Goal: Check status: Check status

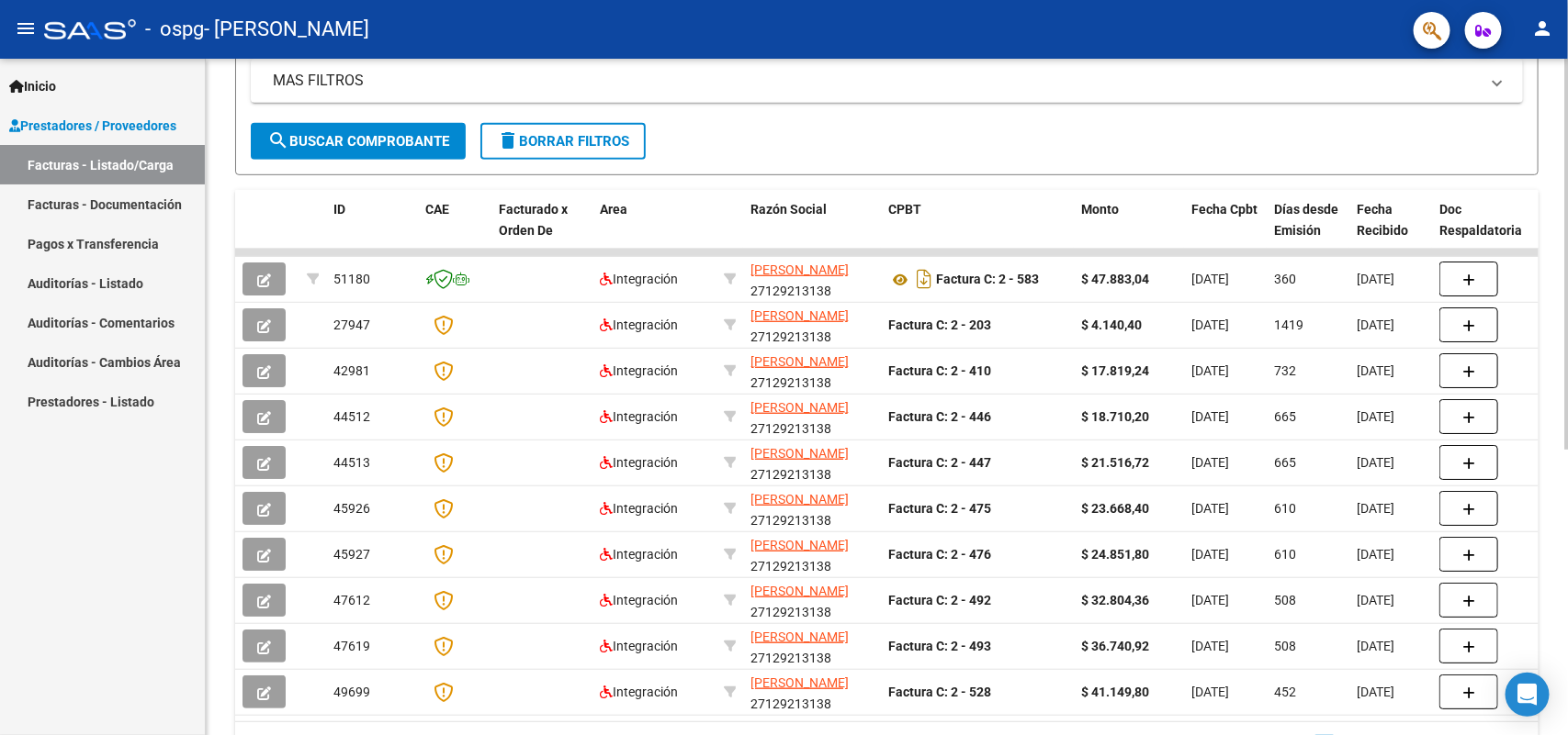
scroll to position [393, 0]
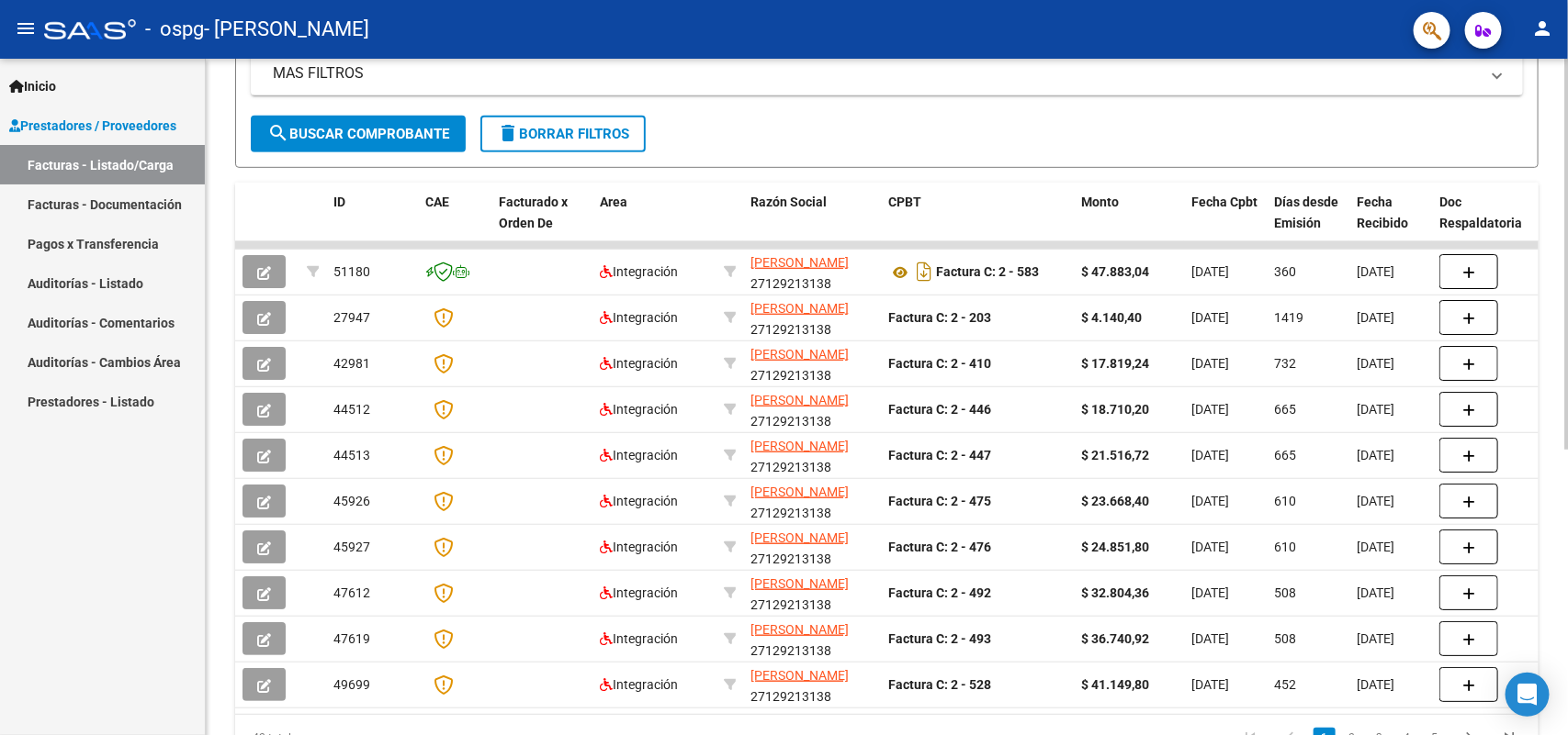
click at [1566, 580] on div at bounding box center [1566, 488] width 5 height 391
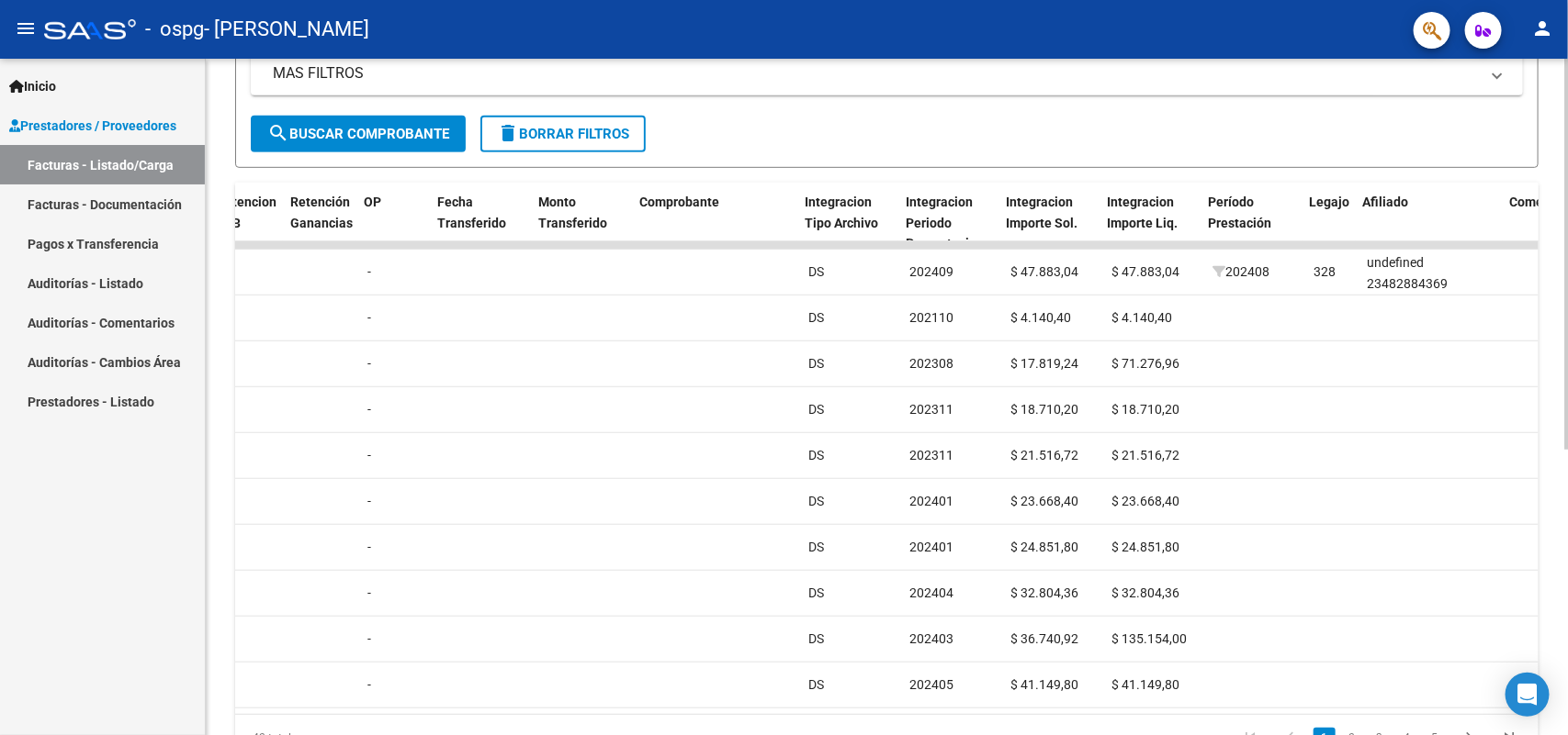
scroll to position [0, 1419]
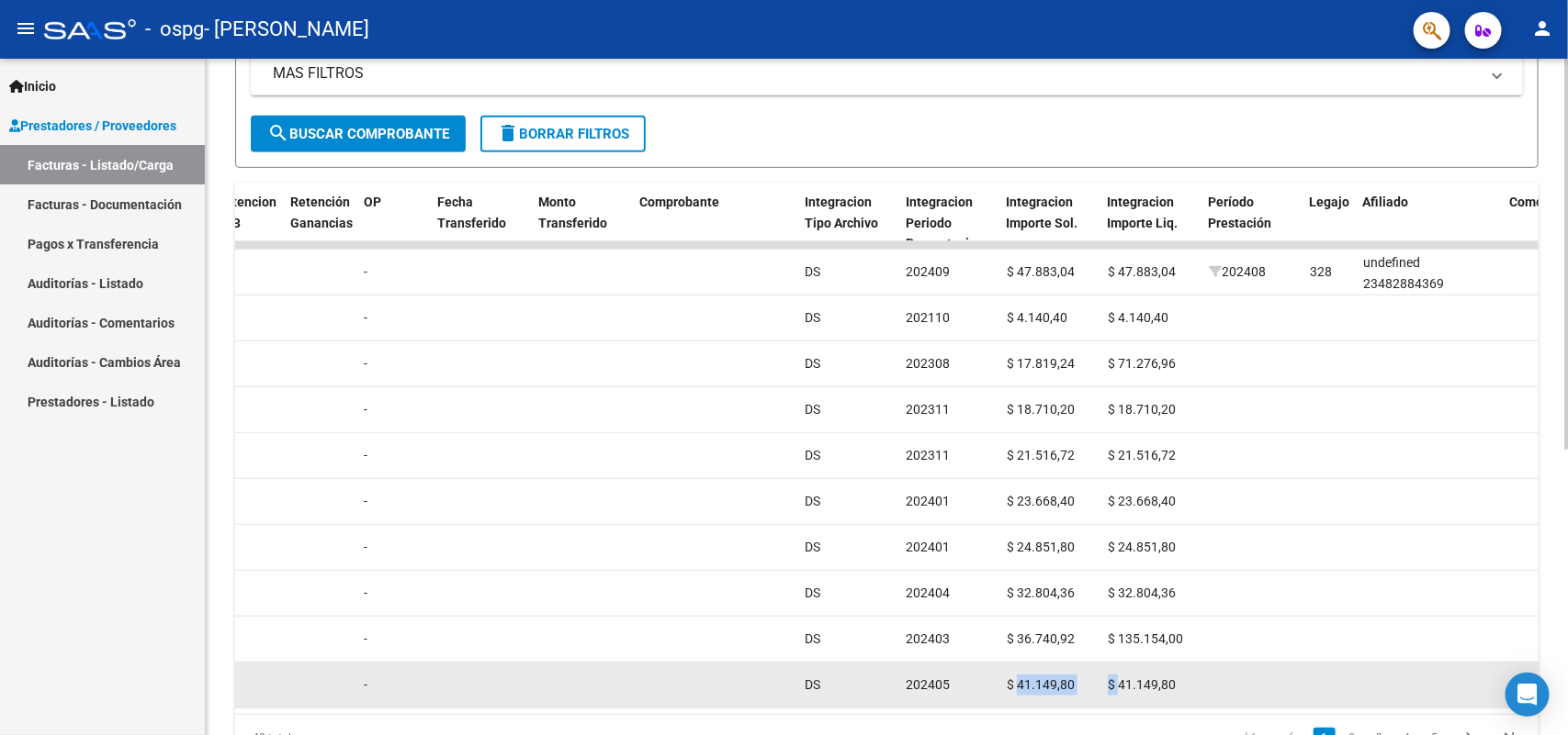
drag, startPoint x: 1017, startPoint y: 705, endPoint x: 1117, endPoint y: 704, distance: 100.0
click at [1117, 704] on div "49699 Integración [PERSON_NAME] 27129213138 Factura C: 2 - 528 $ 41.149,80 [DAT…" at bounding box center [750, 686] width 3871 height 46
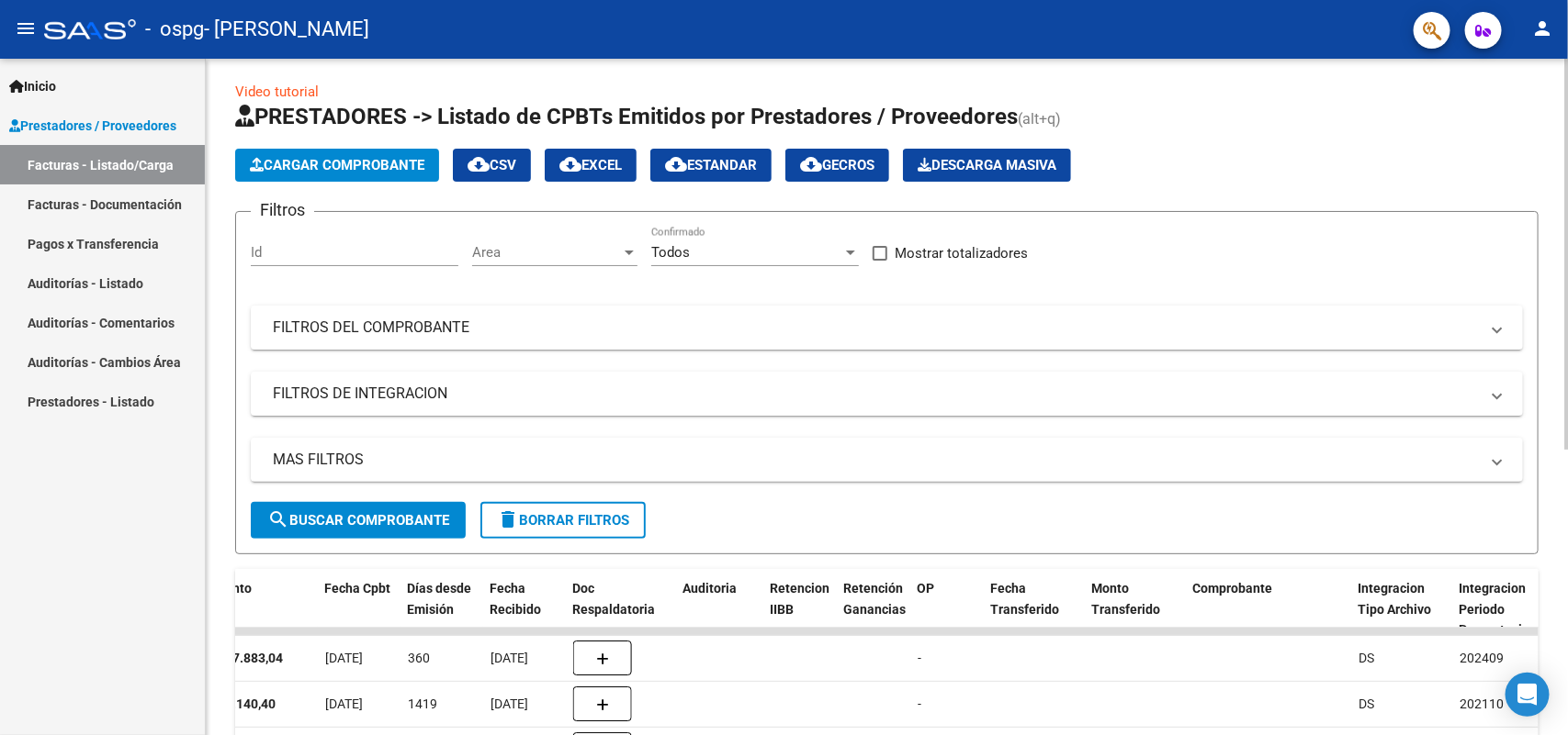
scroll to position [0, 0]
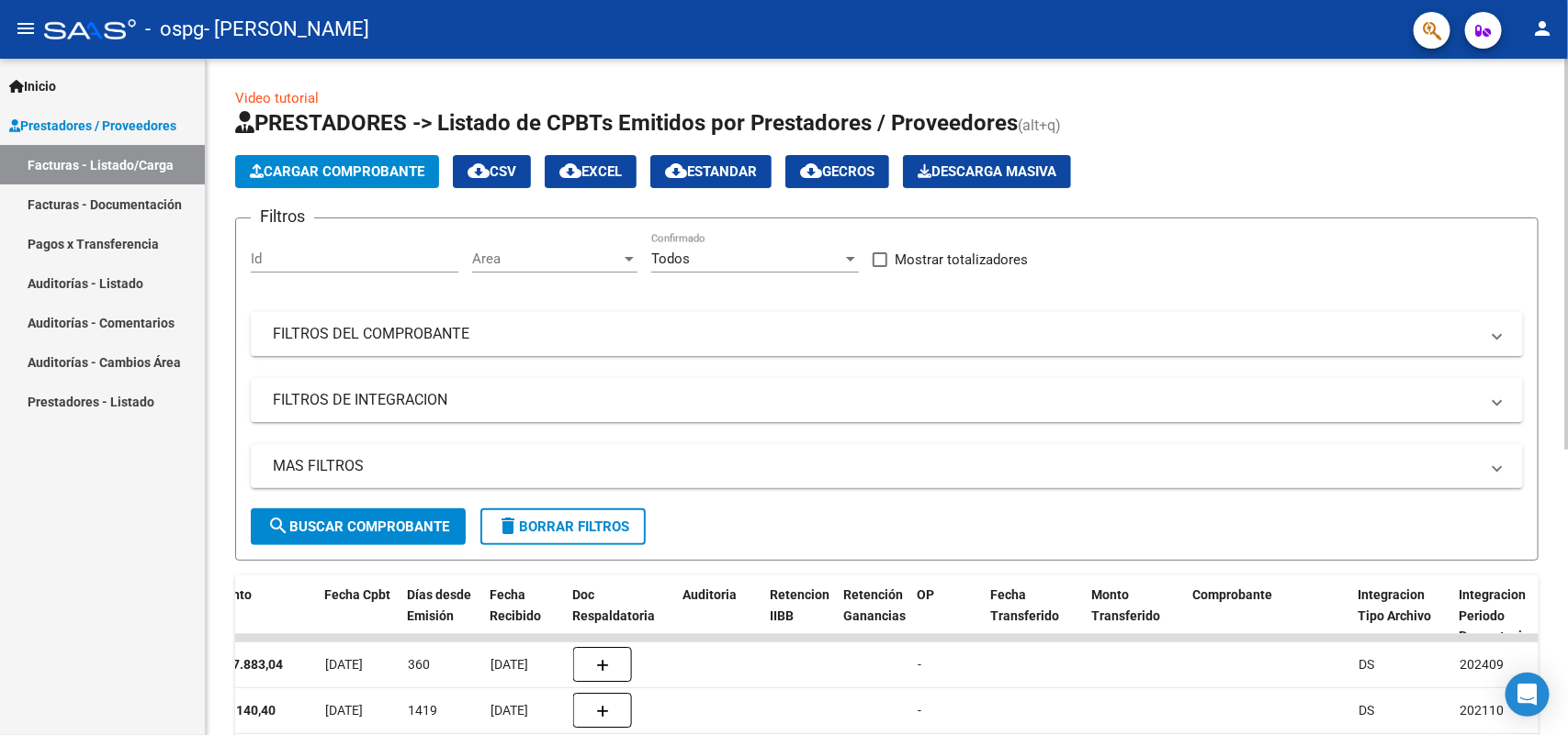
click at [1557, 127] on div "Video tutorial PRESTADORES -> Listado de CPBTs Emitidos por Prestadores / Prove…" at bounding box center [889, 635] width 1366 height 1153
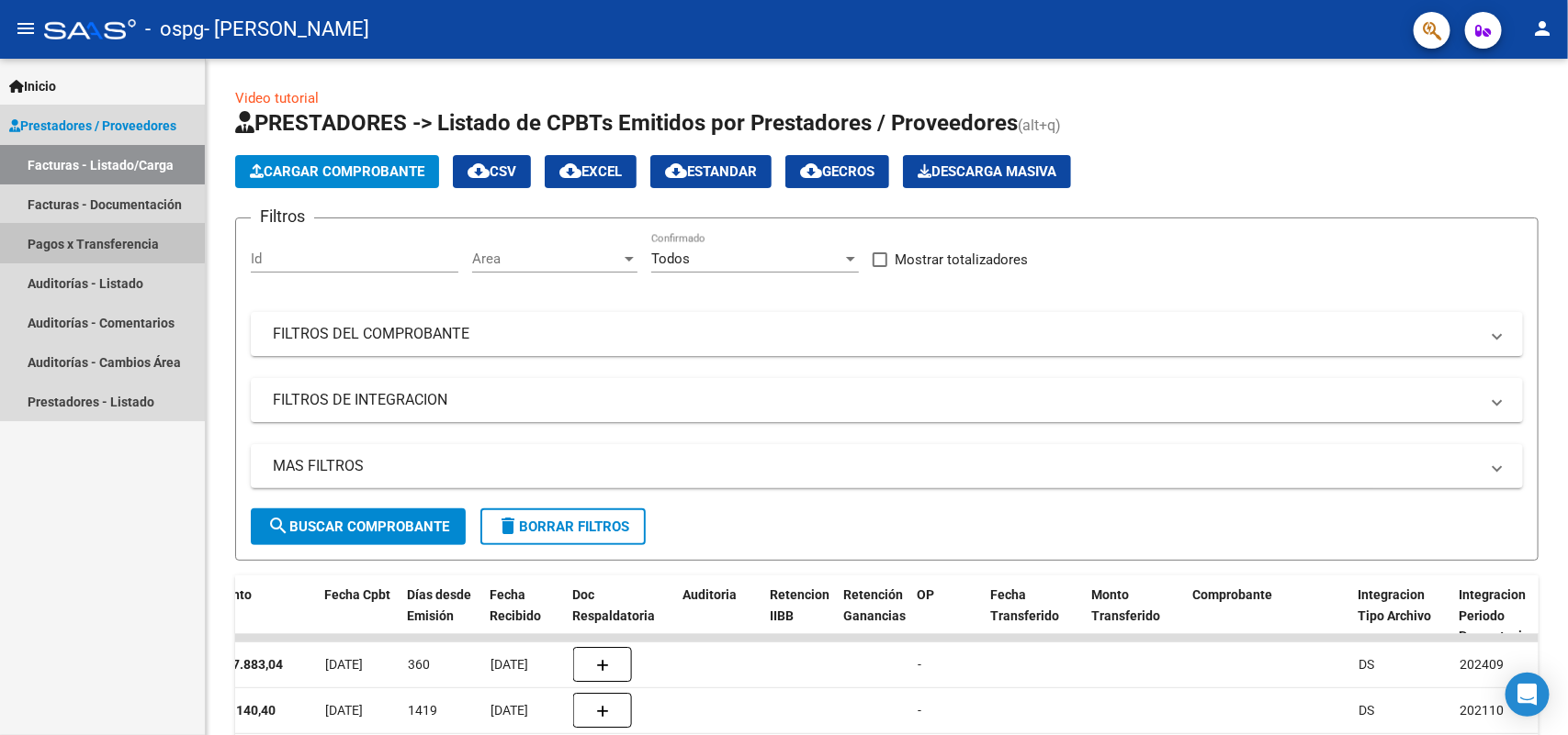
click at [38, 239] on link "Pagos x Transferencia" at bounding box center [102, 244] width 205 height 39
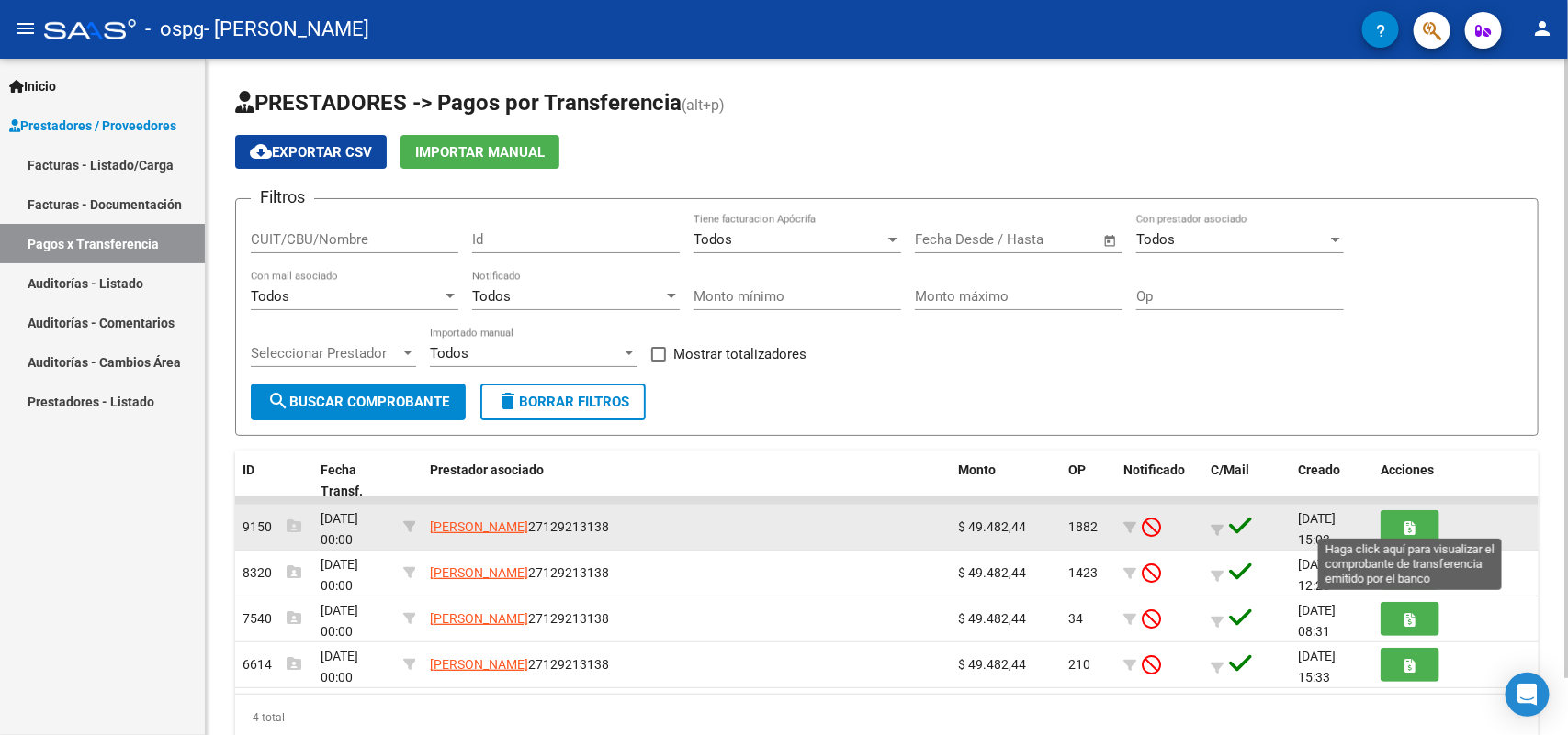
click at [1402, 521] on button "button" at bounding box center [1409, 527] width 59 height 34
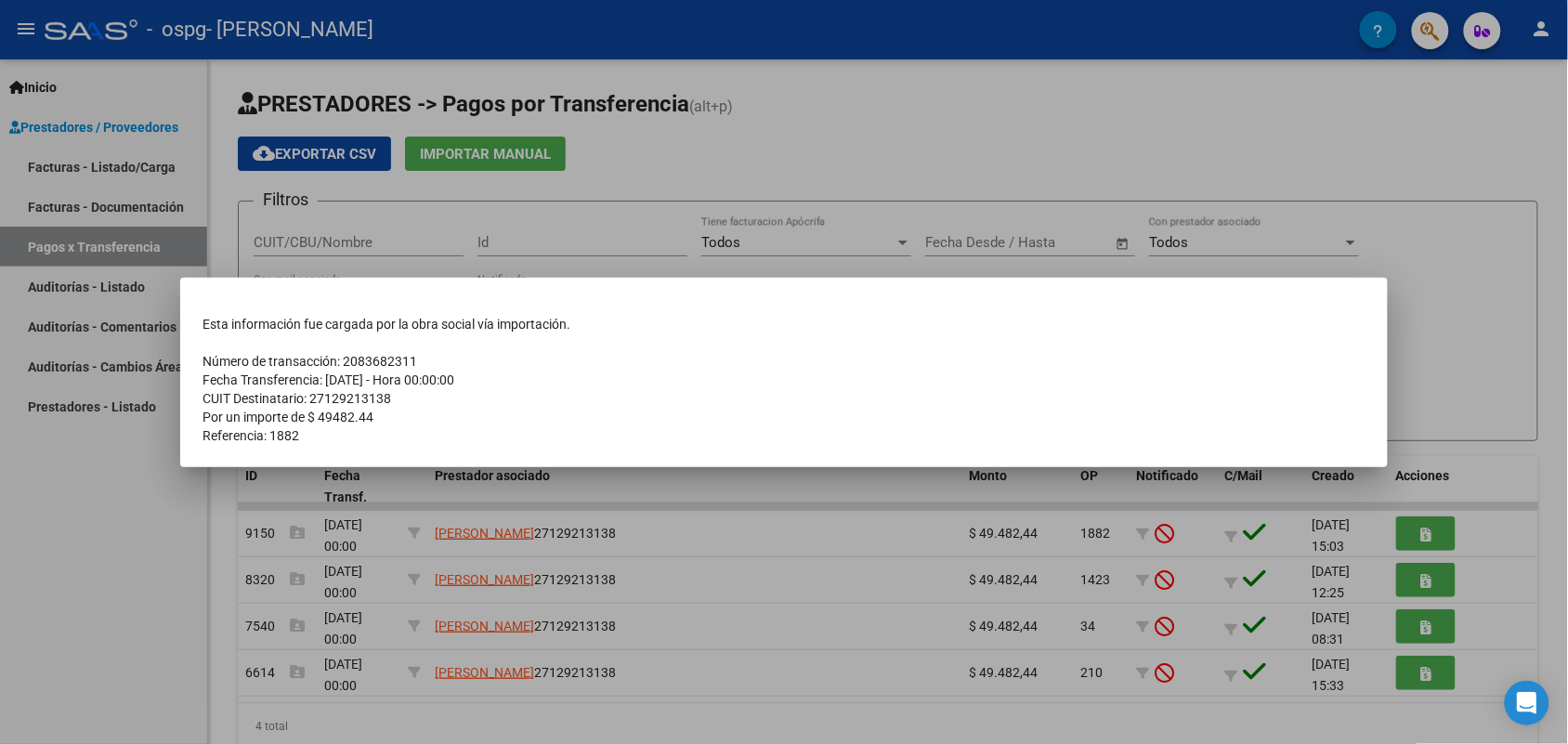
click at [1449, 337] on div at bounding box center [784, 372] width 1568 height 744
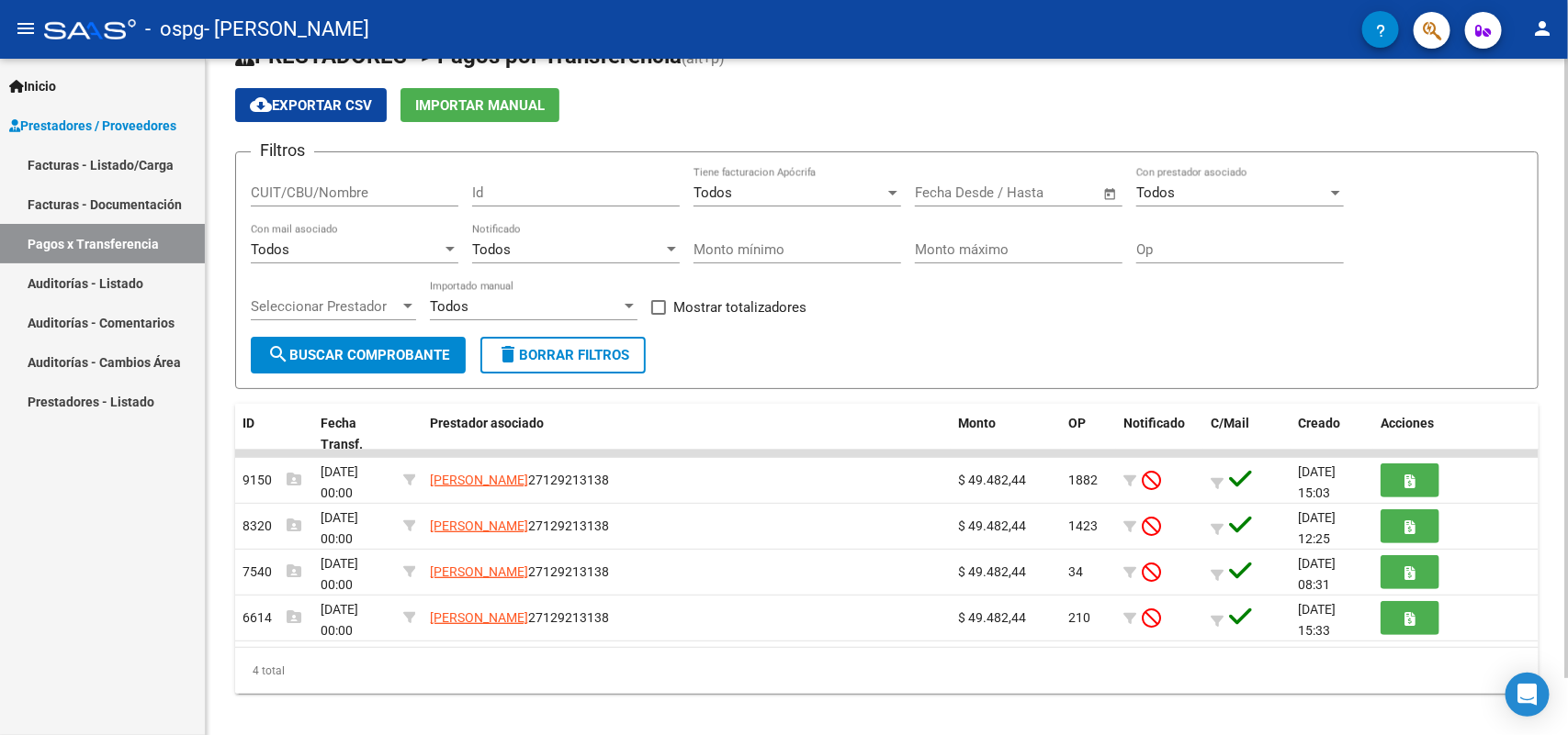
scroll to position [62, 0]
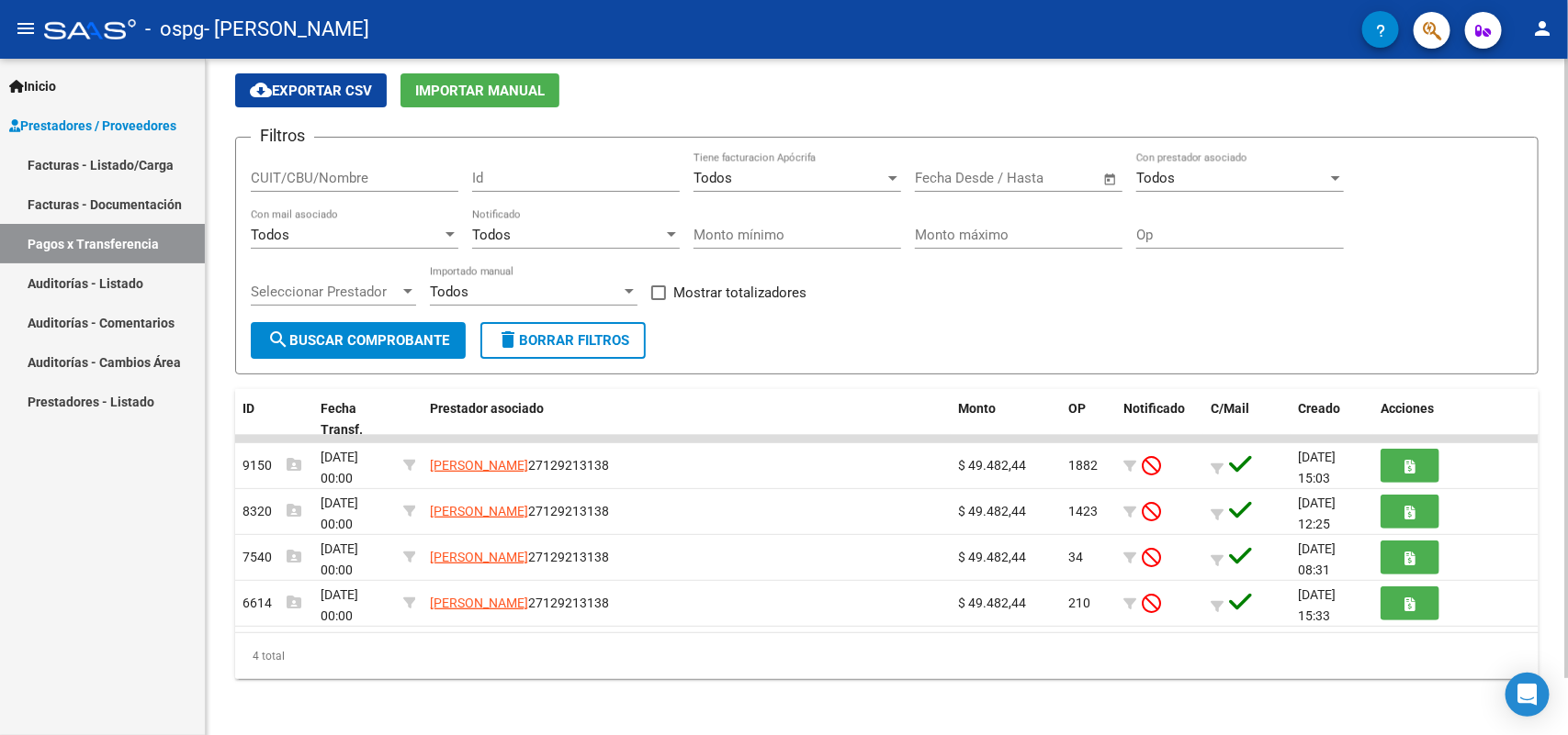
click at [1559, 439] on div "PRESTADORES -> Pagos por Transferencia (alt+p) cloud_download Exportar CSV Impo…" at bounding box center [889, 367] width 1366 height 741
drag, startPoint x: 604, startPoint y: 433, endPoint x: 639, endPoint y: 431, distance: 35.1
click at [639, 435] on datatable-body-cell at bounding box center [686, 439] width 528 height 7
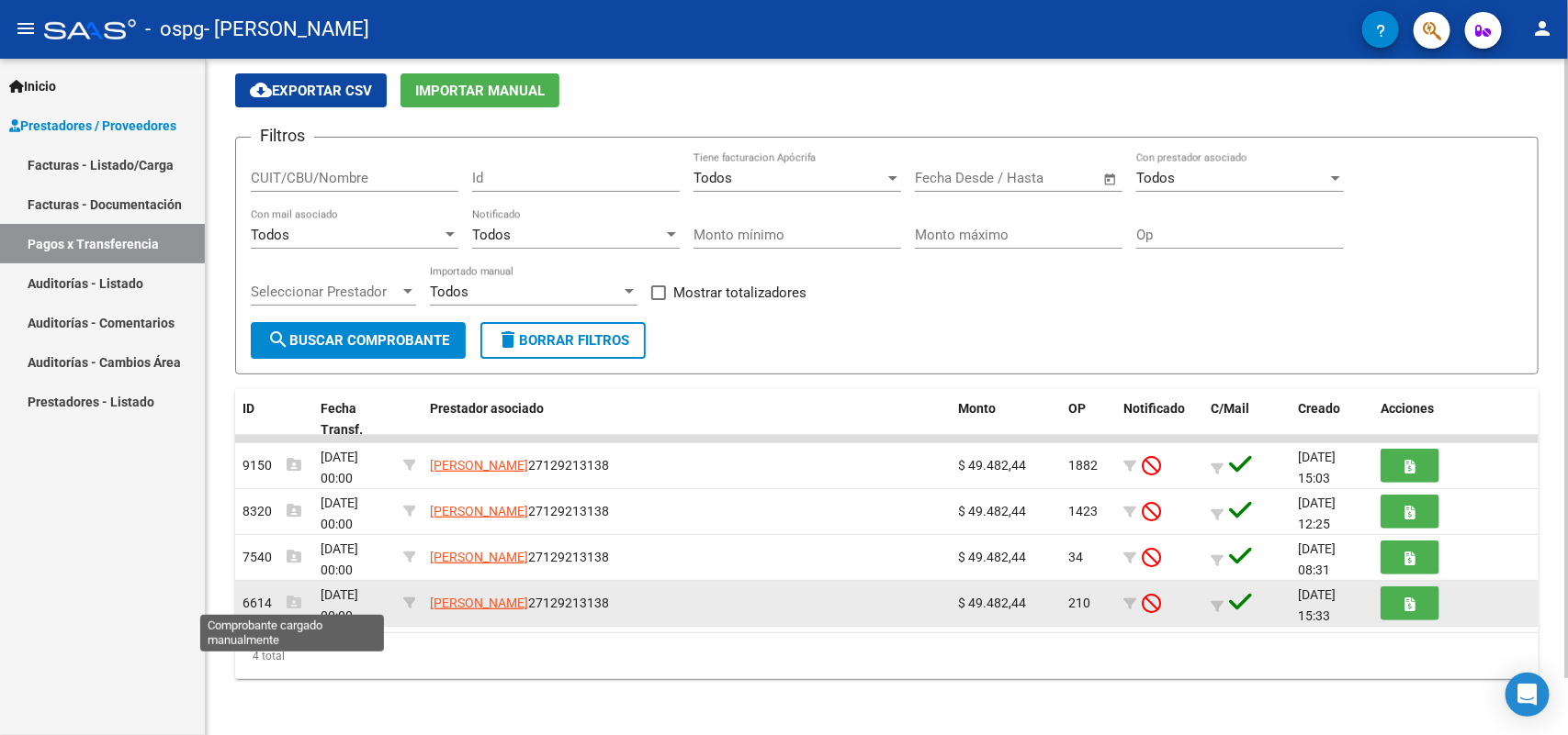
click at [292, 597] on icon at bounding box center [294, 602] width 15 height 15
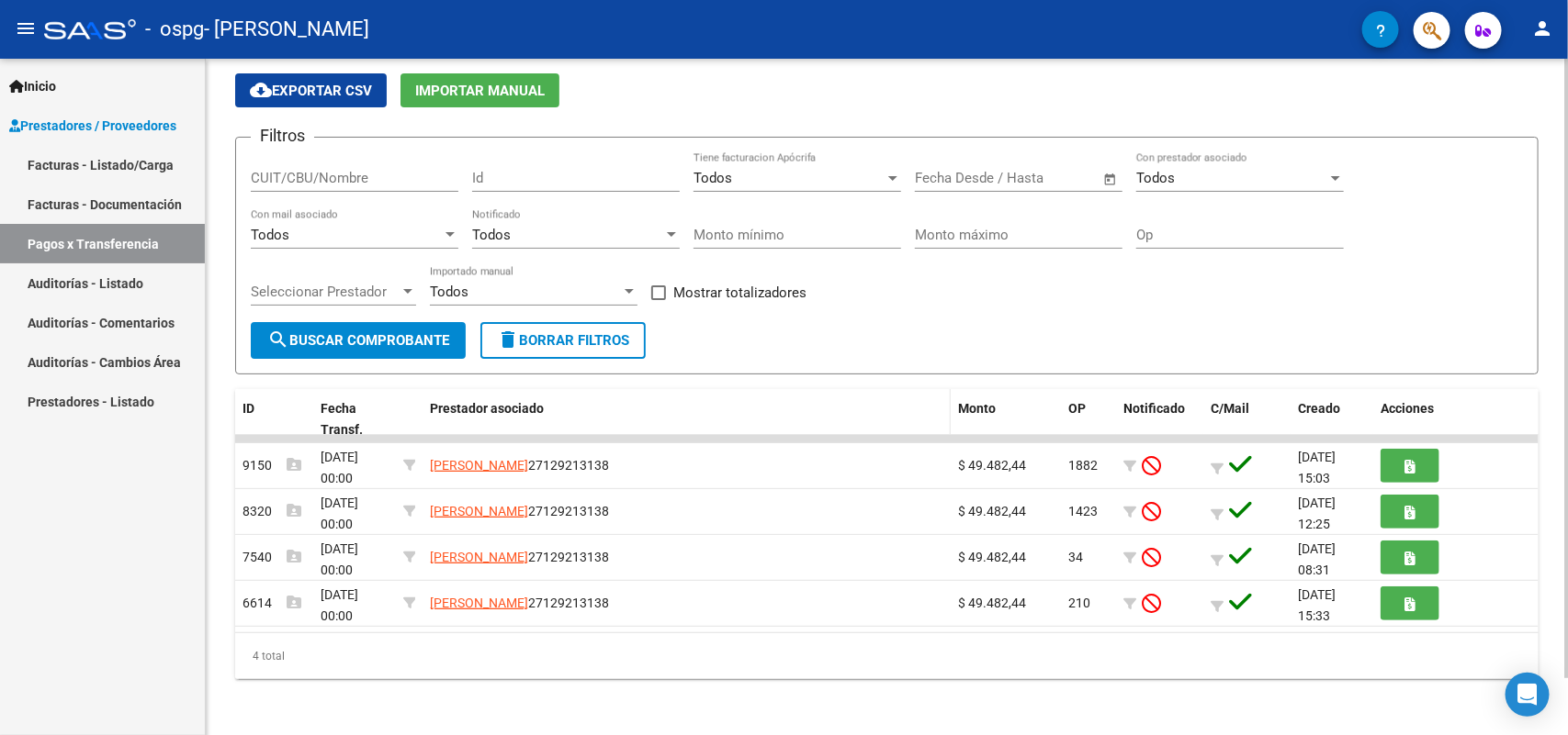
drag, startPoint x: 443, startPoint y: 431, endPoint x: 539, endPoint y: 427, distance: 96.1
click at [539, 427] on div "ID Fecha Transf. Prestador asociado Monto OP Notificado C/Mail Creado Acciones …" at bounding box center [887, 534] width 1303 height 290
drag, startPoint x: 535, startPoint y: 432, endPoint x: 345, endPoint y: 428, distance: 190.0
click at [345, 428] on div "ID Fecha Transf. Prestador asociado Monto OP Notificado C/Mail Creado Acciones …" at bounding box center [887, 534] width 1303 height 290
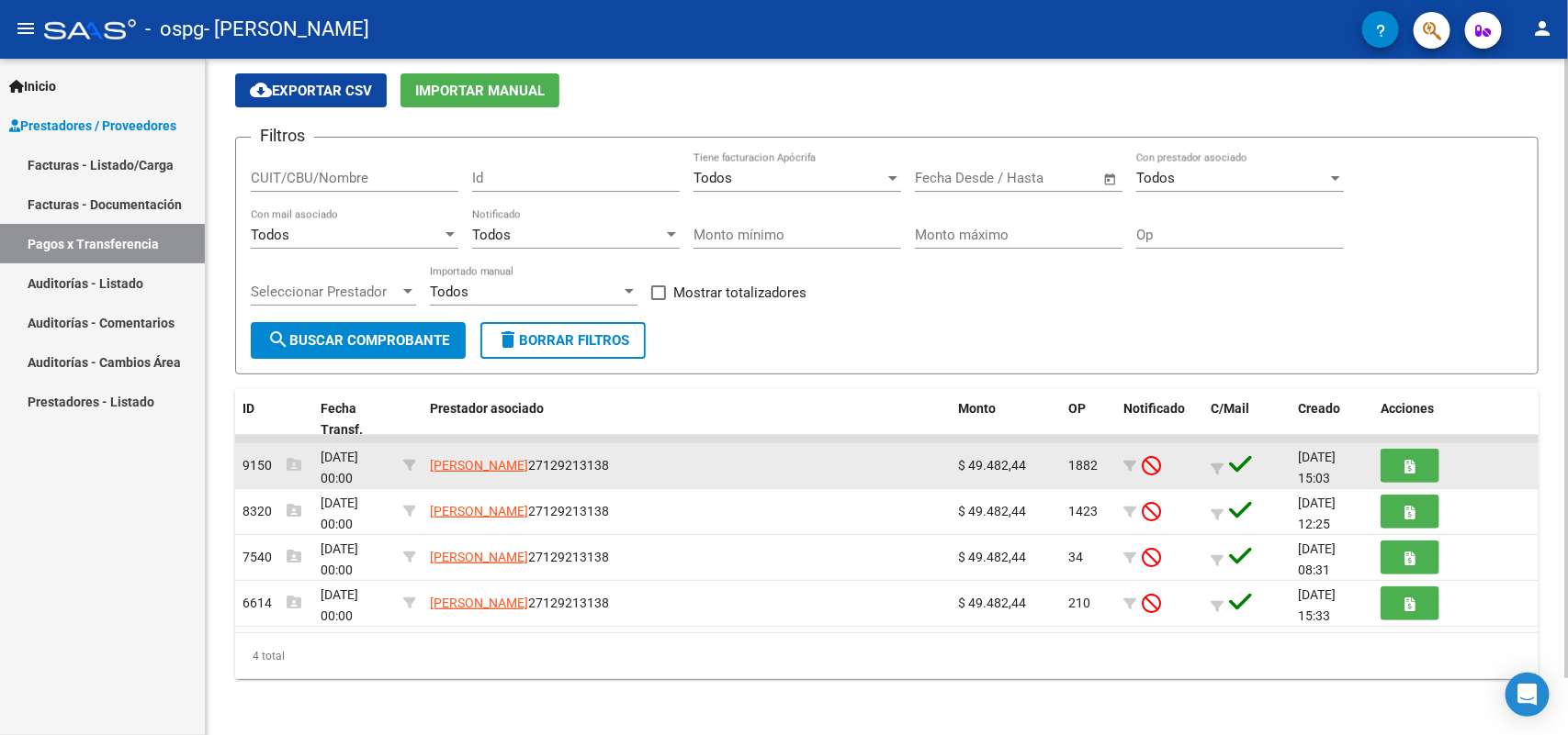
click at [1003, 468] on span "$ 49.482,44" at bounding box center [991, 465] width 68 height 15
click at [409, 464] on icon at bounding box center [409, 465] width 13 height 13
type input "27129213138"
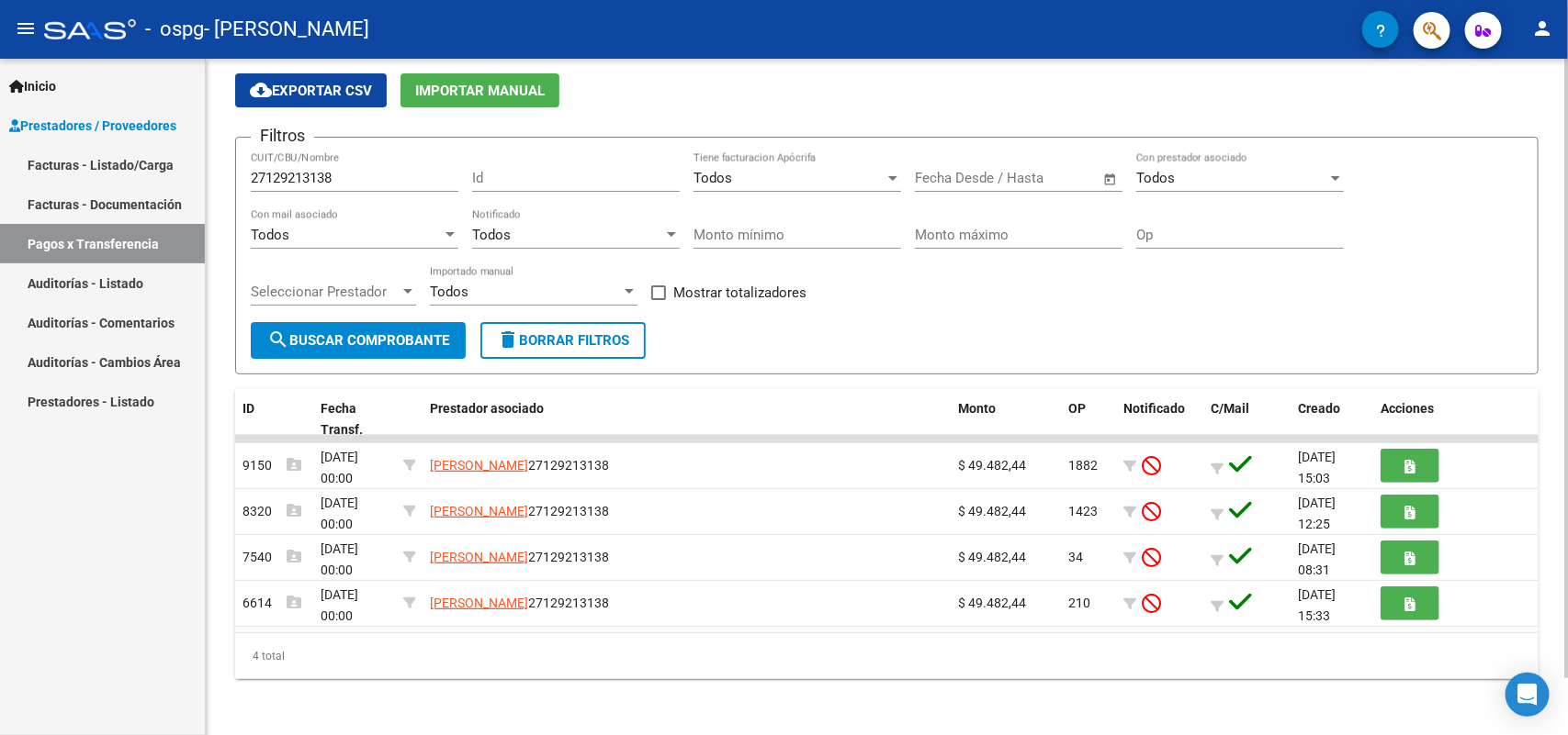
click at [497, 172] on input "Id" at bounding box center [576, 178] width 207 height 17
type input "9150"
click at [418, 332] on span "search Buscar Comprobante" at bounding box center [358, 341] width 182 height 17
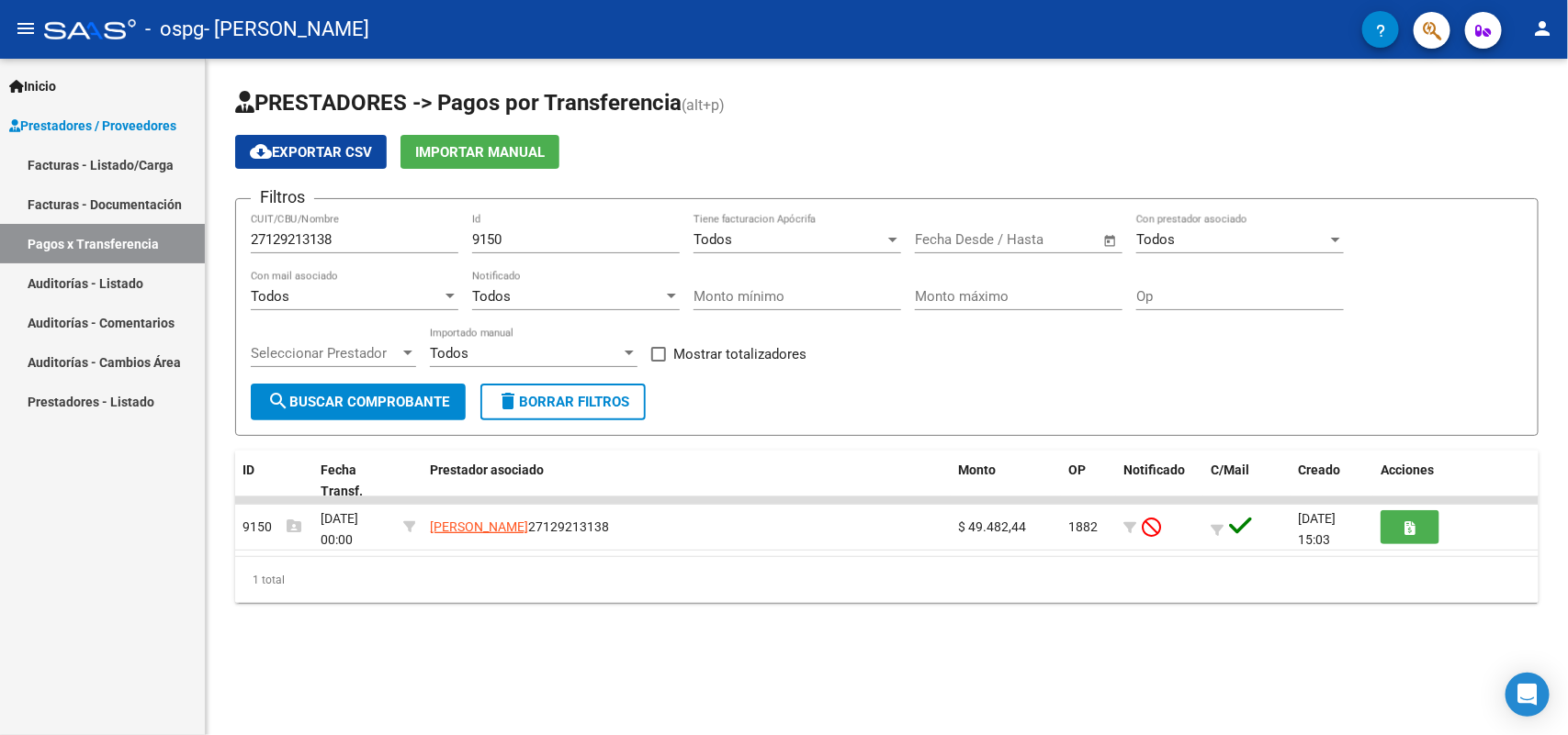
scroll to position [0, 0]
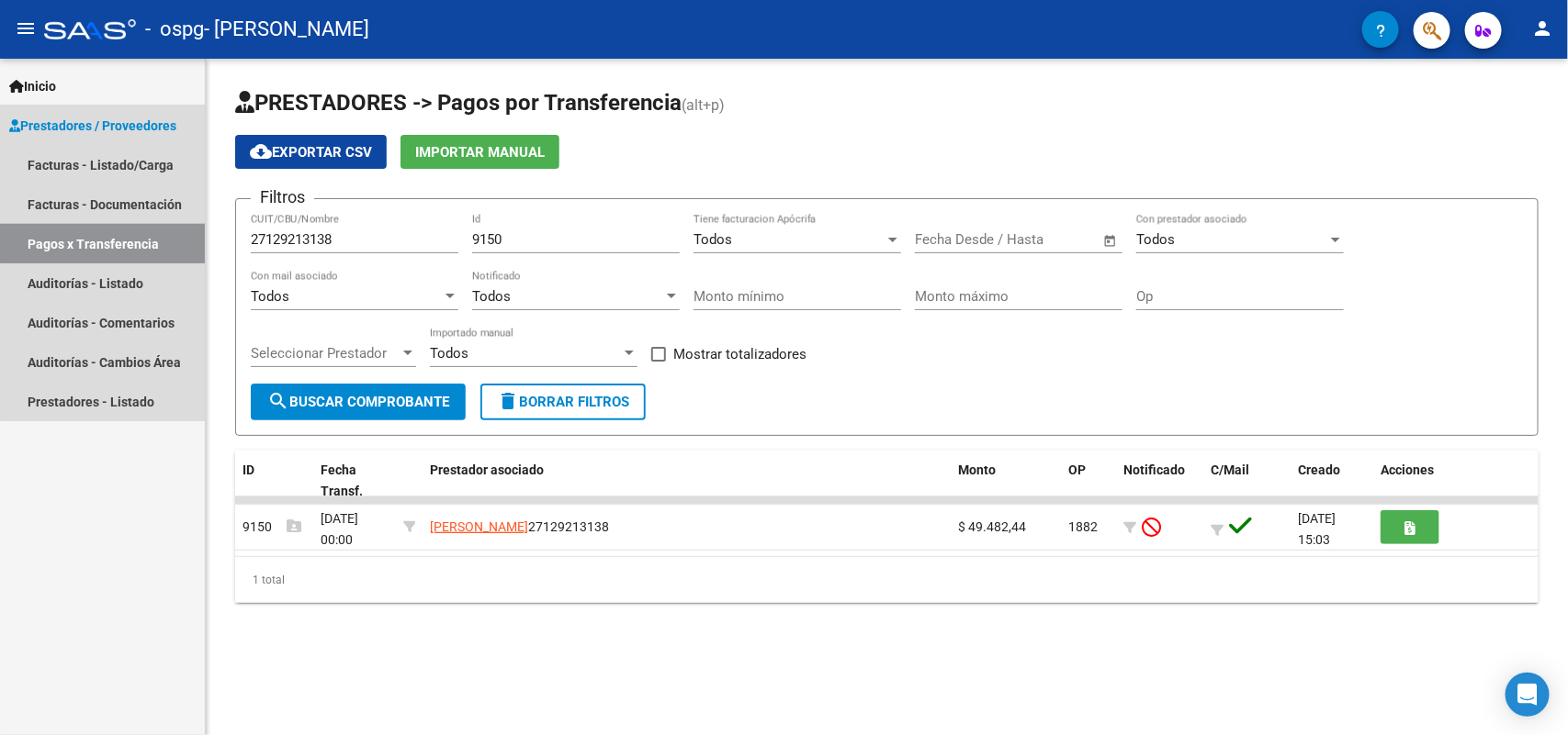
click at [129, 228] on link "Pagos x Transferencia" at bounding box center [102, 244] width 205 height 39
click at [129, 240] on link "Pagos x Transferencia" at bounding box center [102, 244] width 205 height 39
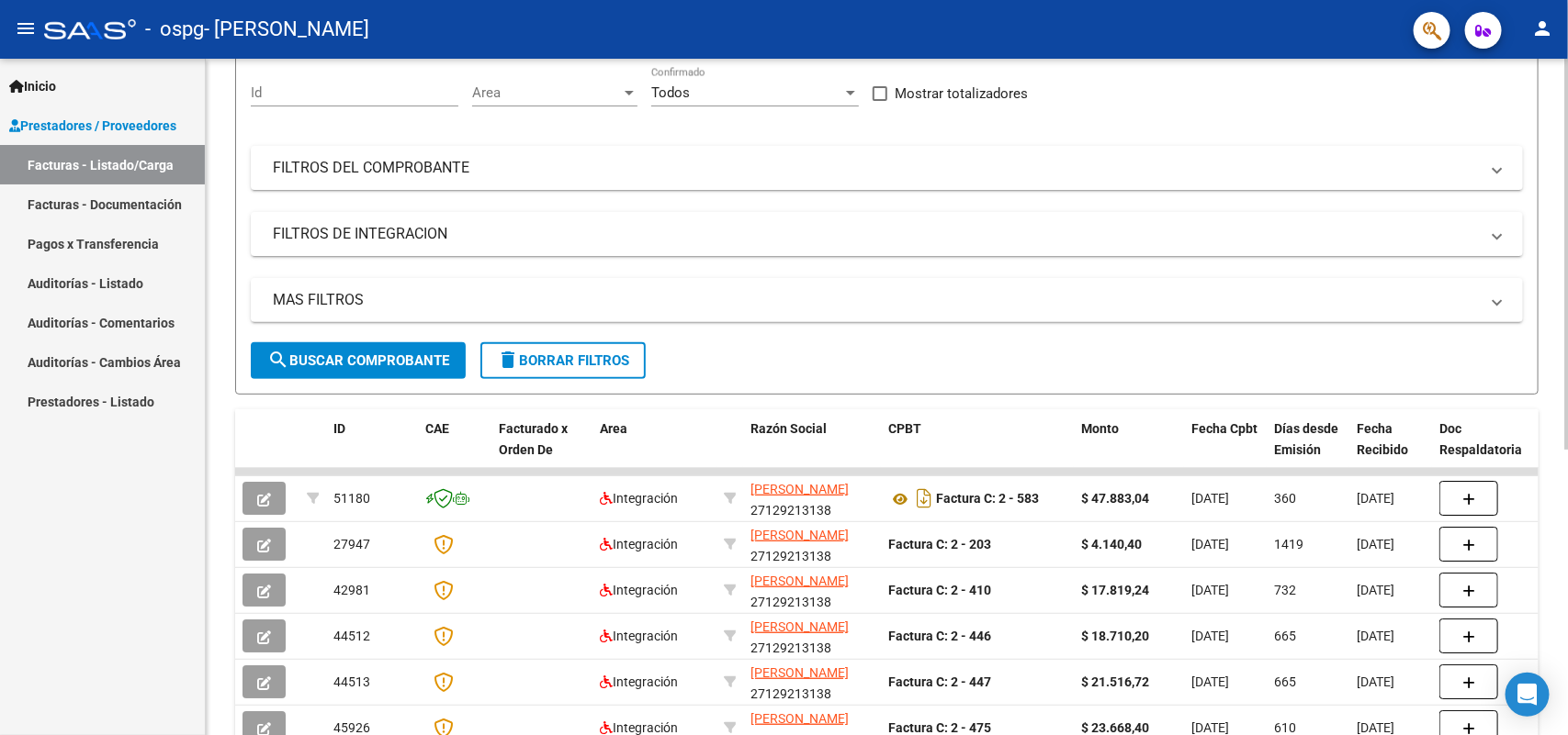
scroll to position [172, 0]
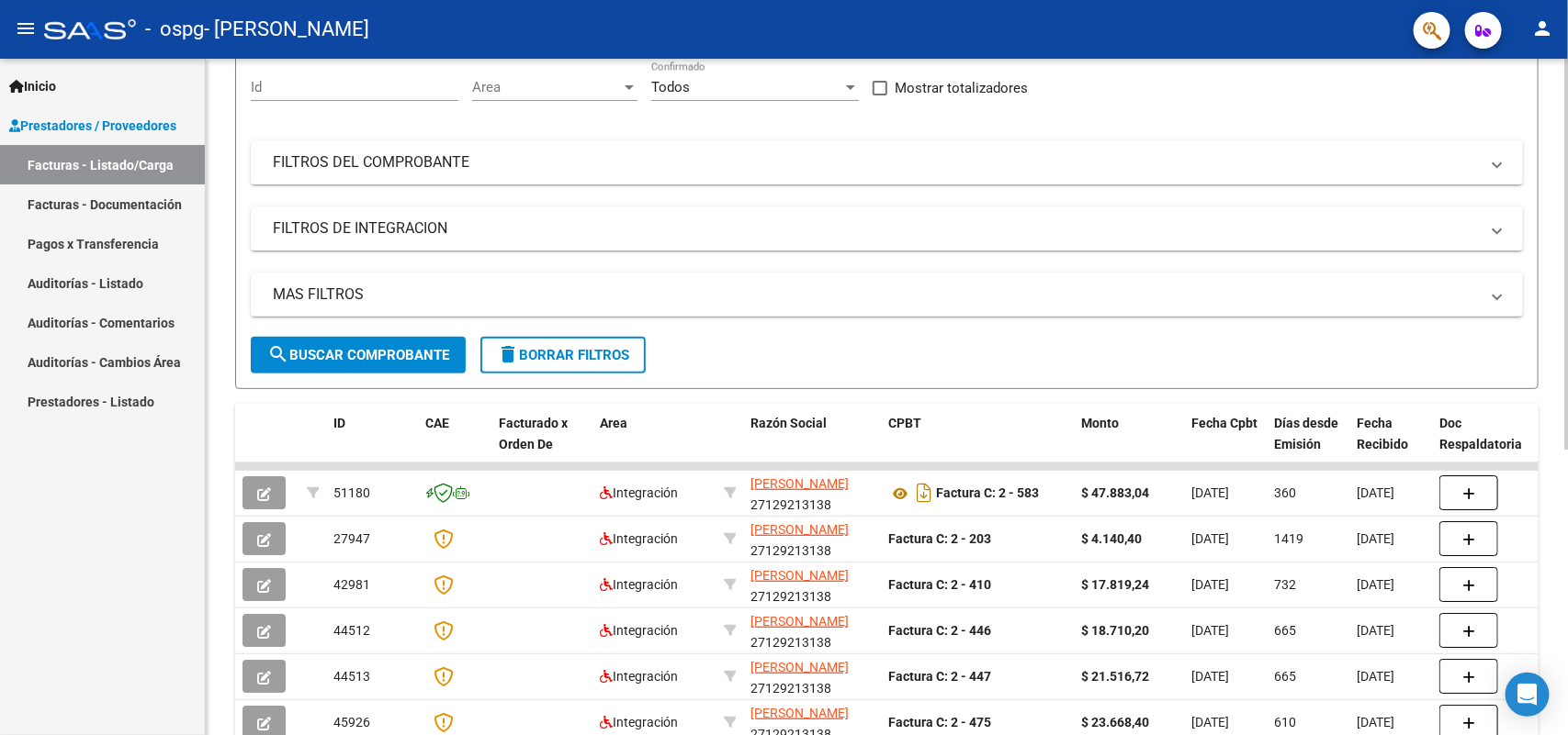
click at [1567, 445] on div at bounding box center [1566, 357] width 5 height 391
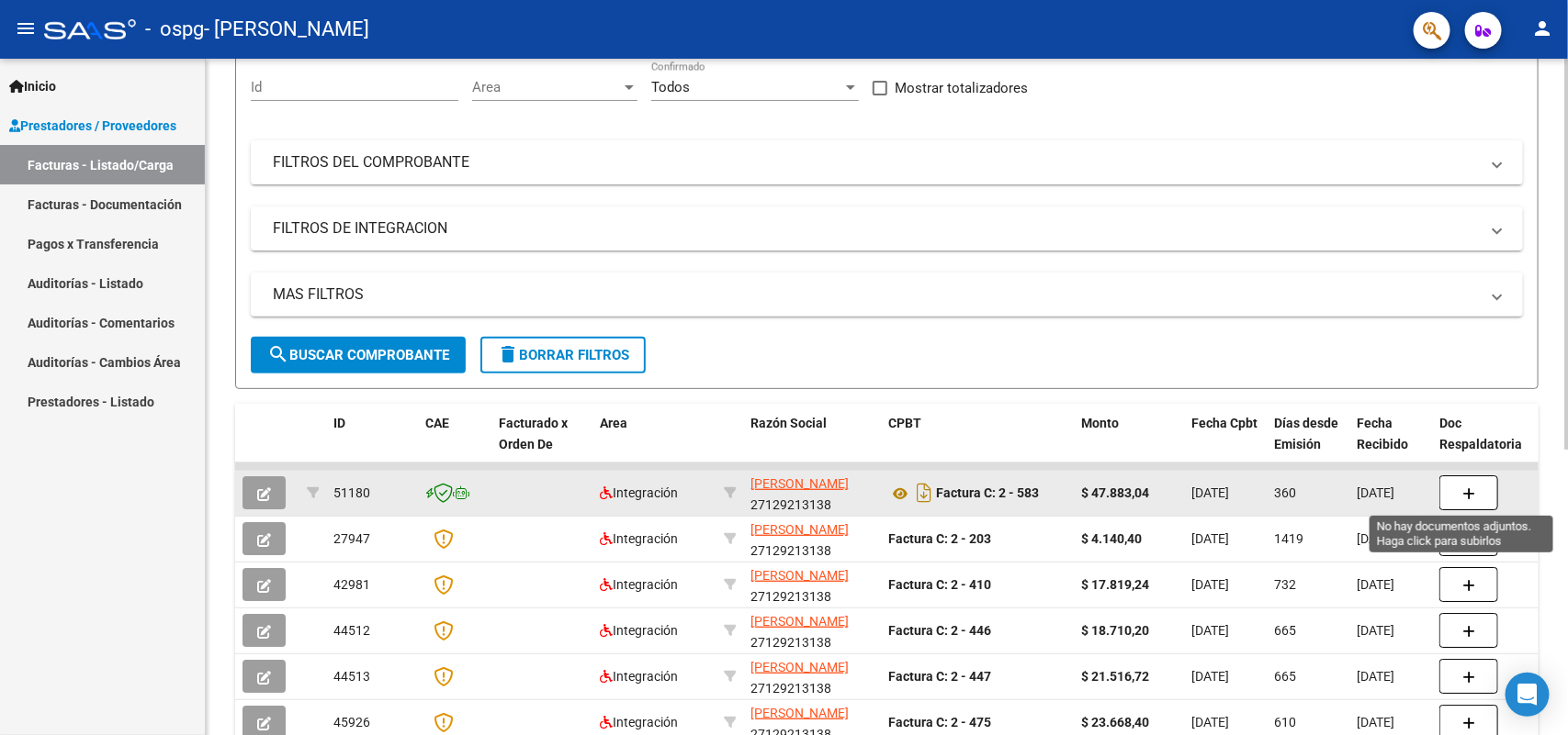
click at [1464, 491] on icon "button" at bounding box center [1468, 494] width 13 height 14
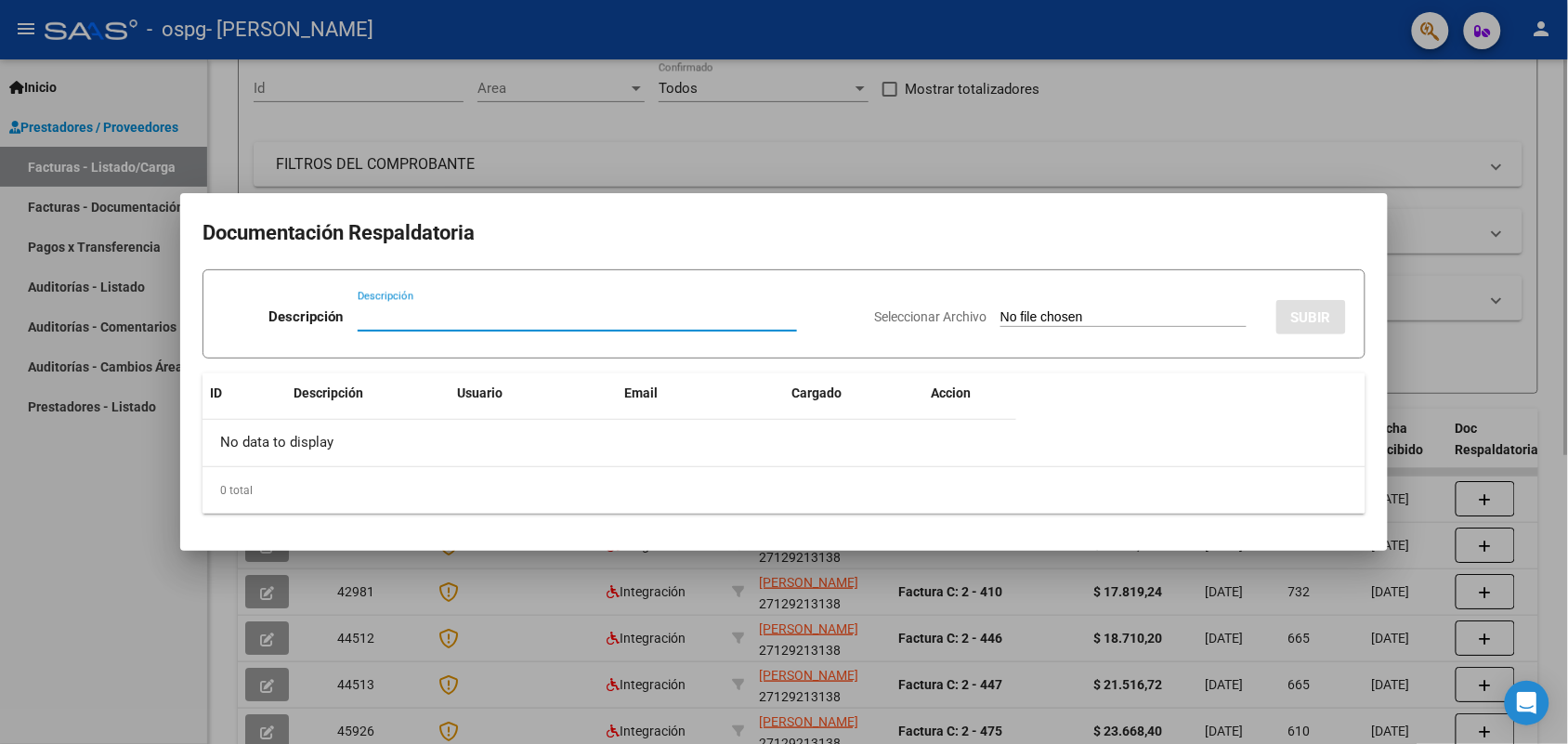
click at [1491, 411] on div at bounding box center [784, 372] width 1568 height 744
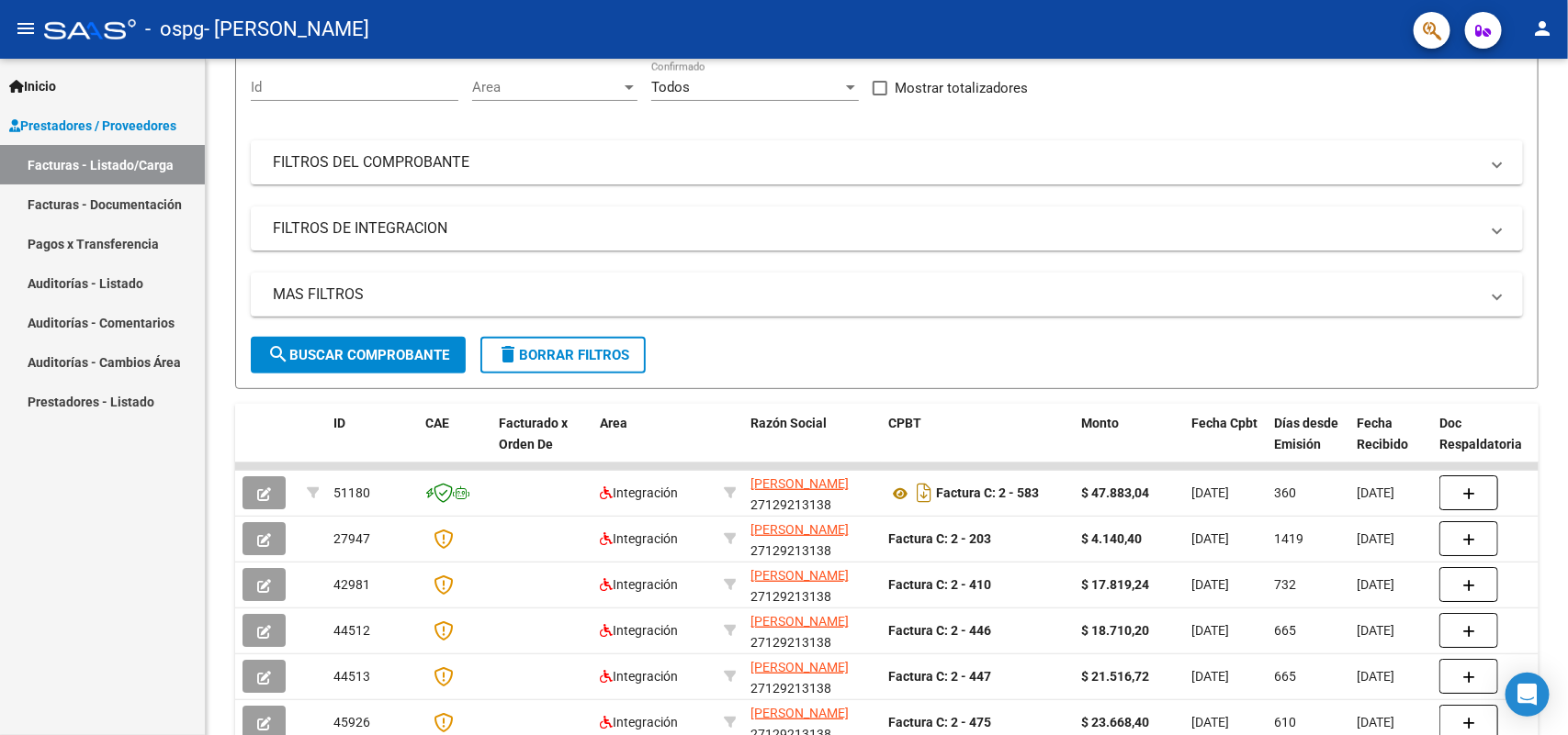
click at [97, 244] on link "Pagos x Transferencia" at bounding box center [102, 244] width 205 height 39
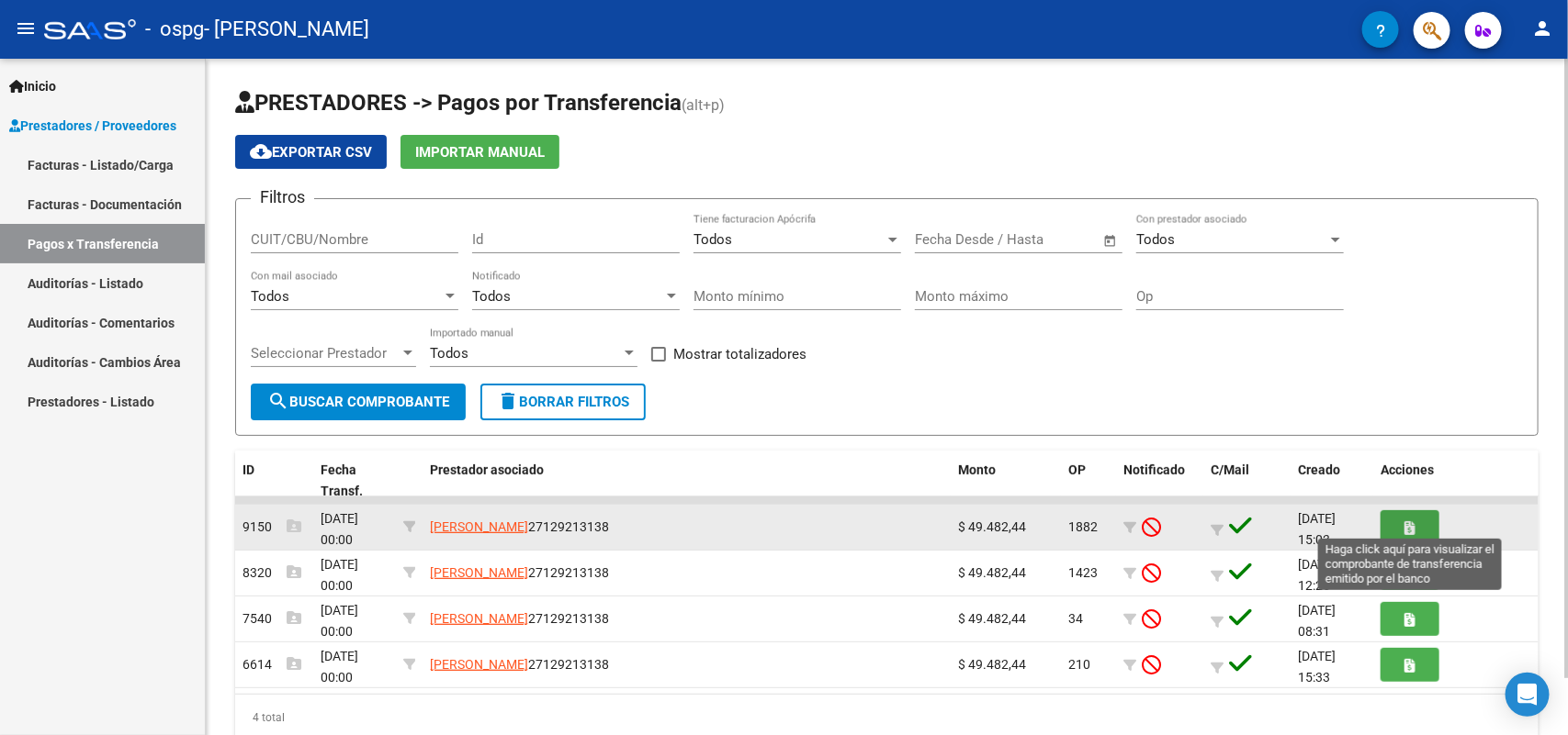
click at [1403, 523] on button "button" at bounding box center [1409, 527] width 59 height 34
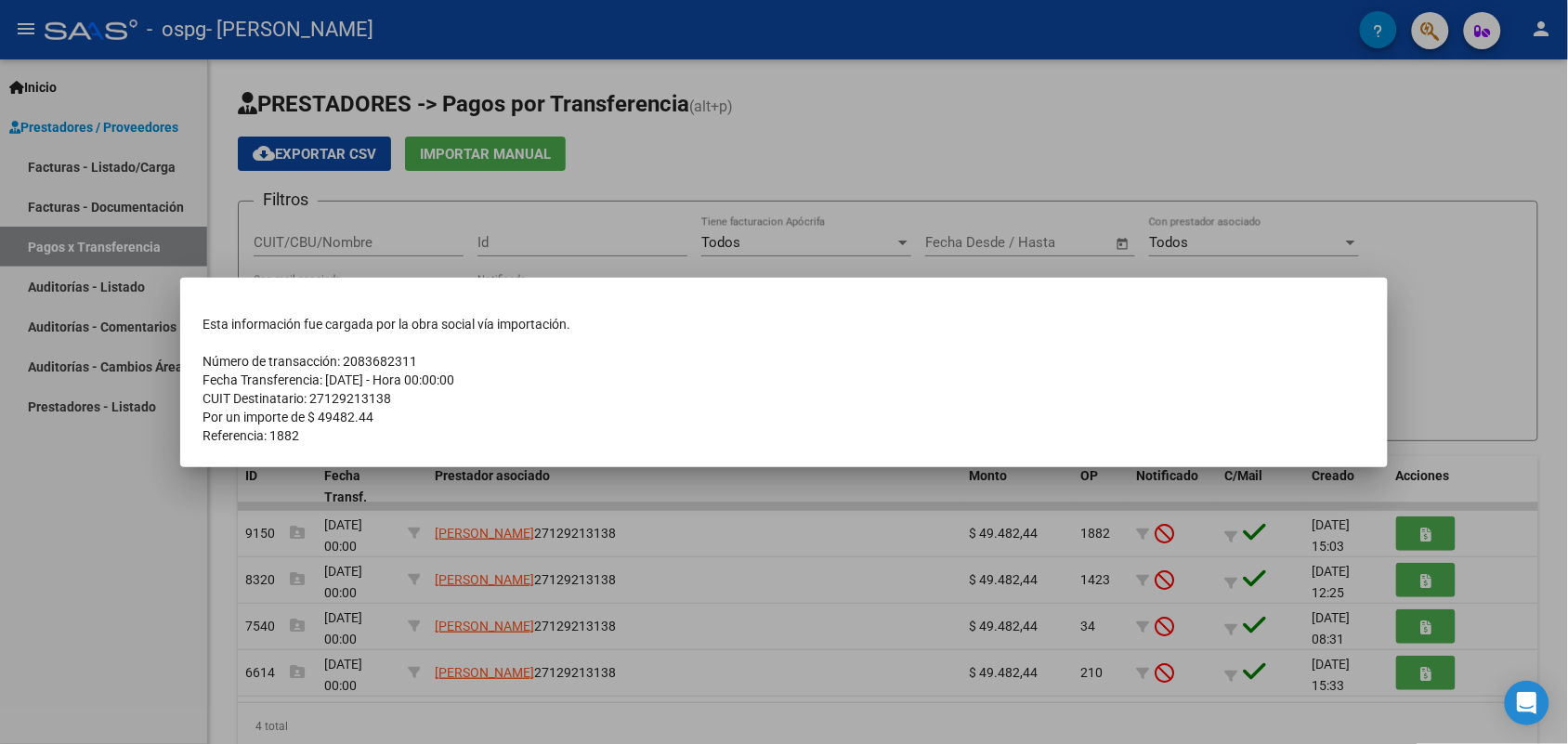
click at [154, 580] on div at bounding box center [784, 372] width 1568 height 744
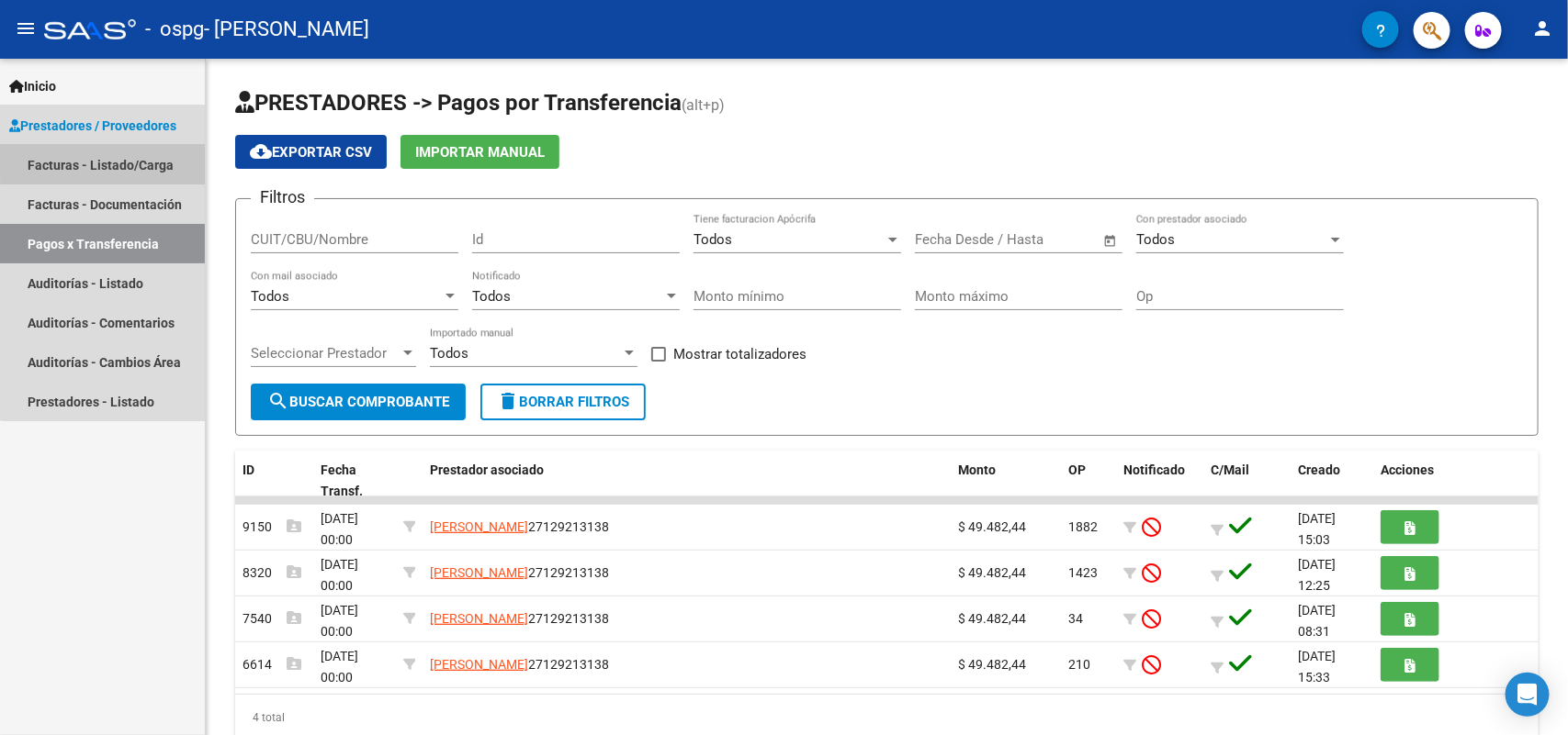
click at [120, 163] on link "Facturas - Listado/Carga" at bounding box center [102, 164] width 205 height 39
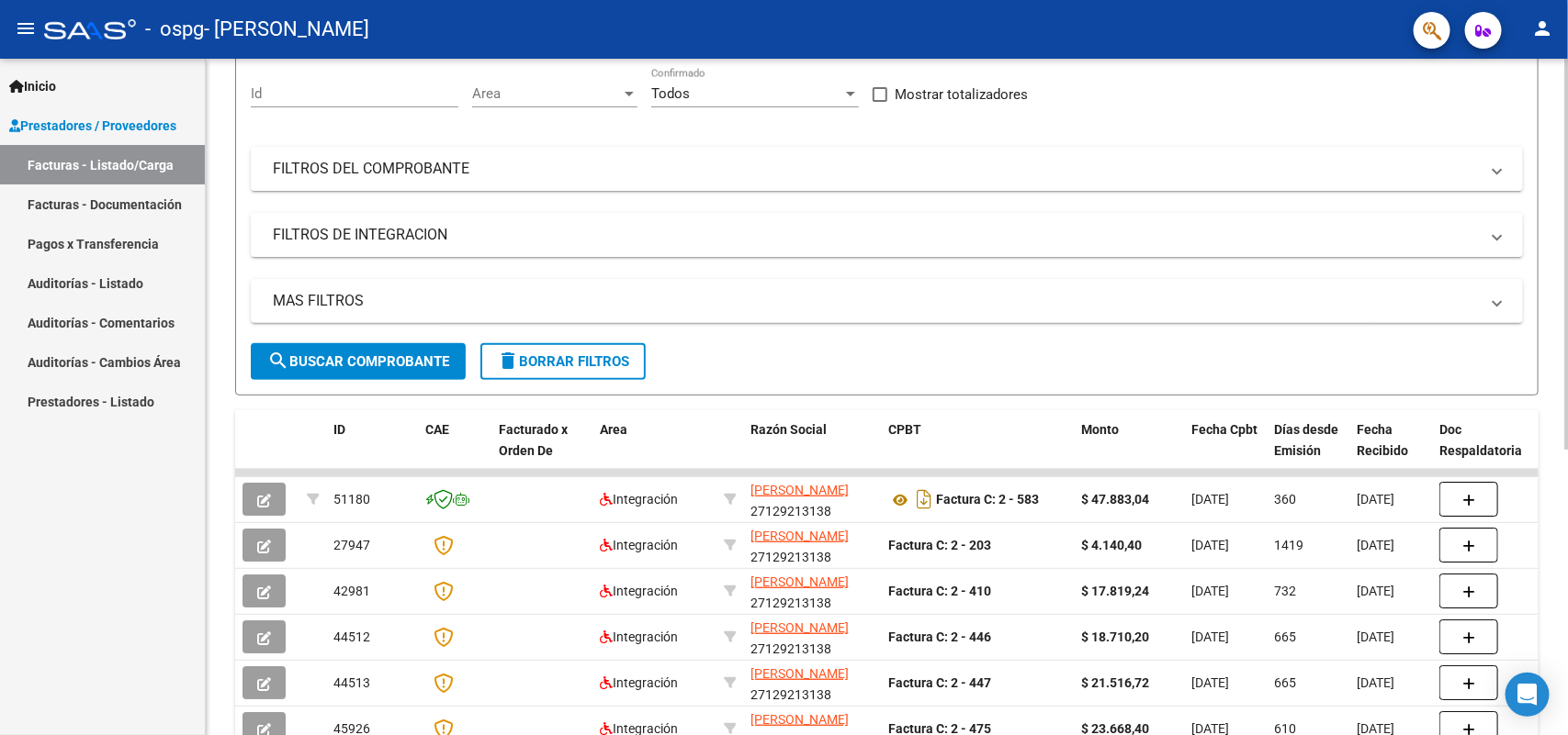
click at [1559, 233] on div "Video tutorial PRESTADORES -> Listado de CPBTs Emitidos por Prestadores / Prove…" at bounding box center [889, 470] width 1366 height 1153
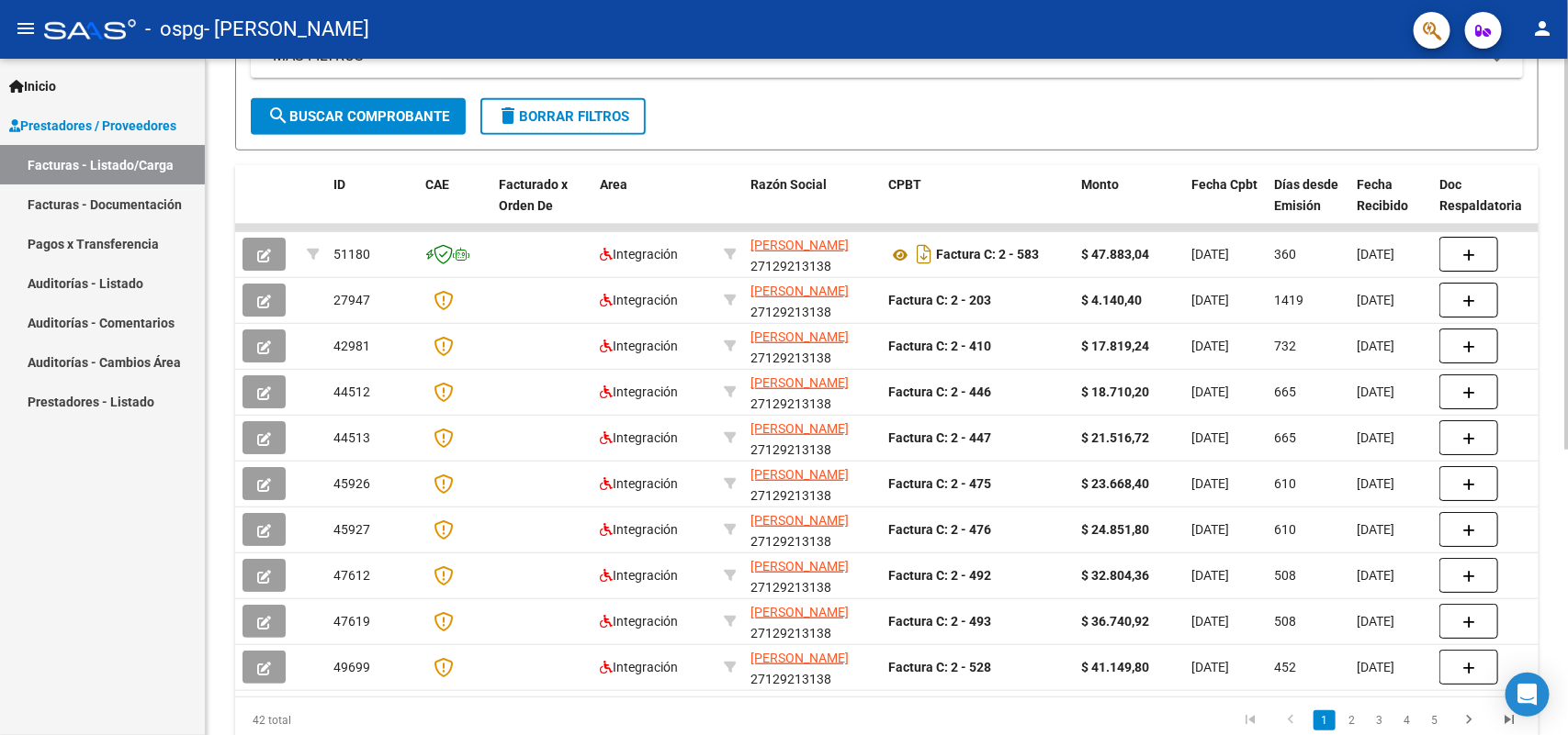
scroll to position [420, 0]
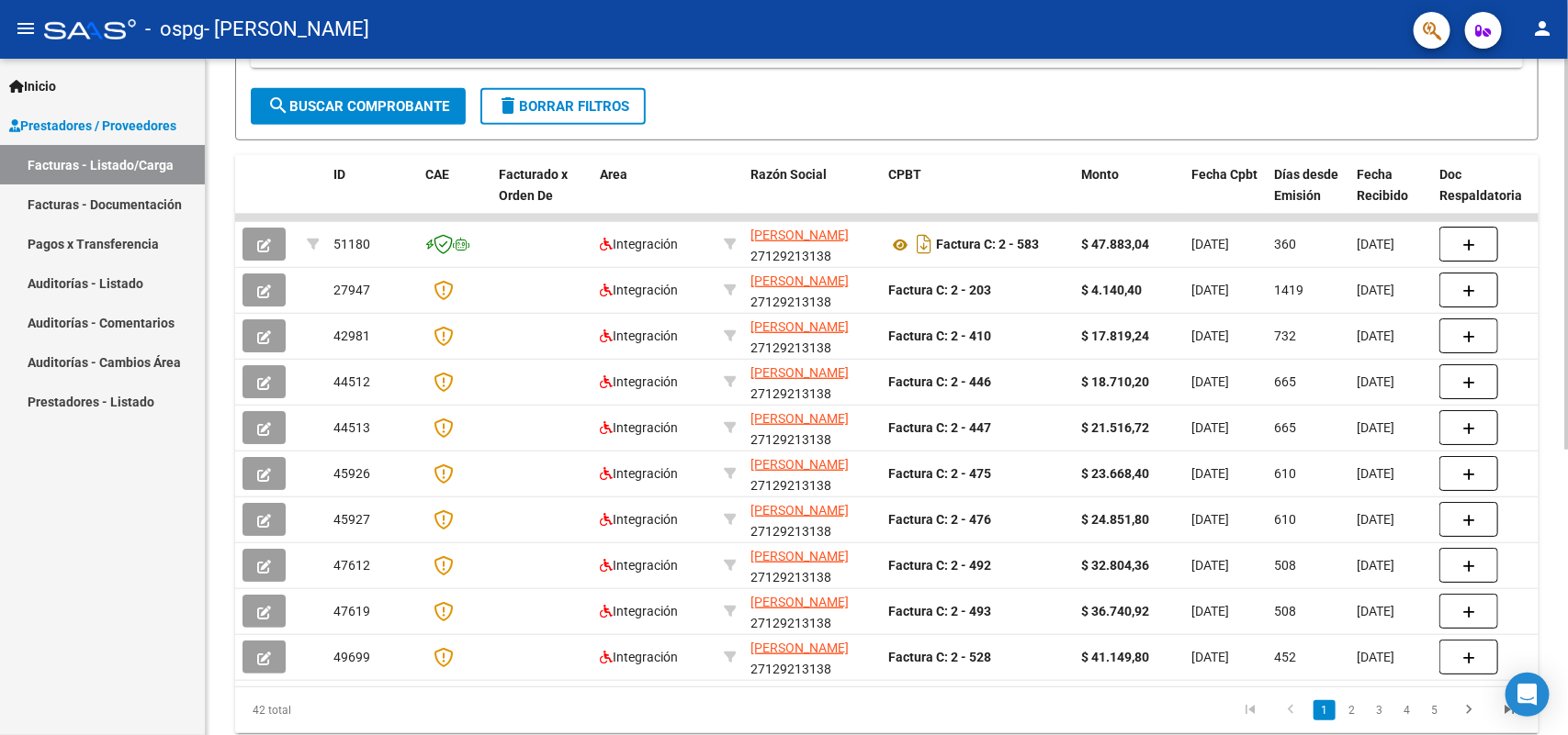
click at [1561, 363] on div "Video tutorial PRESTADORES -> Listado de CPBTs Emitidos por Prestadores / Prove…" at bounding box center [889, 215] width 1366 height 1153
click at [1355, 720] on link "2" at bounding box center [1352, 711] width 22 height 21
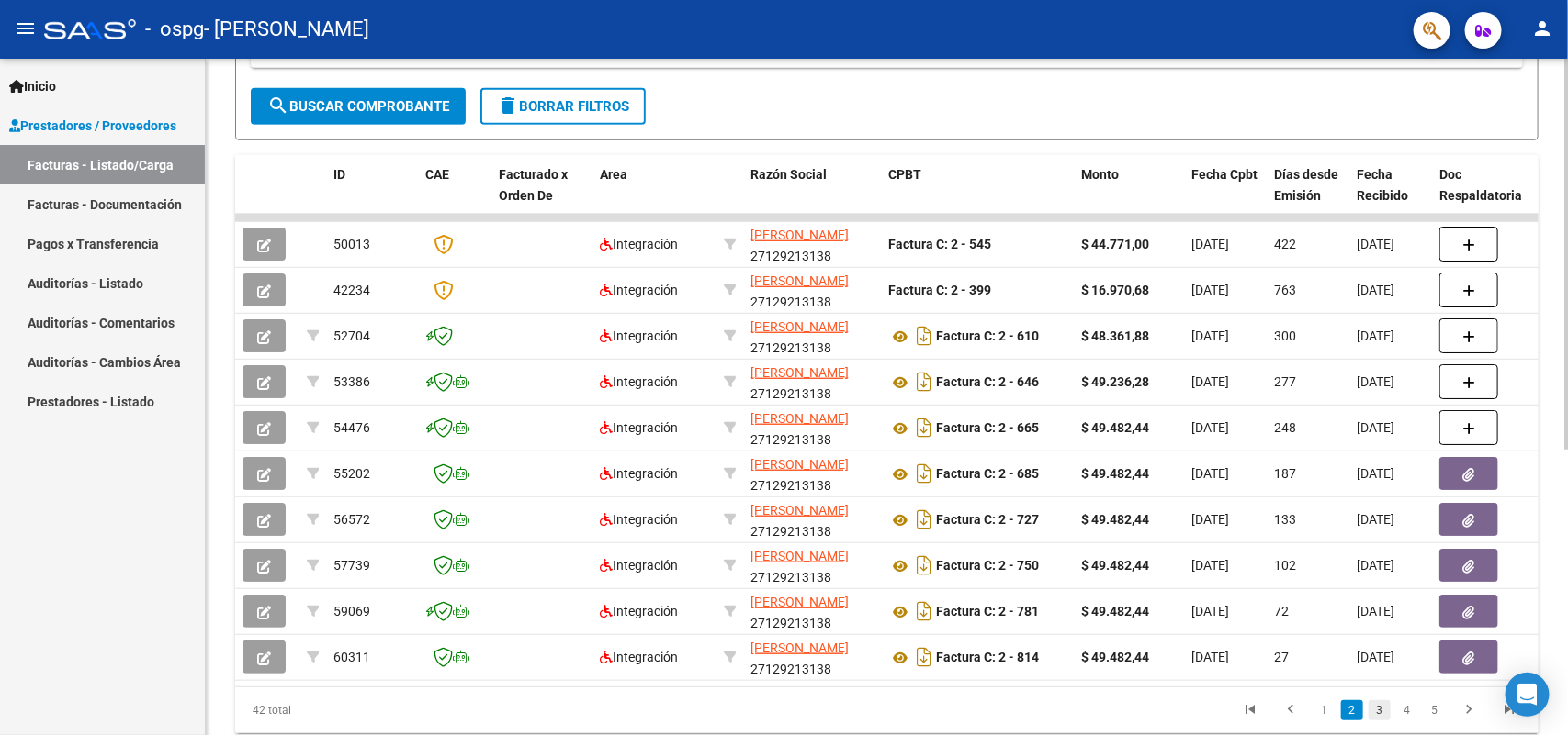
click at [1379, 720] on link "3" at bounding box center [1379, 711] width 22 height 21
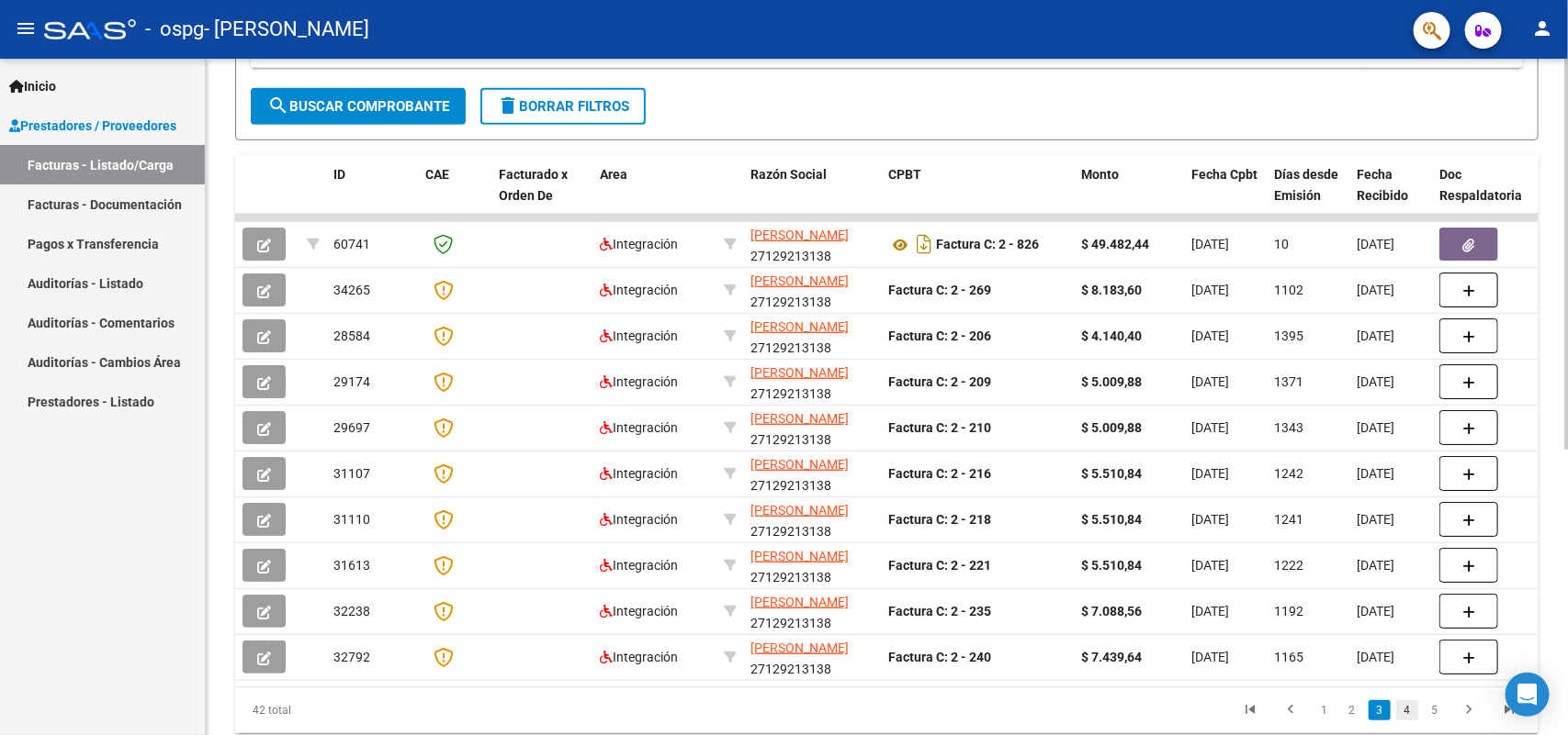
click at [1405, 720] on link "4" at bounding box center [1407, 711] width 22 height 21
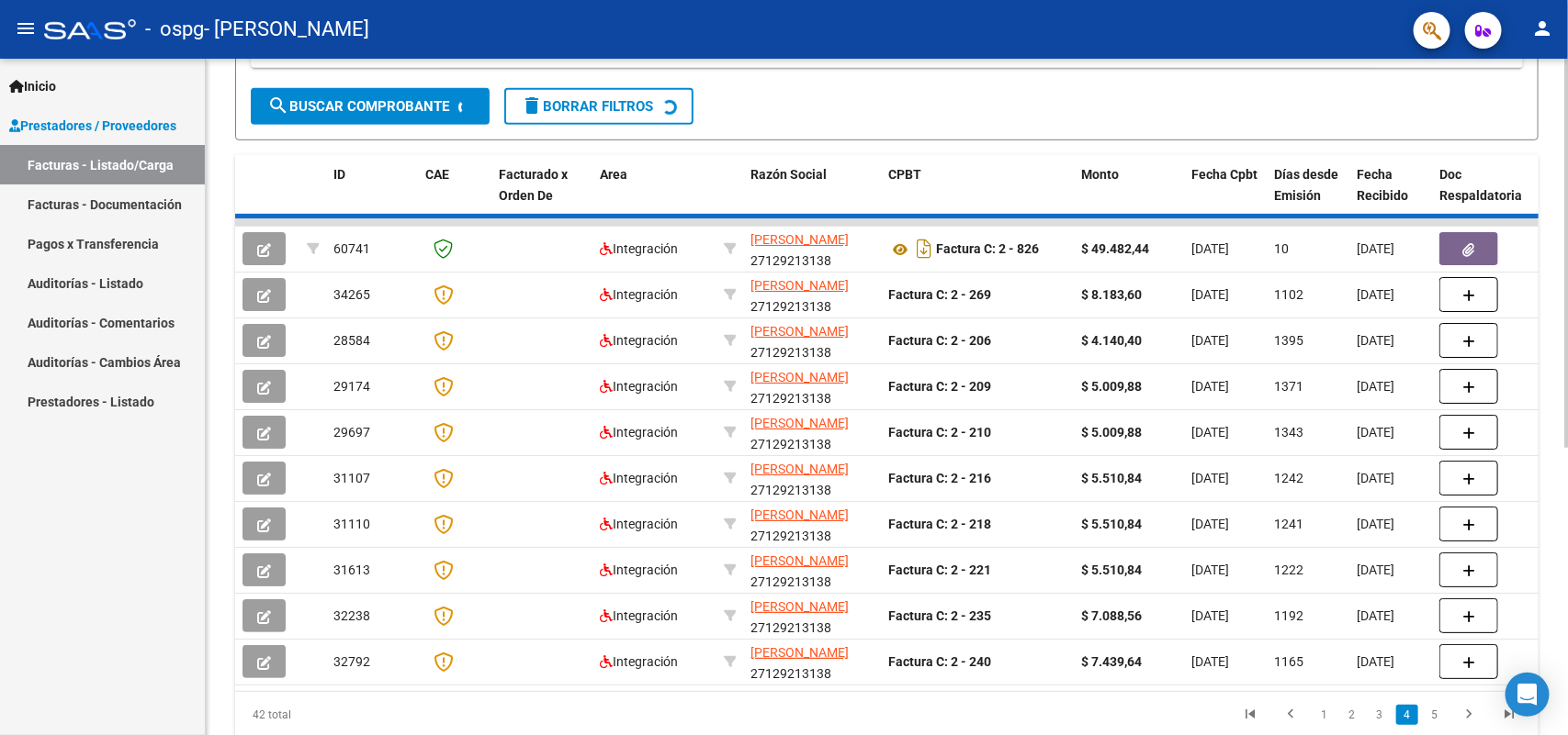
click at [1470, 732] on div "42 total 1 2 3 4 5" at bounding box center [887, 714] width 1303 height 46
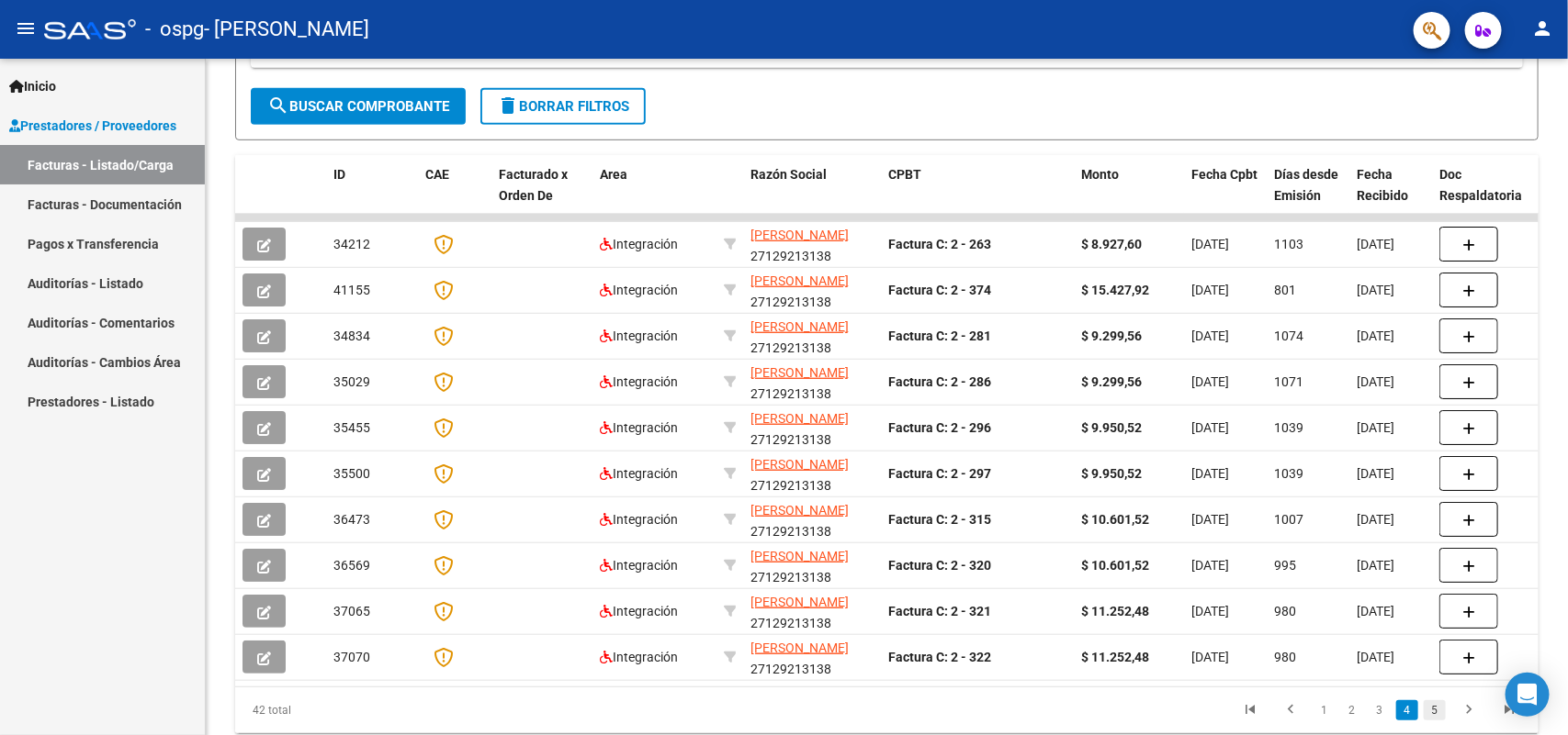
click at [1435, 720] on link "5" at bounding box center [1434, 711] width 22 height 21
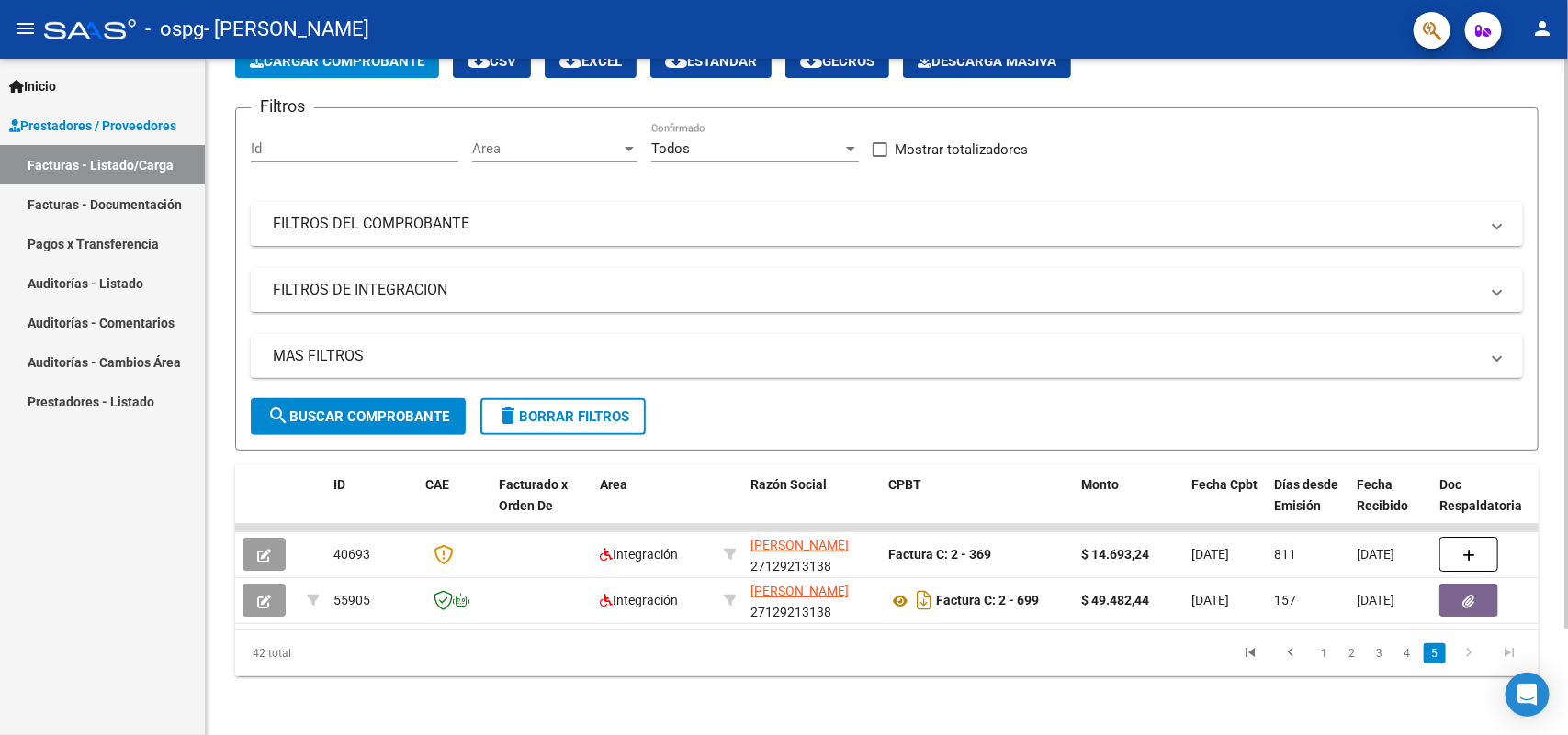
scroll to position [126, 0]
click at [1402, 655] on link "4" at bounding box center [1407, 654] width 22 height 21
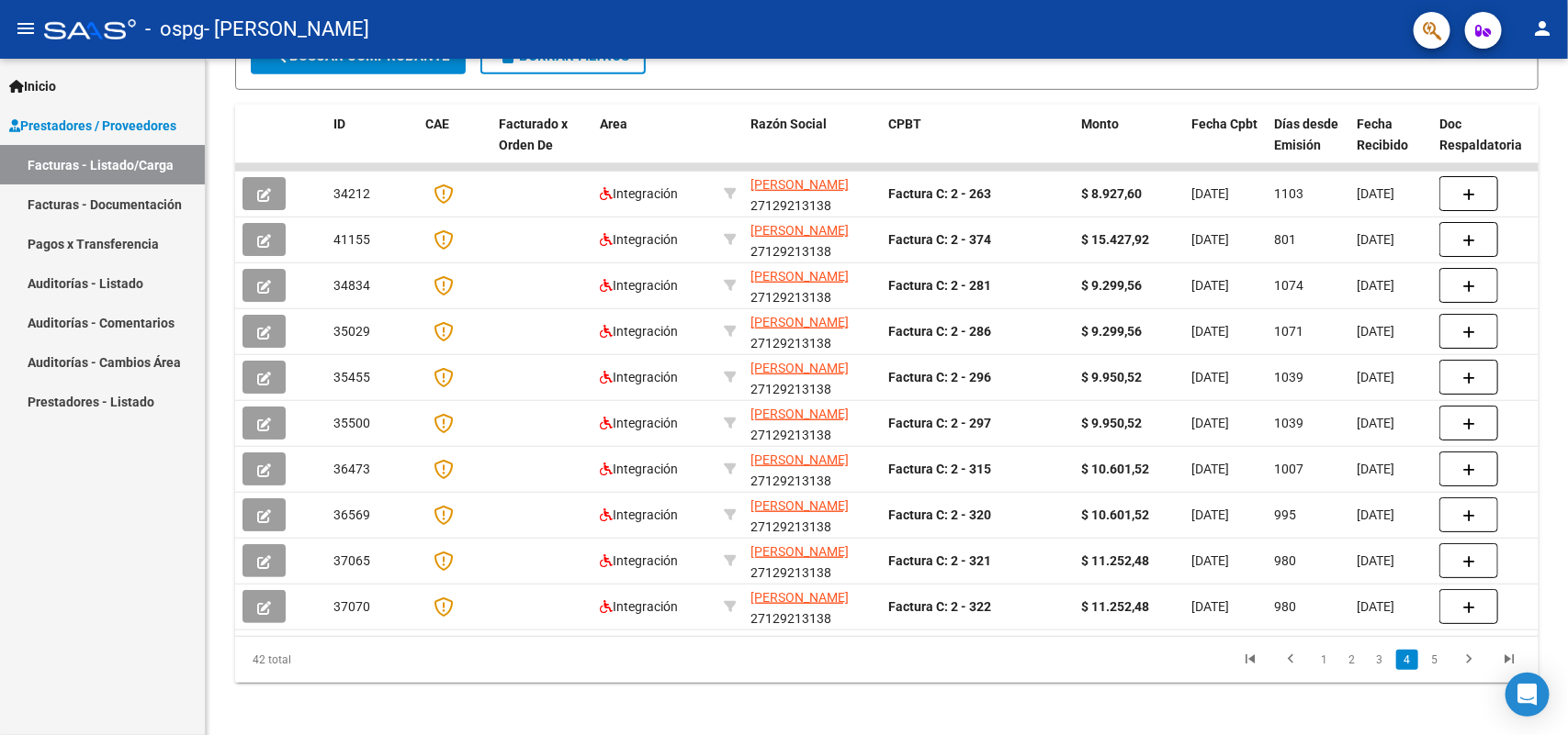
scroll to position [493, 0]
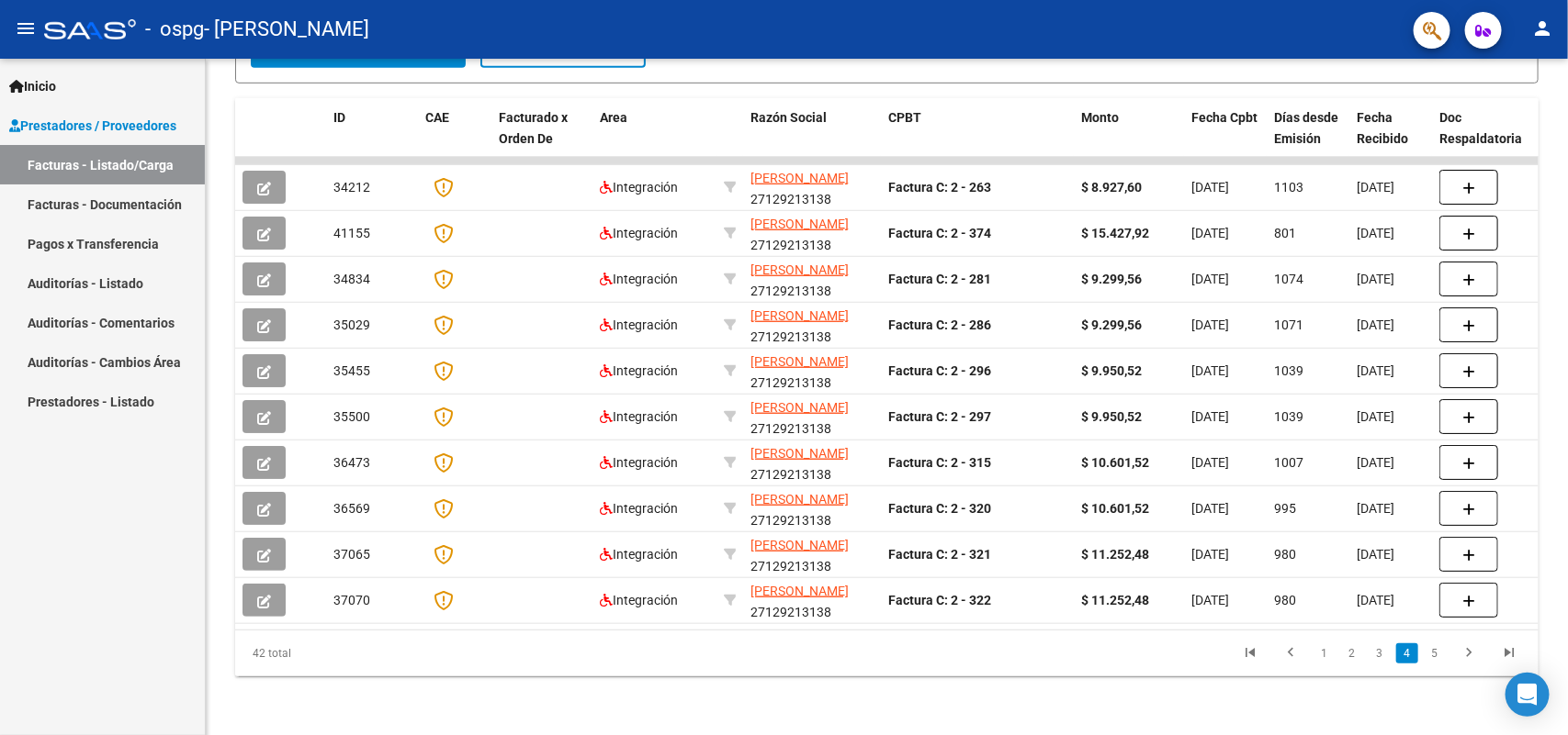
click at [1555, 570] on div "Video tutorial PRESTADORES -> Listado de CPBTs Emitidos por Prestadores / Prove…" at bounding box center [889, 158] width 1366 height 1153
click at [1015, 650] on datatable-pager "1 2 3 4 5" at bounding box center [1016, 653] width 1028 height 31
click at [1431, 655] on link "5" at bounding box center [1434, 654] width 22 height 21
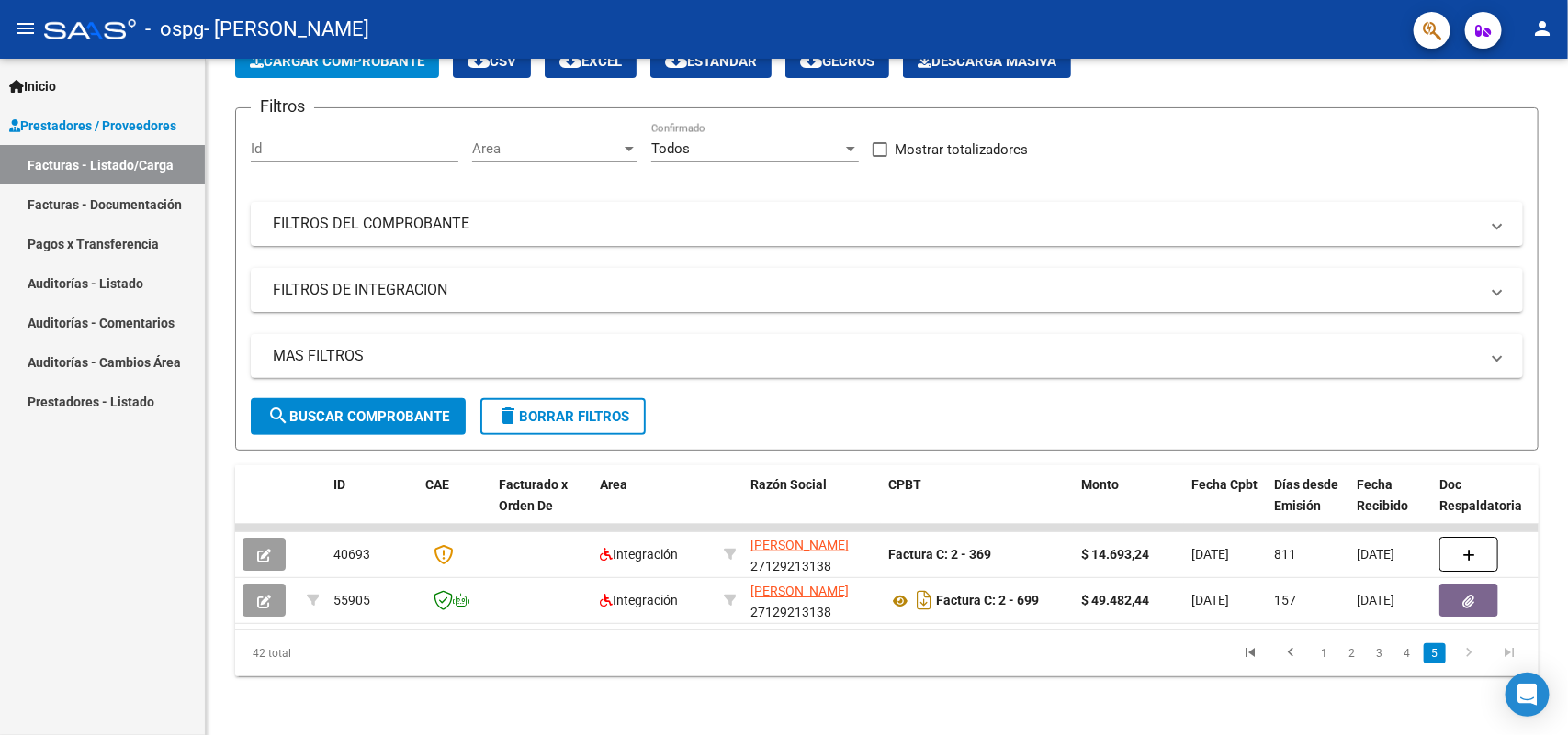
scroll to position [126, 0]
click at [1287, 653] on icon "go to previous page" at bounding box center [1290, 656] width 24 height 22
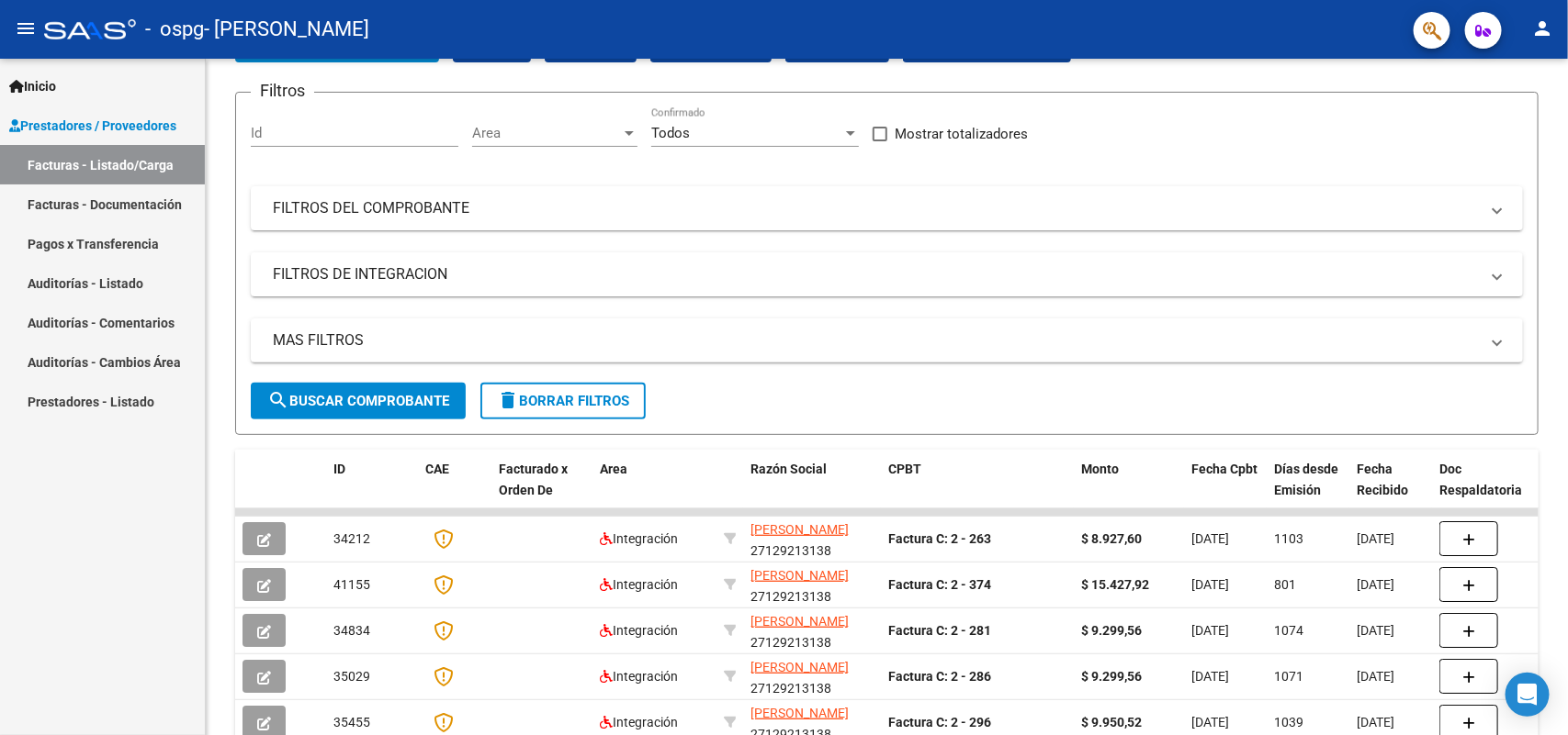
click at [1287, 655] on datatable-body-cell "1071" at bounding box center [1307, 677] width 82 height 45
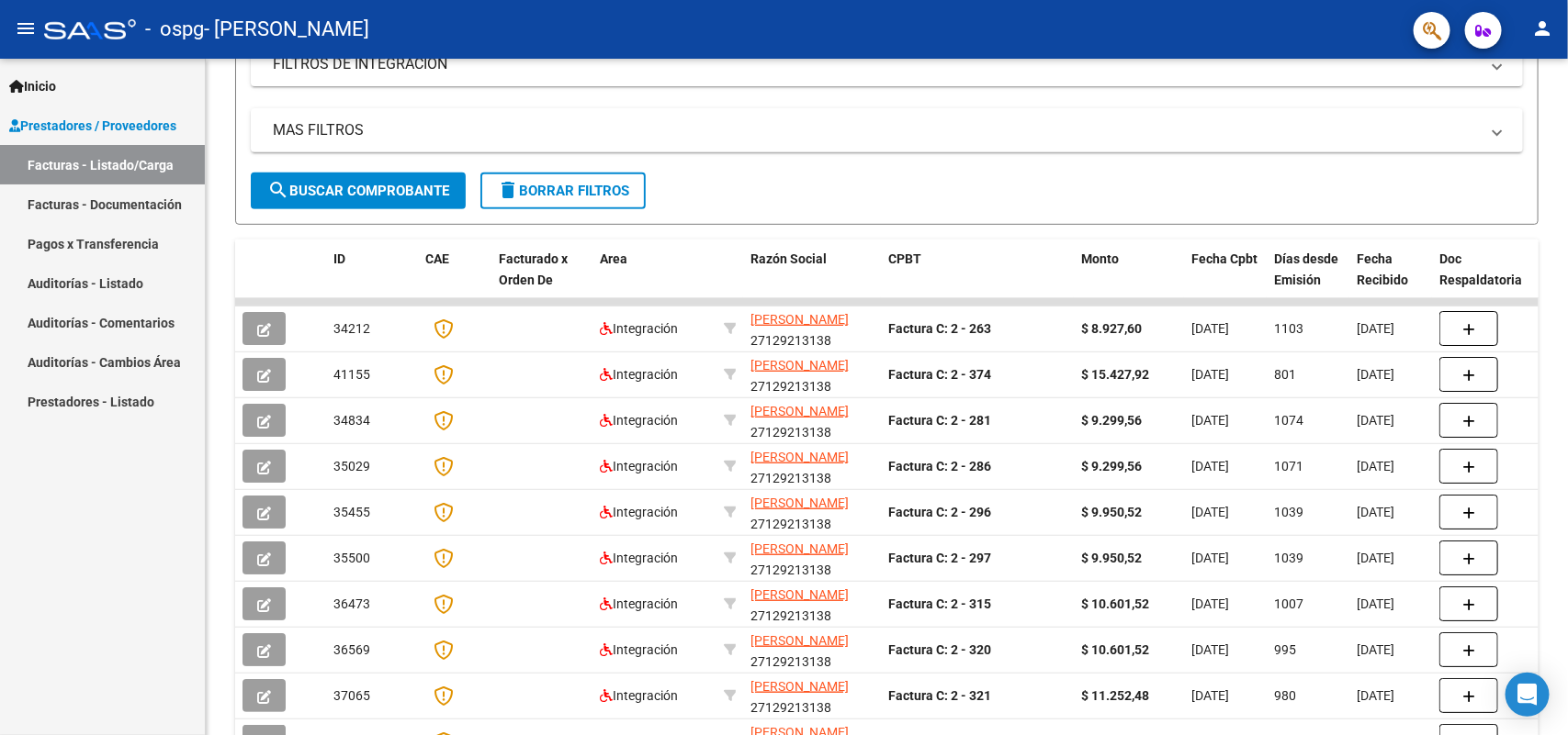
click at [1541, 388] on div "Video tutorial PRESTADORES -> Listado de CPBTs Emitidos por Prestadores / Prove…" at bounding box center [889, 299] width 1366 height 1153
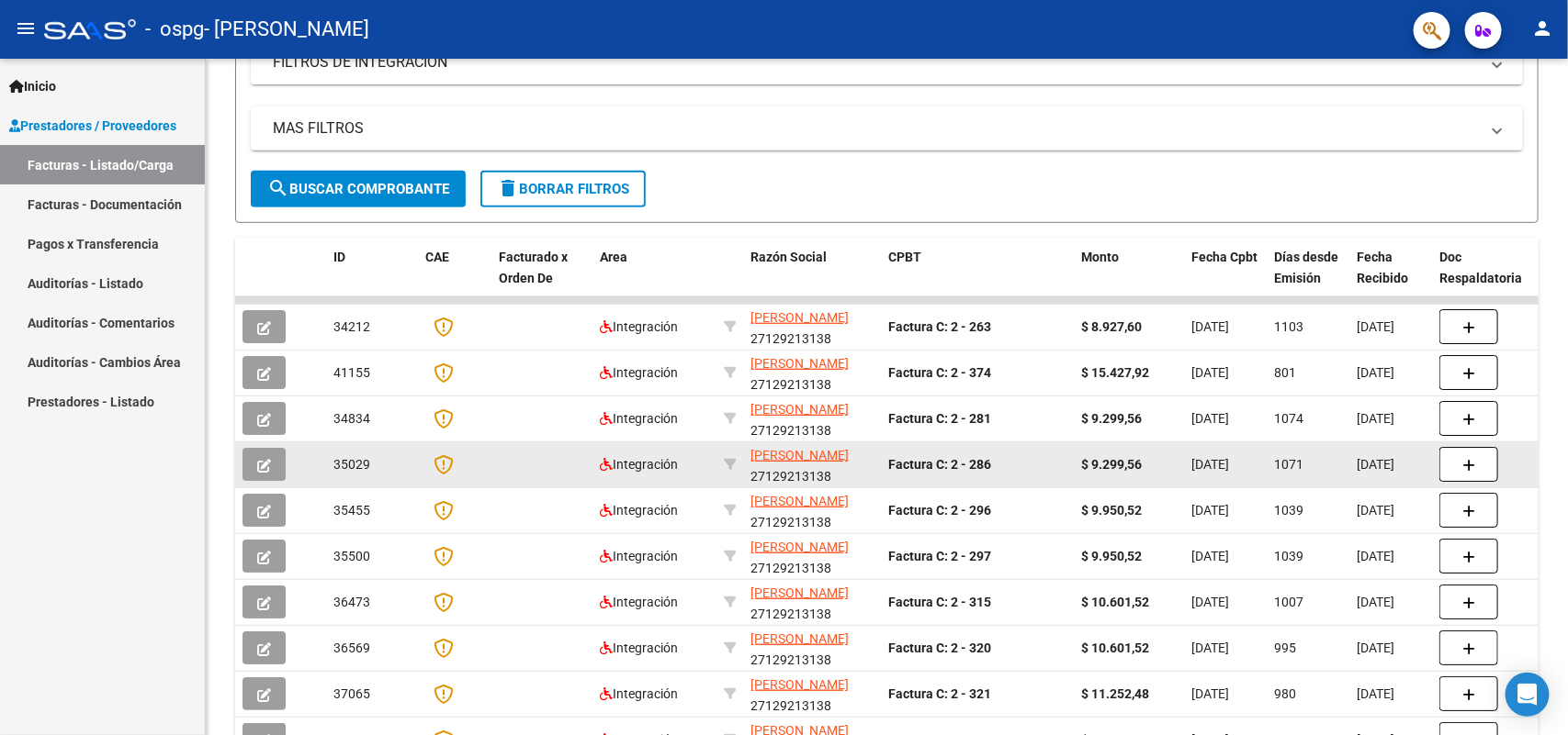
drag, startPoint x: 1541, startPoint y: 389, endPoint x: 1534, endPoint y: 446, distance: 57.4
click at [1534, 446] on div "Video tutorial PRESTADORES -> Listado de CPBTs Emitidos por Prestadores / Prove…" at bounding box center [886, 297] width 1361 height 1153
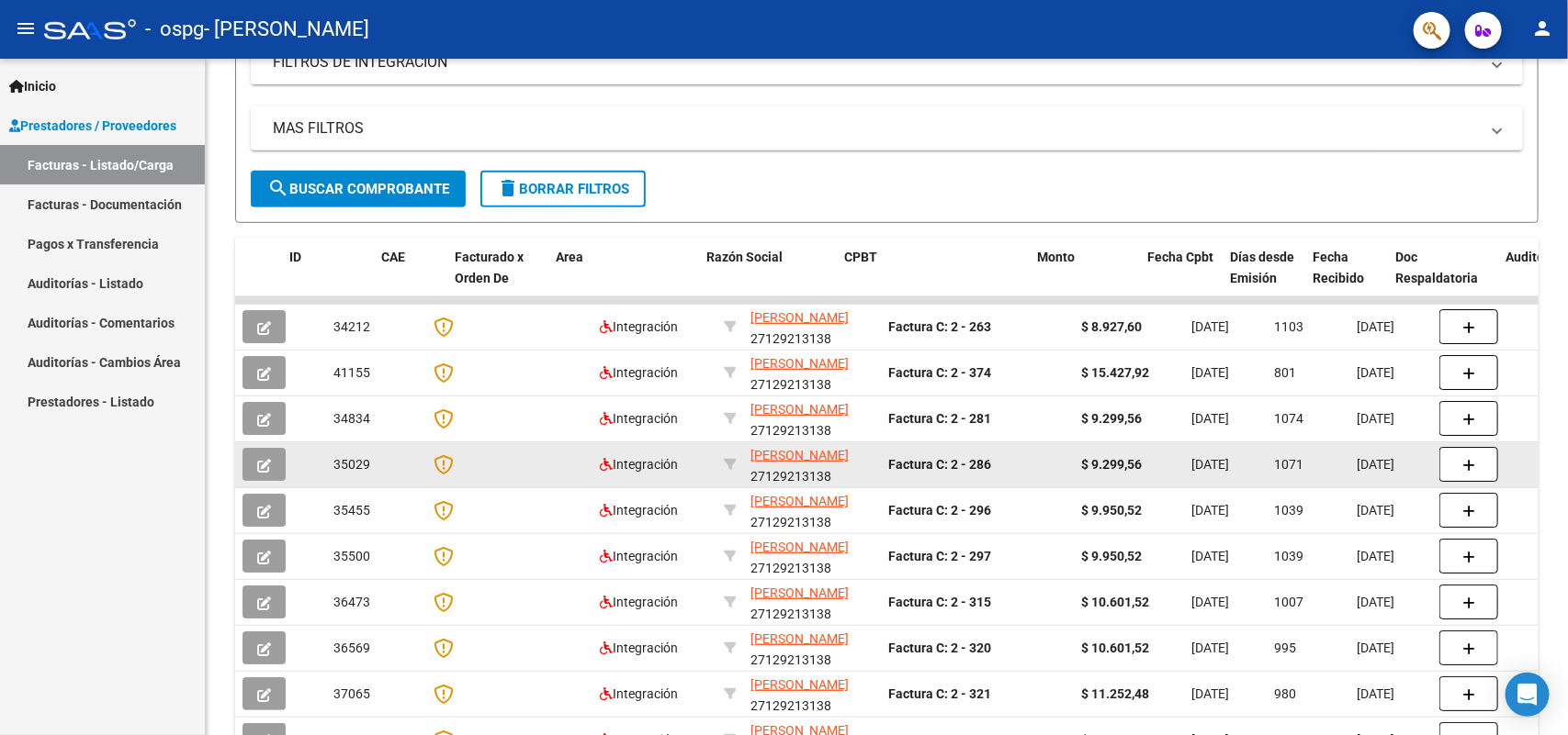
scroll to position [0, 43]
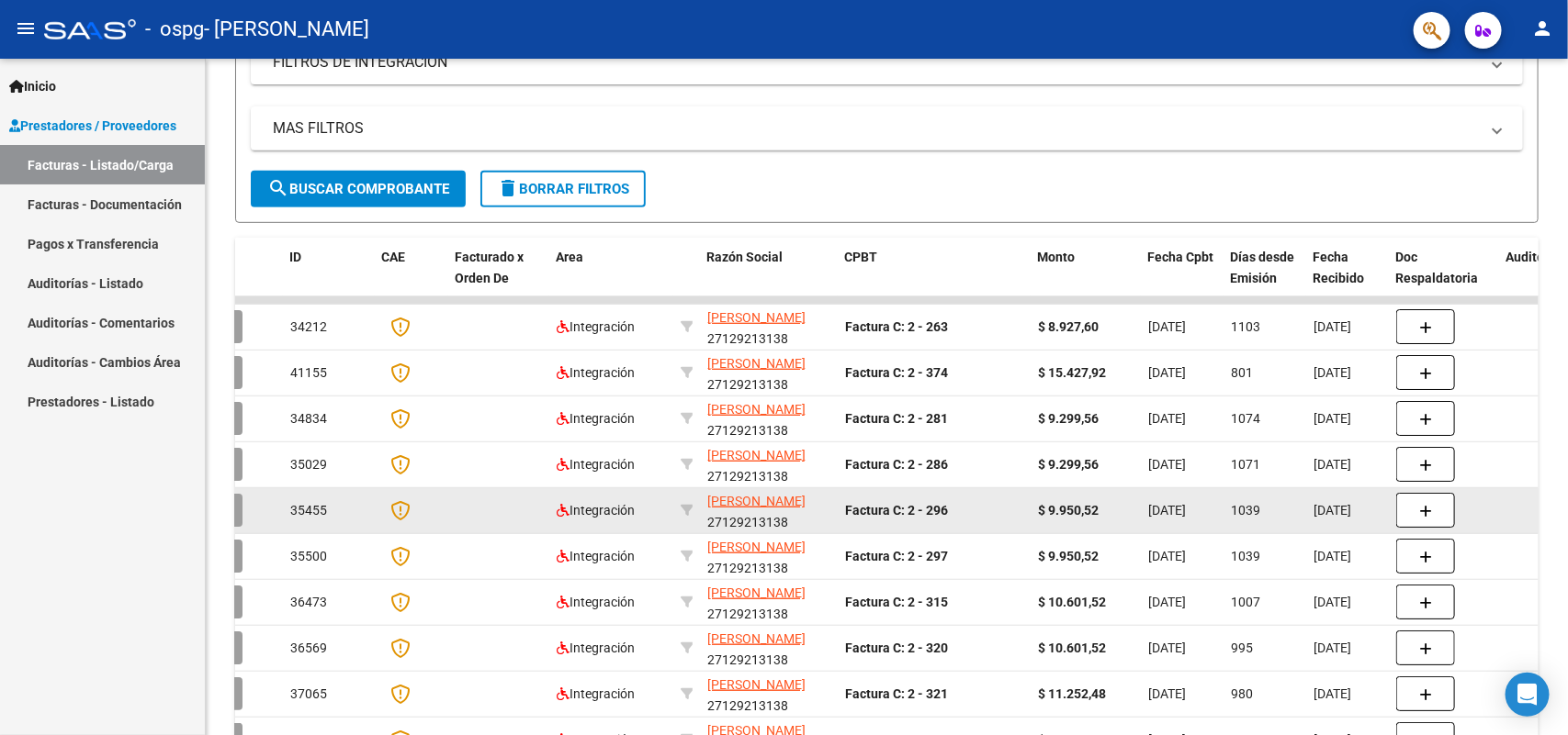
click at [1490, 519] on div at bounding box center [1444, 510] width 95 height 35
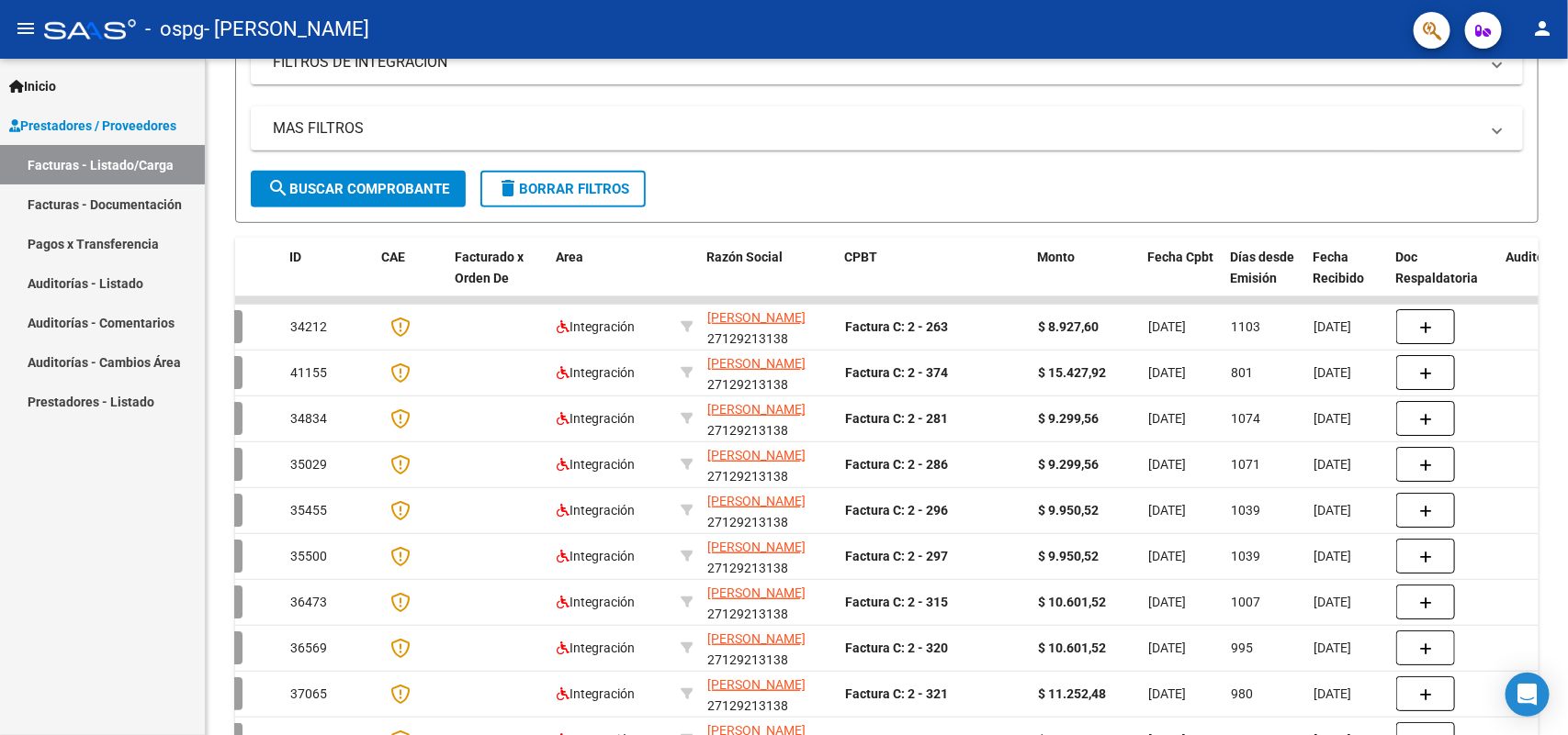
scroll to position [493, 0]
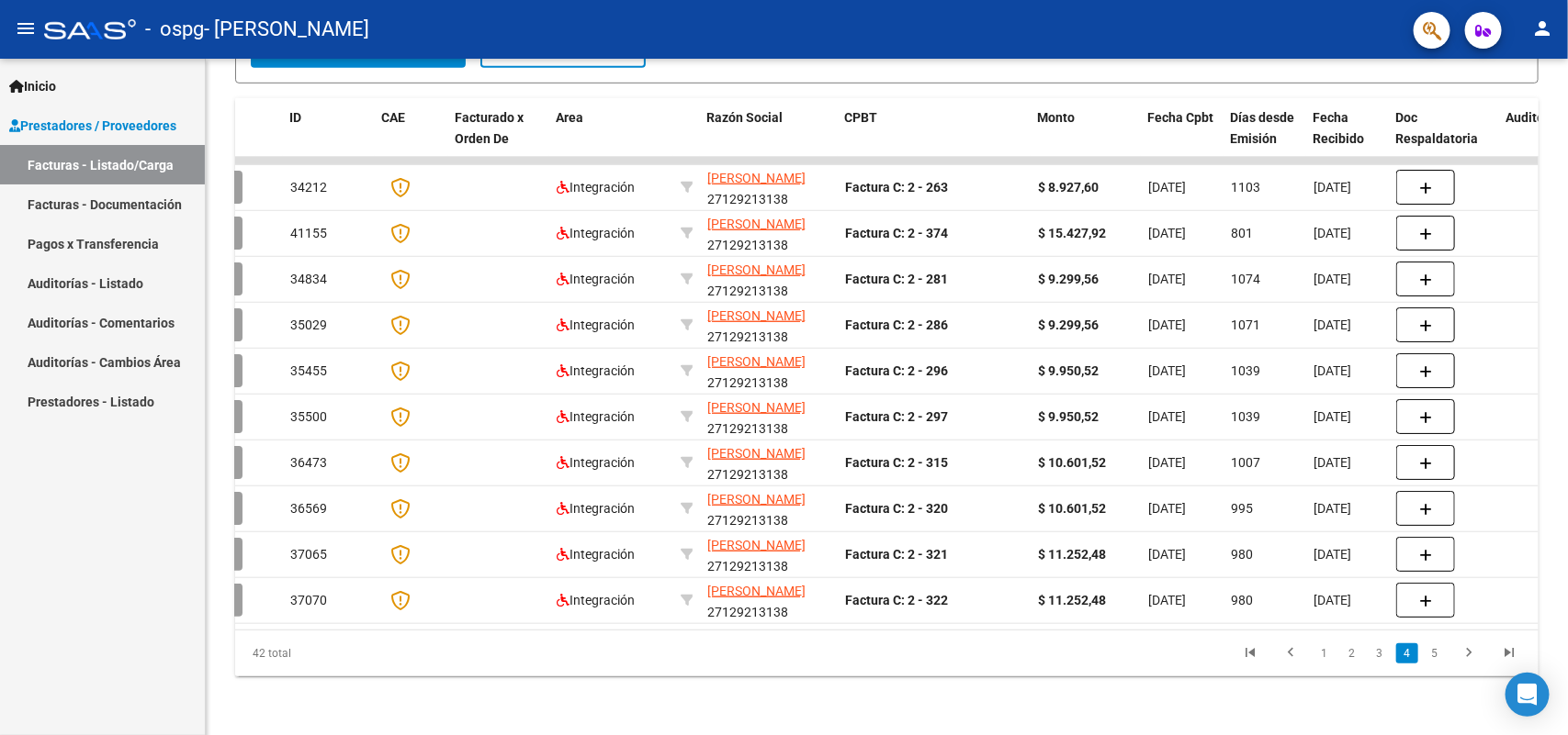
click at [1559, 480] on div "Video tutorial PRESTADORES -> Listado de CPBTs Emitidos por Prestadores / Prove…" at bounding box center [889, 158] width 1366 height 1153
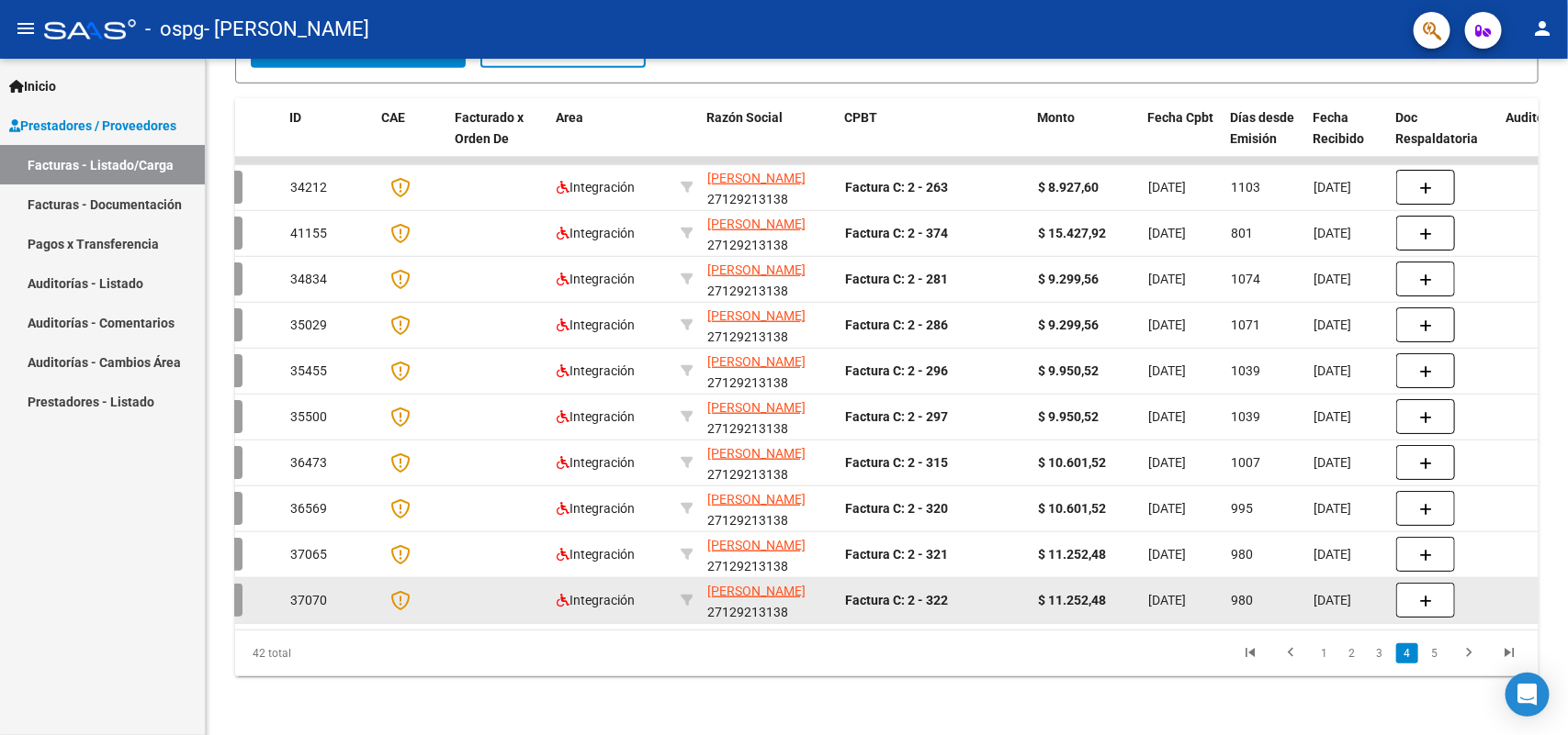
click at [1376, 593] on datatable-body-cell "[DATE]" at bounding box center [1347, 601] width 82 height 45
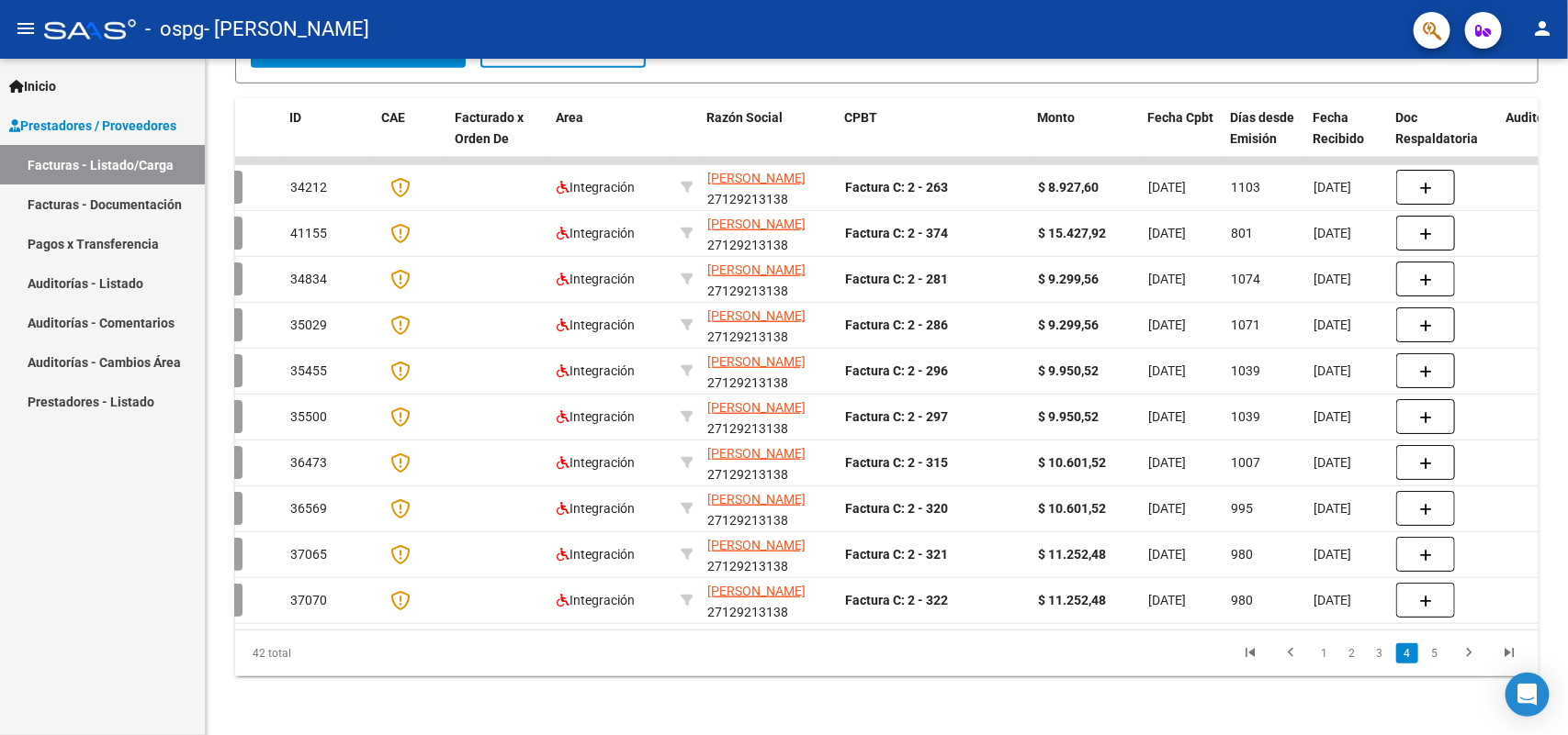
click at [1376, 650] on link "3" at bounding box center [1379, 654] width 22 height 21
click at [1355, 657] on link "2" at bounding box center [1352, 654] width 22 height 21
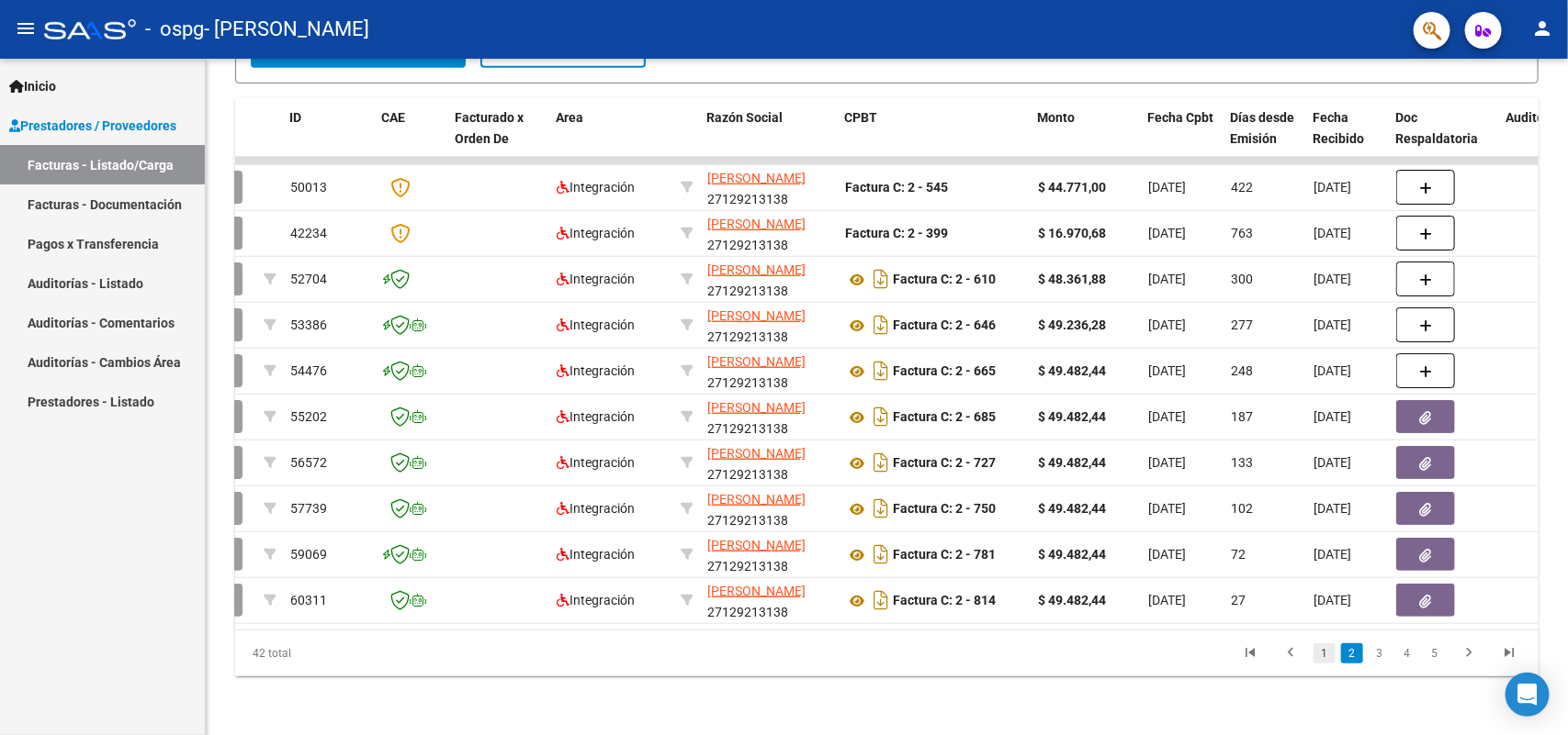
click at [1322, 654] on link "1" at bounding box center [1324, 654] width 22 height 21
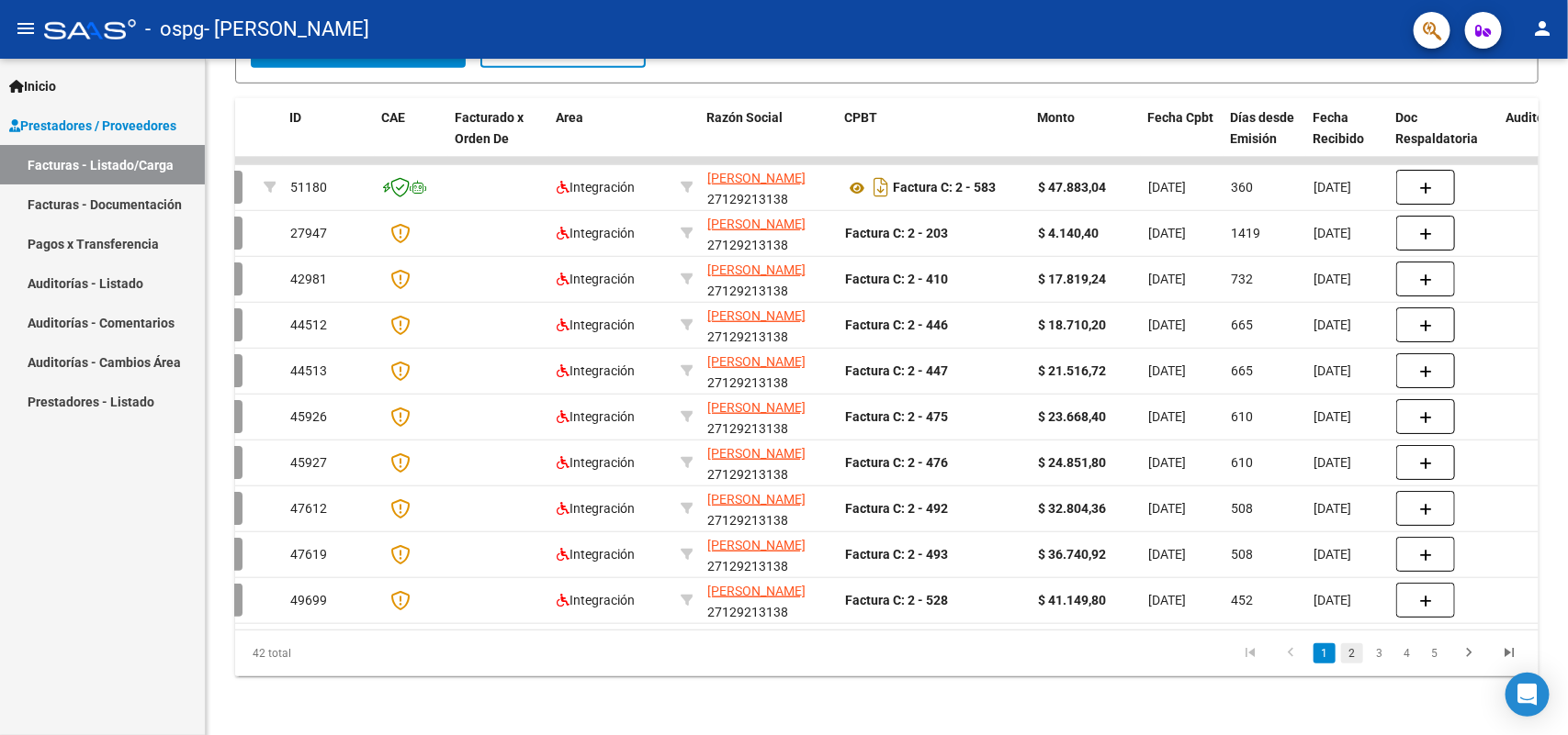
click at [1347, 648] on link "2" at bounding box center [1352, 654] width 22 height 21
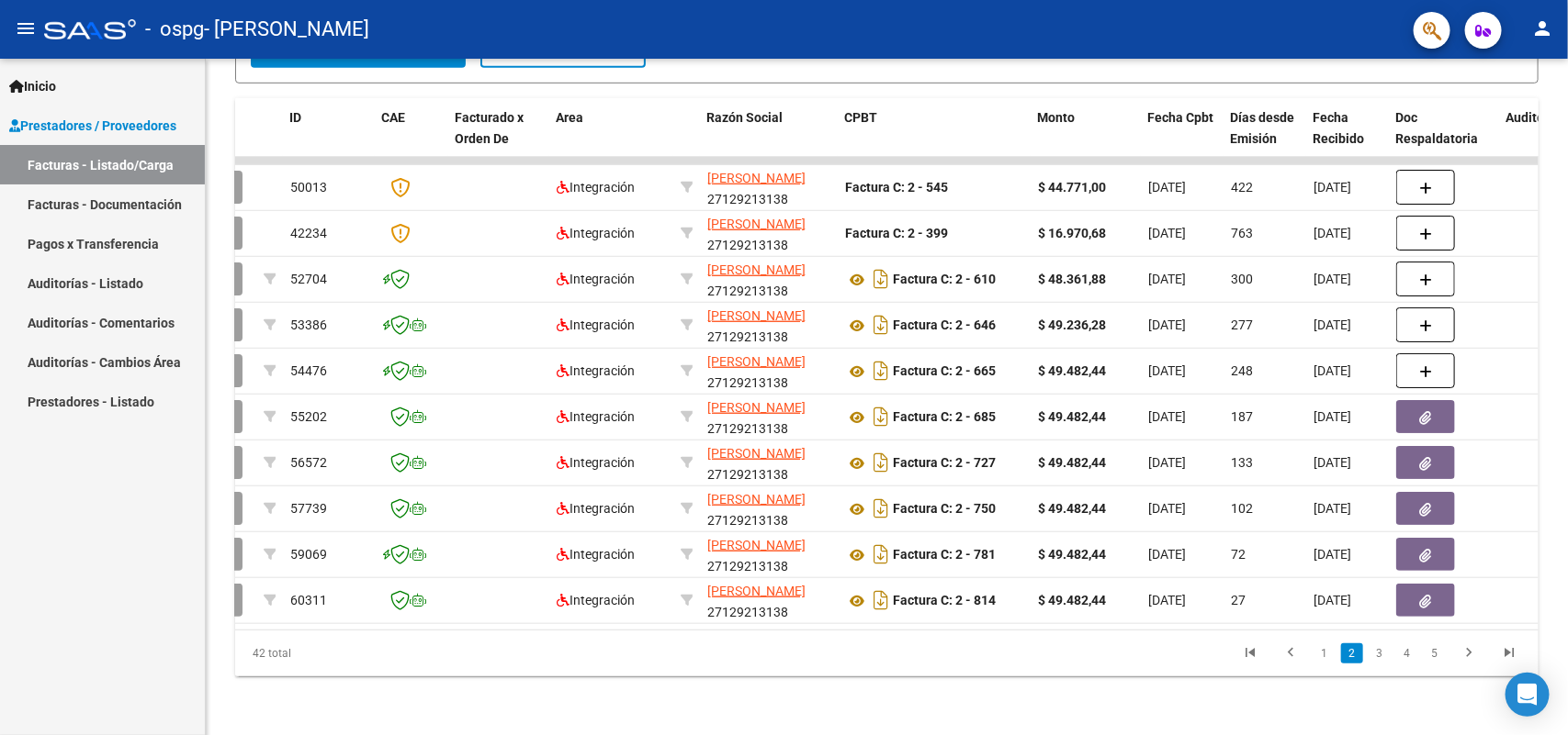
drag, startPoint x: 1200, startPoint y: 713, endPoint x: 1147, endPoint y: 707, distance: 53.3
click at [1147, 707] on div "Video tutorial PRESTADORES -> Listado de CPBTs Emitidos por Prestadores / Prove…" at bounding box center [886, 158] width 1361 height 1153
click at [1376, 658] on link "3" at bounding box center [1379, 654] width 22 height 21
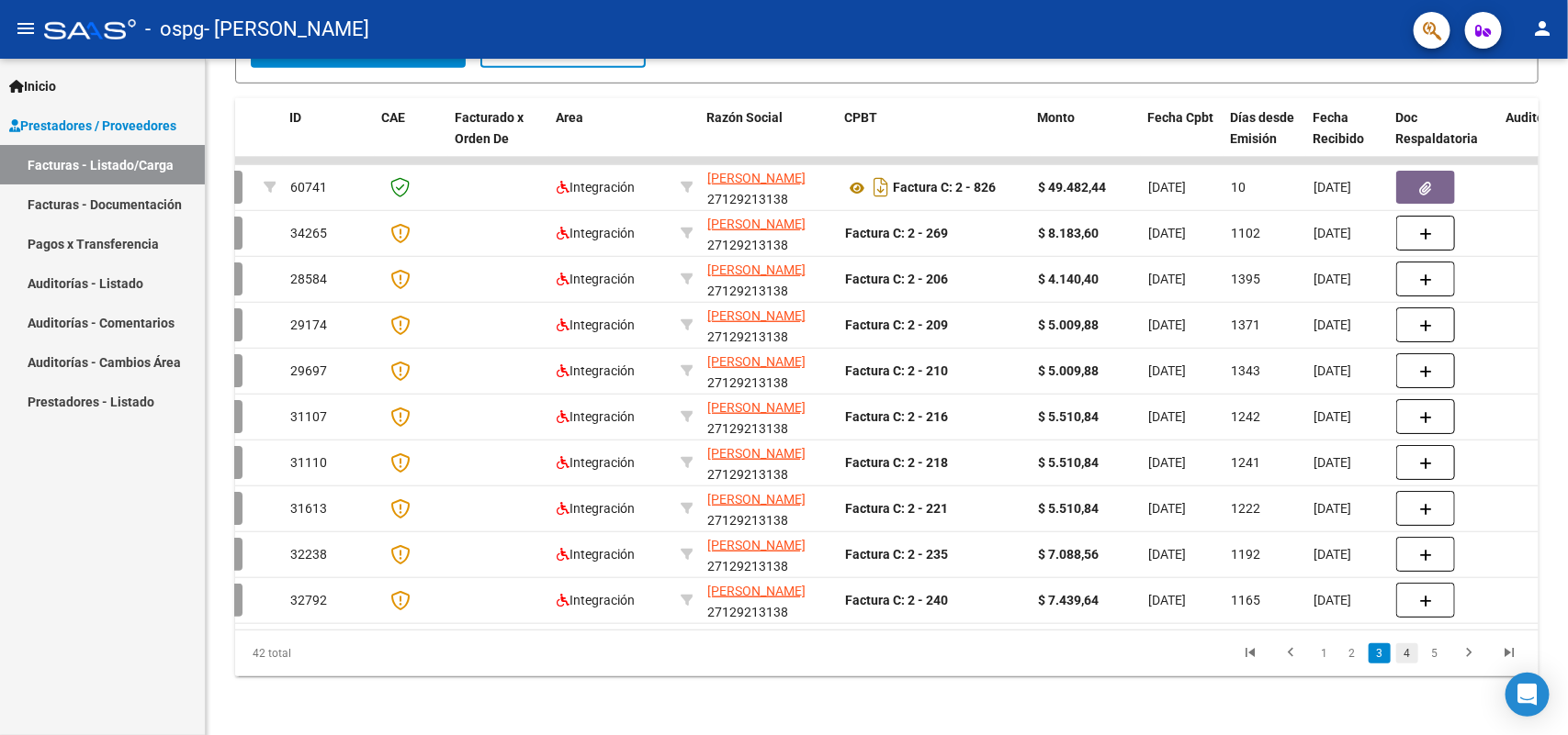
click at [1410, 653] on link "4" at bounding box center [1407, 654] width 22 height 21
click at [1431, 655] on link "5" at bounding box center [1434, 654] width 22 height 21
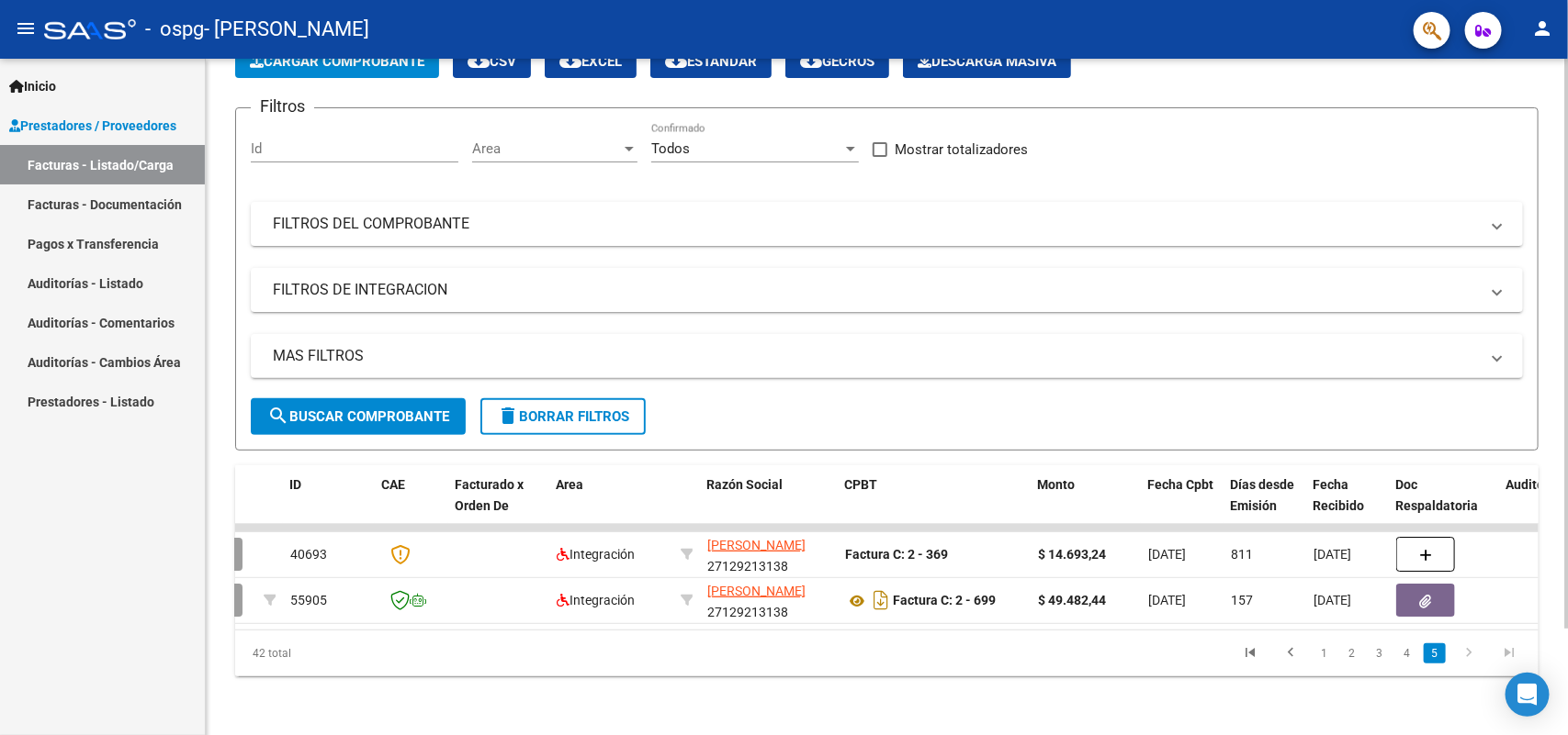
scroll to position [126, 0]
click at [1290, 649] on icon "go to previous page" at bounding box center [1290, 656] width 24 height 22
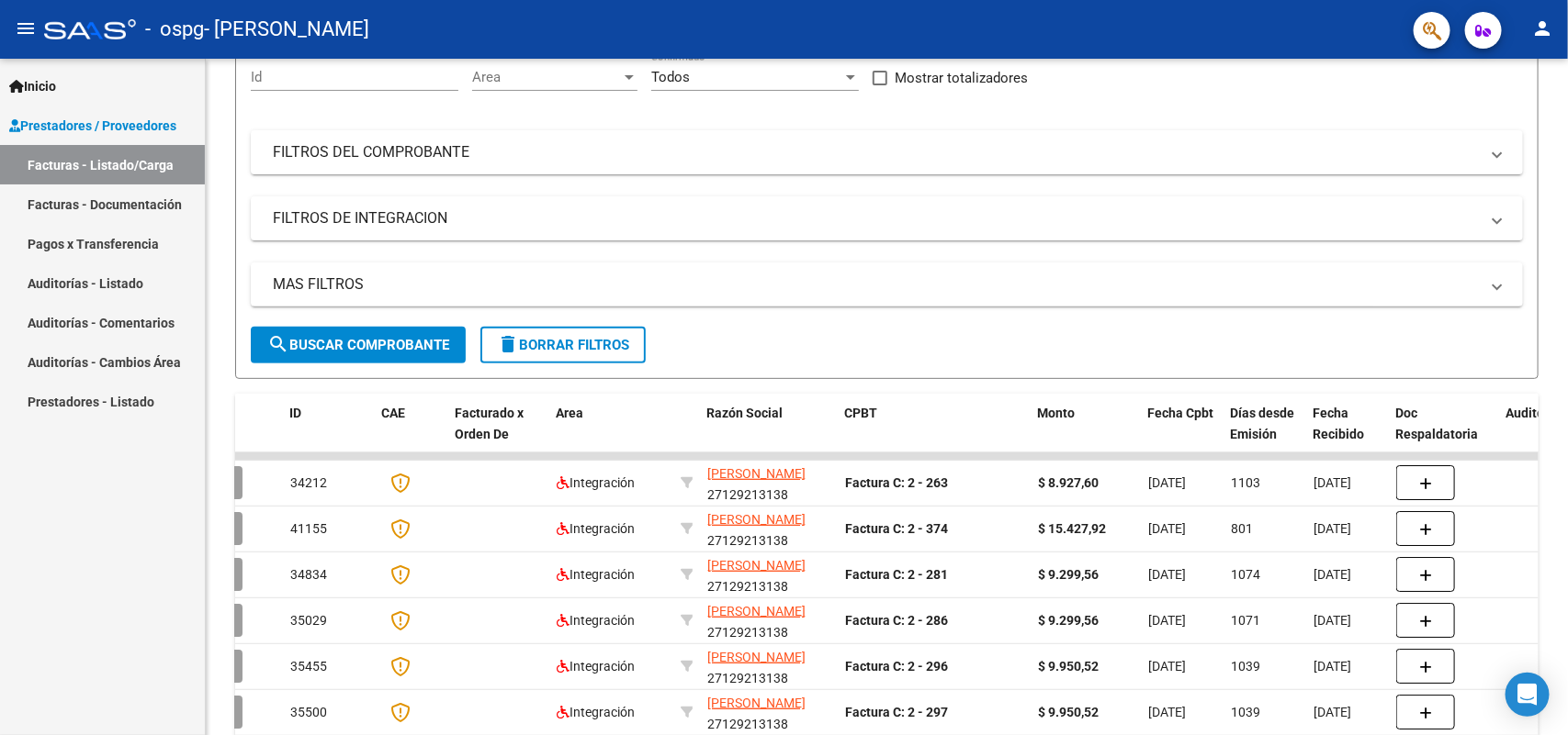
click at [1558, 346] on div "Video tutorial PRESTADORES -> Listado de CPBTs Emitidos por Prestadores / Prove…" at bounding box center [889, 453] width 1366 height 1153
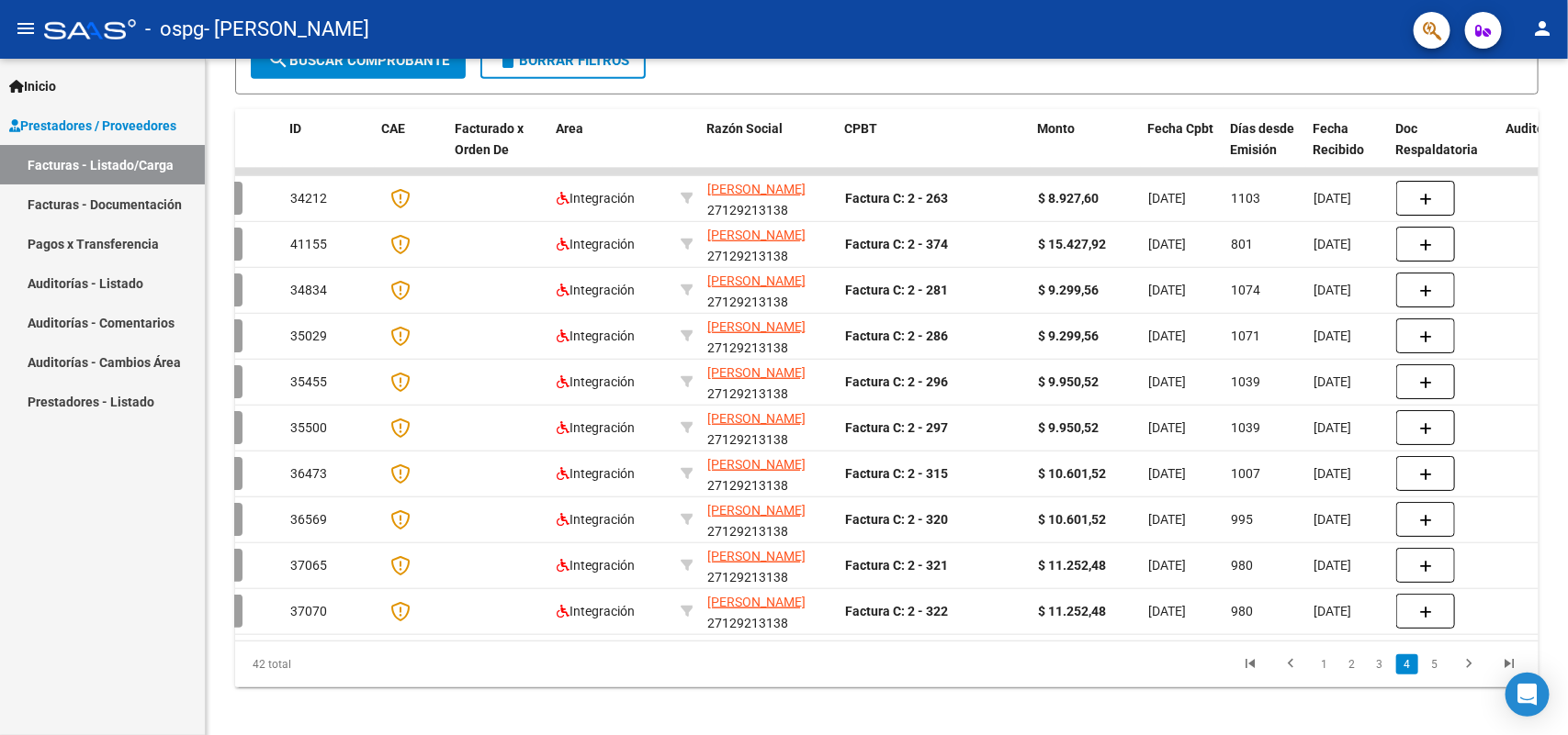
scroll to position [493, 0]
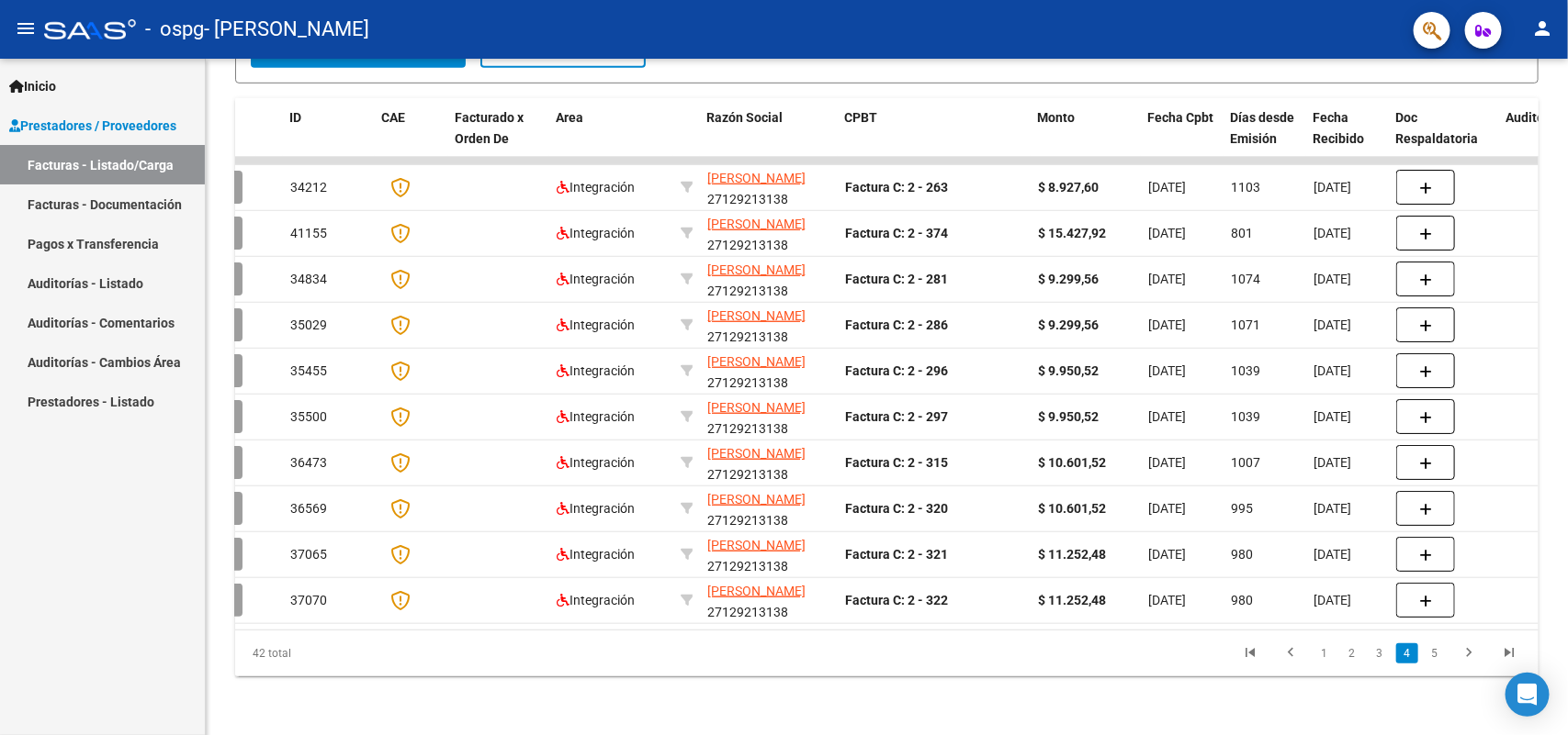
click at [1566, 524] on div at bounding box center [1566, 540] width 5 height 391
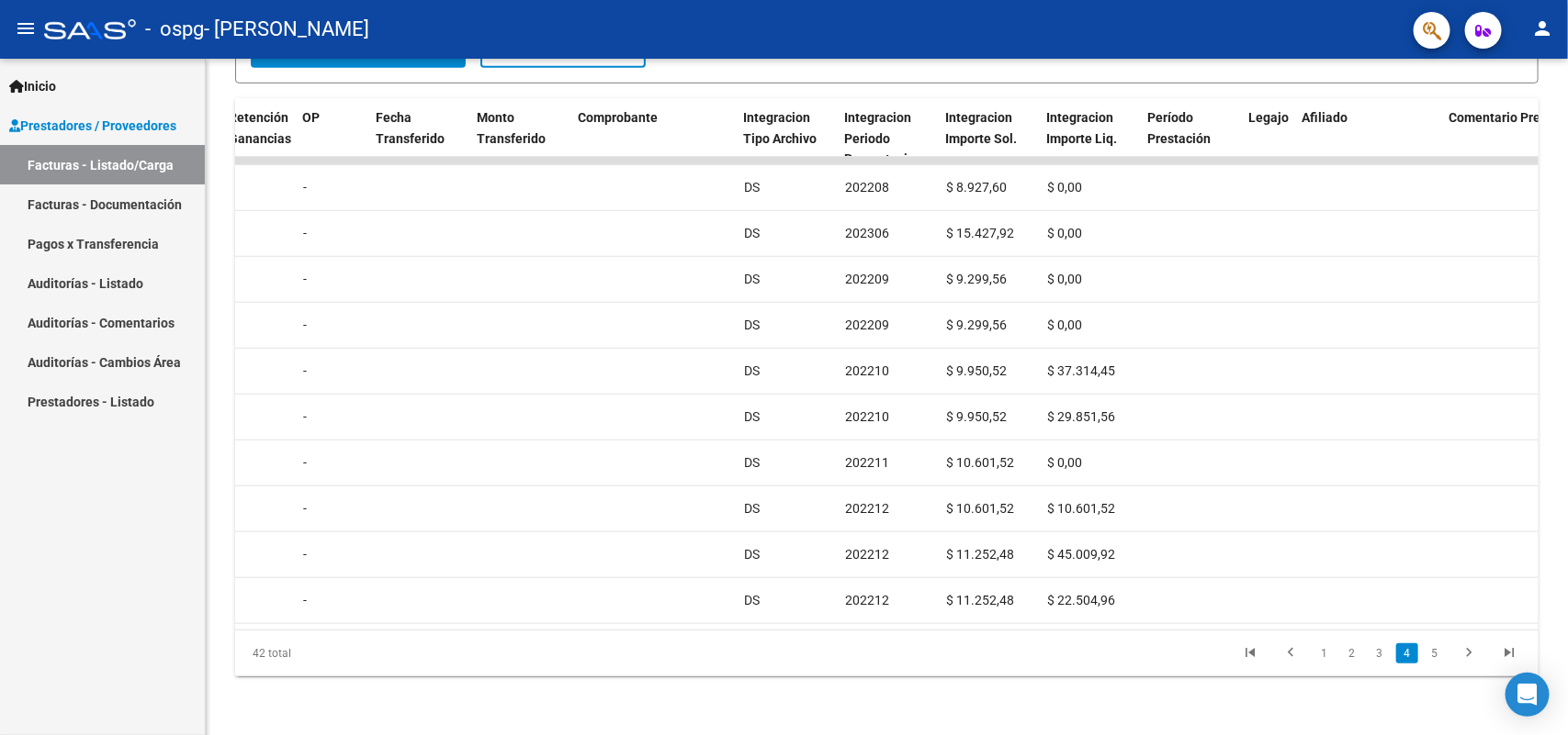
scroll to position [0, 1476]
click at [1327, 657] on link "1" at bounding box center [1324, 654] width 22 height 21
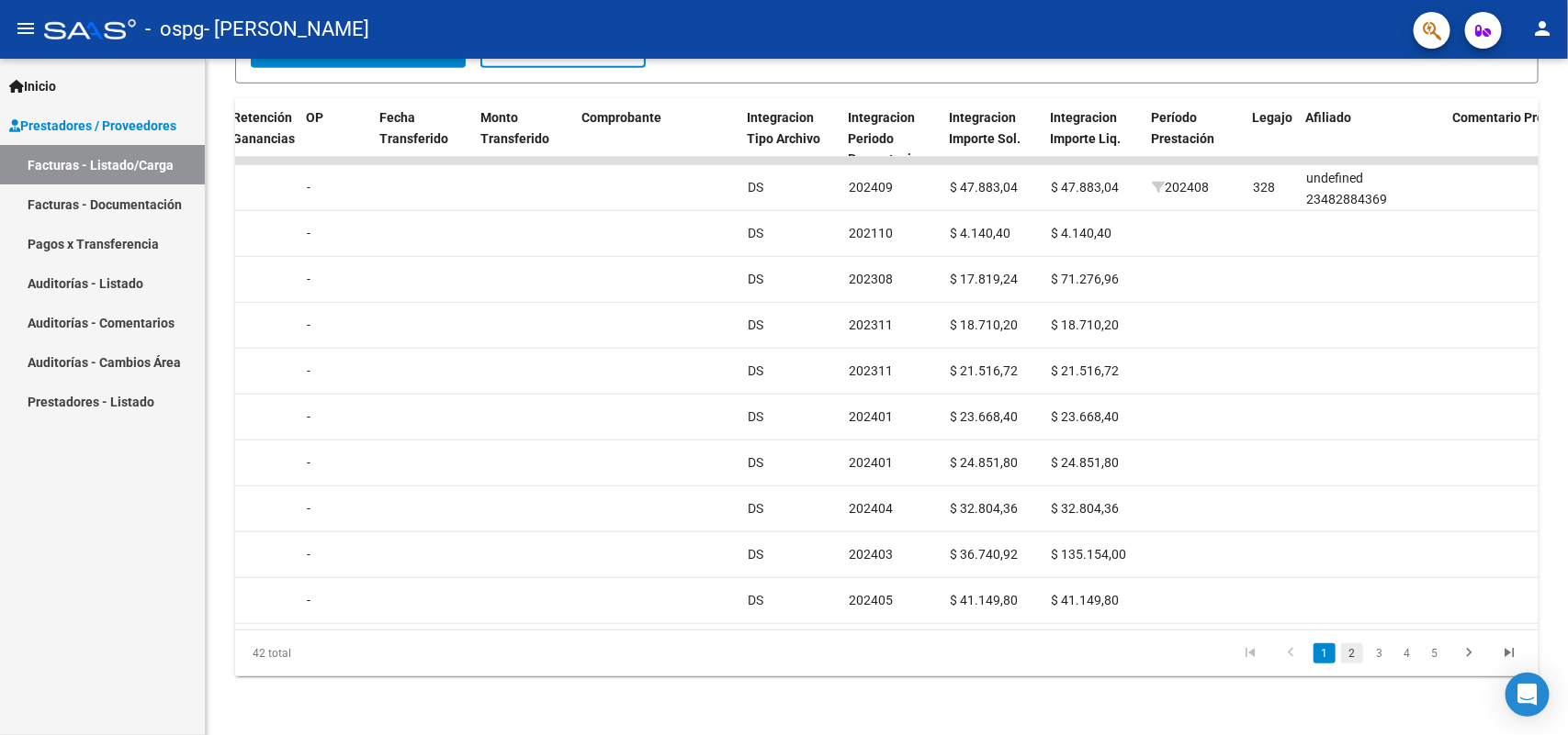
click at [1355, 652] on link "2" at bounding box center [1352, 654] width 22 height 21
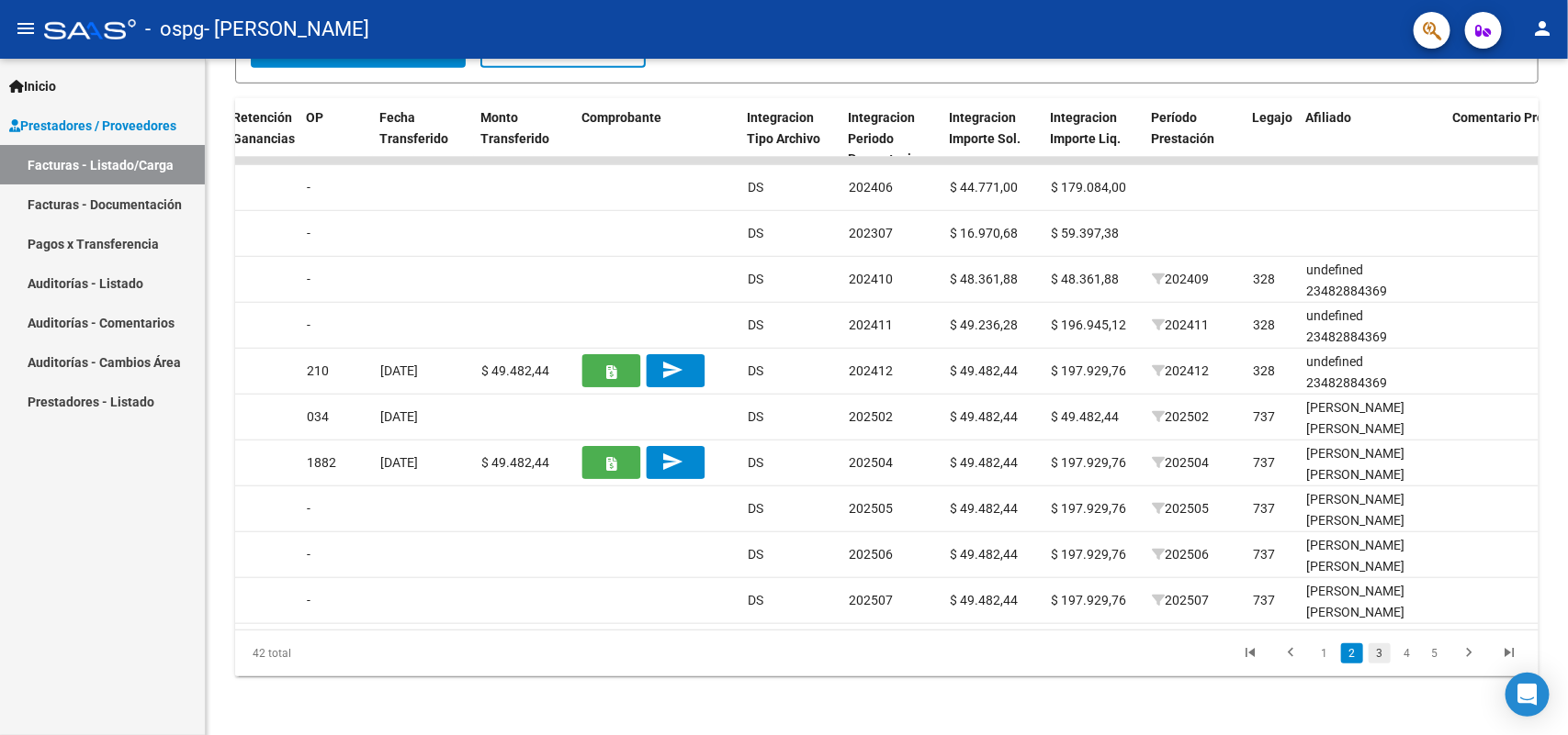
click at [1379, 649] on link "3" at bounding box center [1379, 654] width 22 height 21
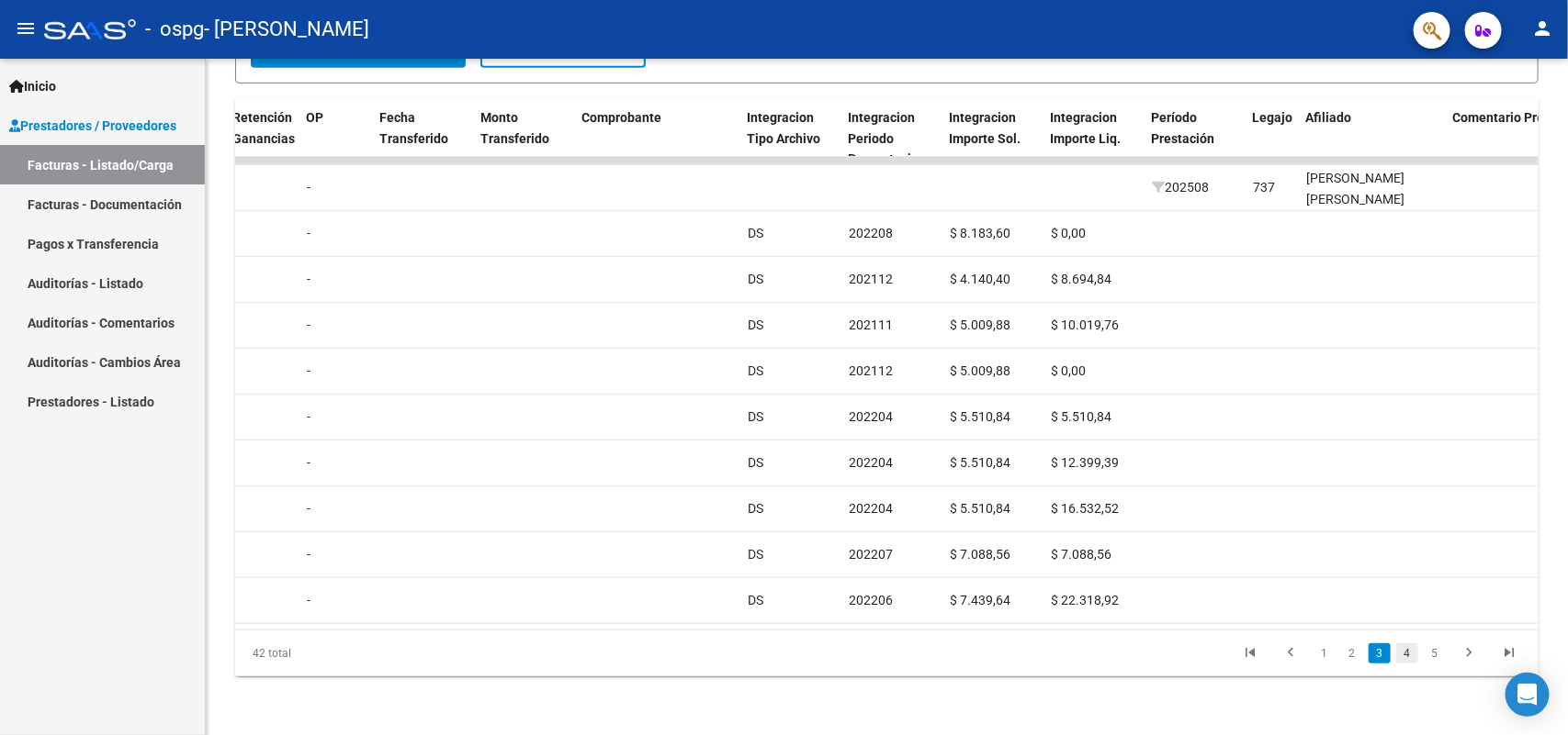
click at [1412, 657] on link "4" at bounding box center [1407, 654] width 22 height 21
click at [1438, 657] on link "5" at bounding box center [1434, 654] width 22 height 21
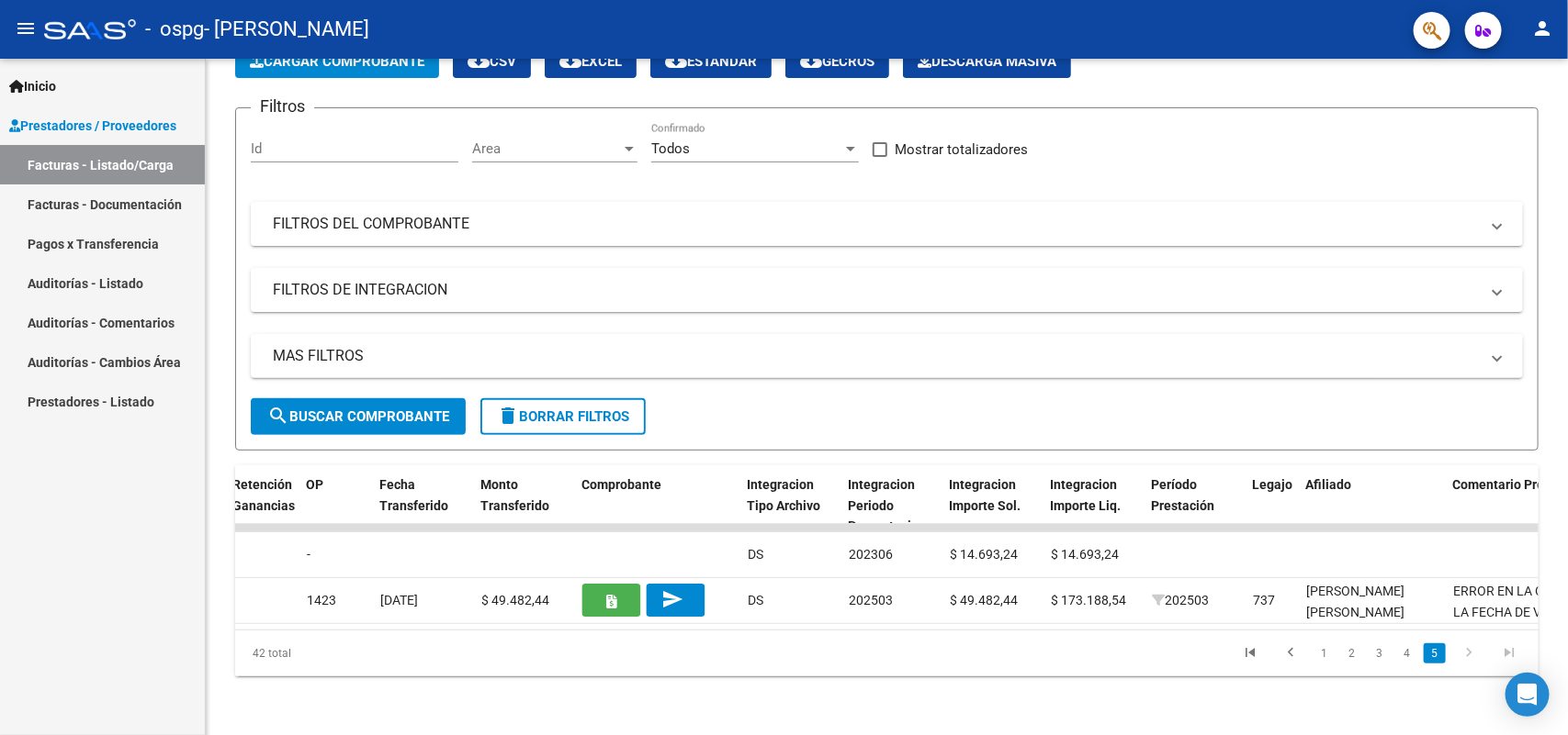
scroll to position [126, 0]
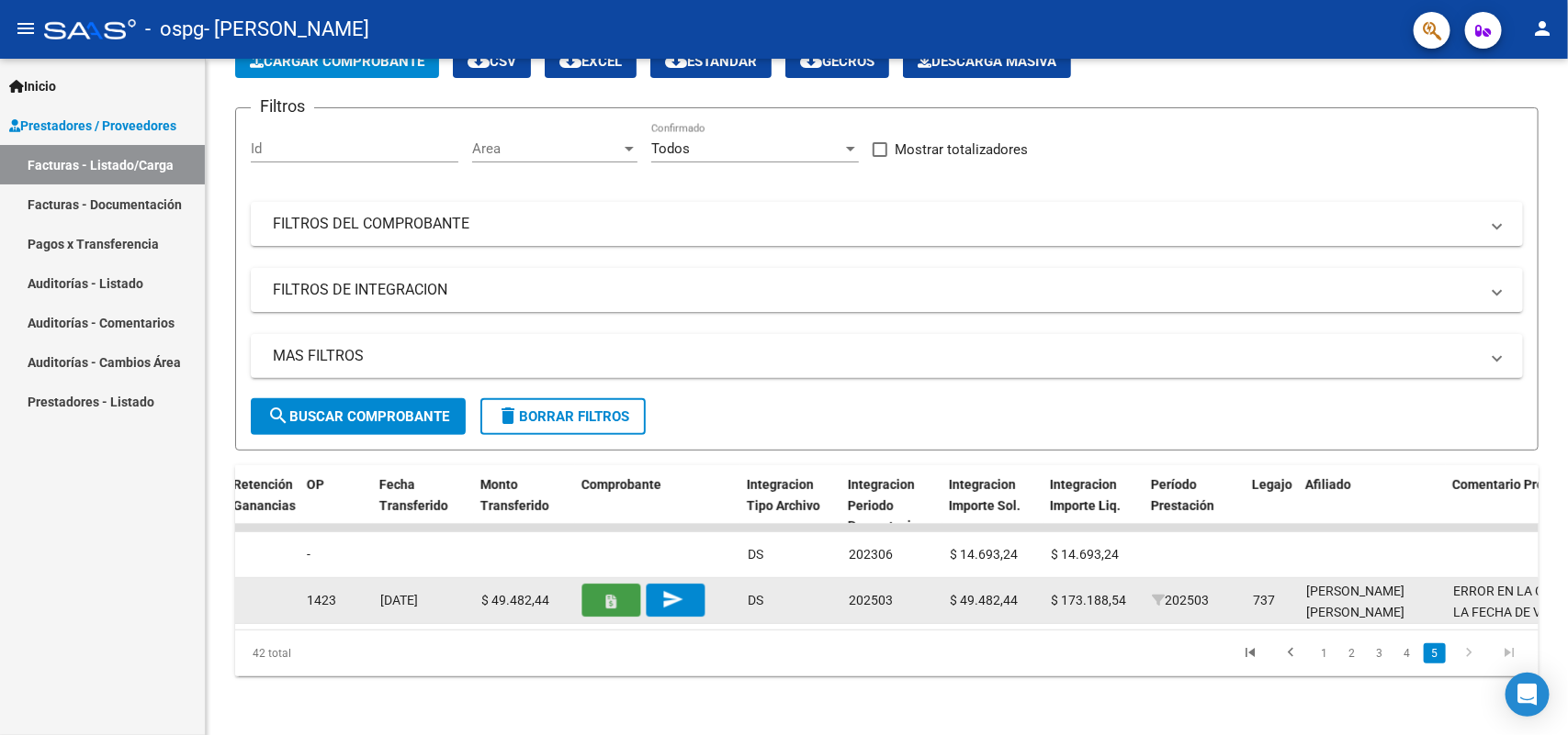
click at [607, 595] on icon "button" at bounding box center [612, 601] width 10 height 14
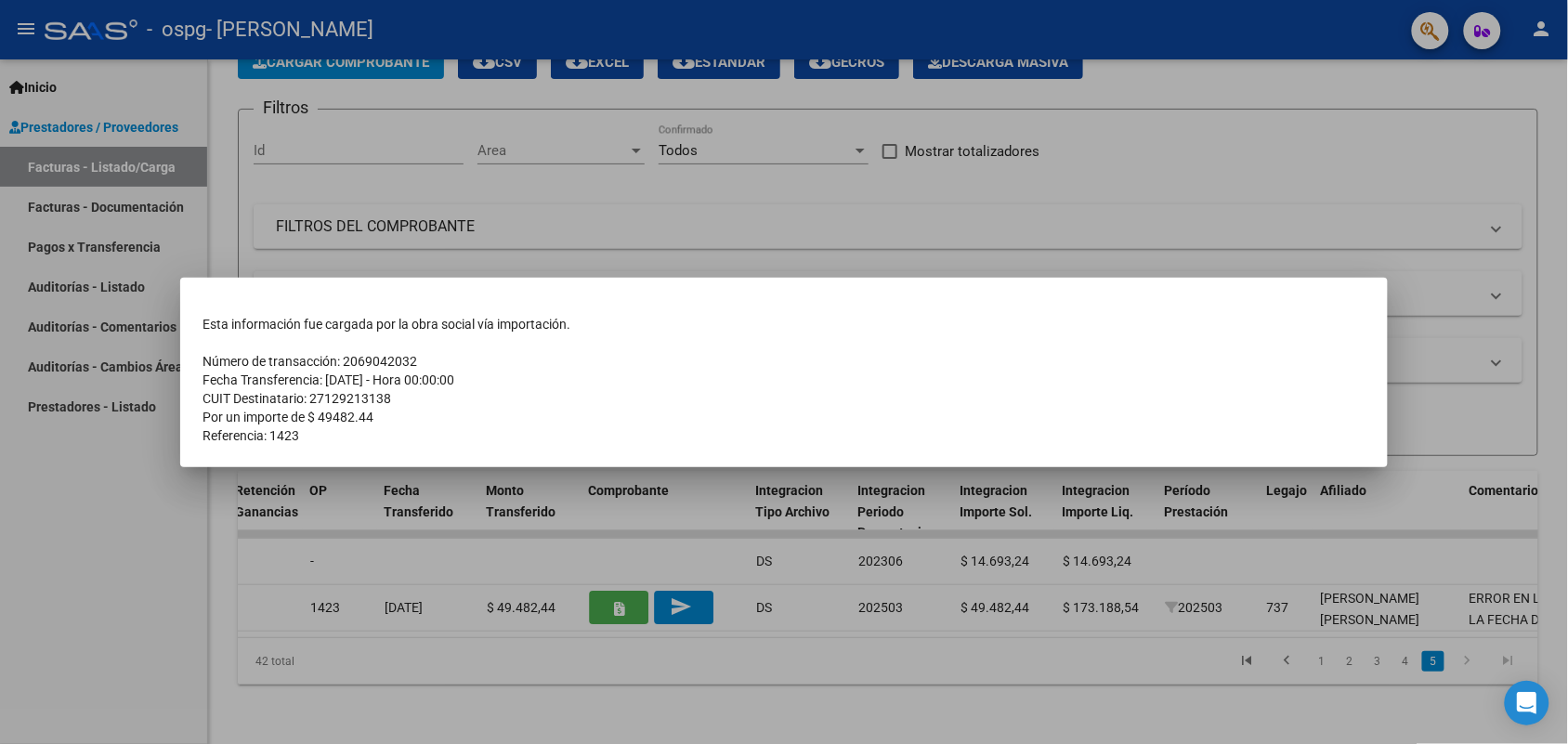
click at [1404, 666] on div at bounding box center [784, 372] width 1568 height 744
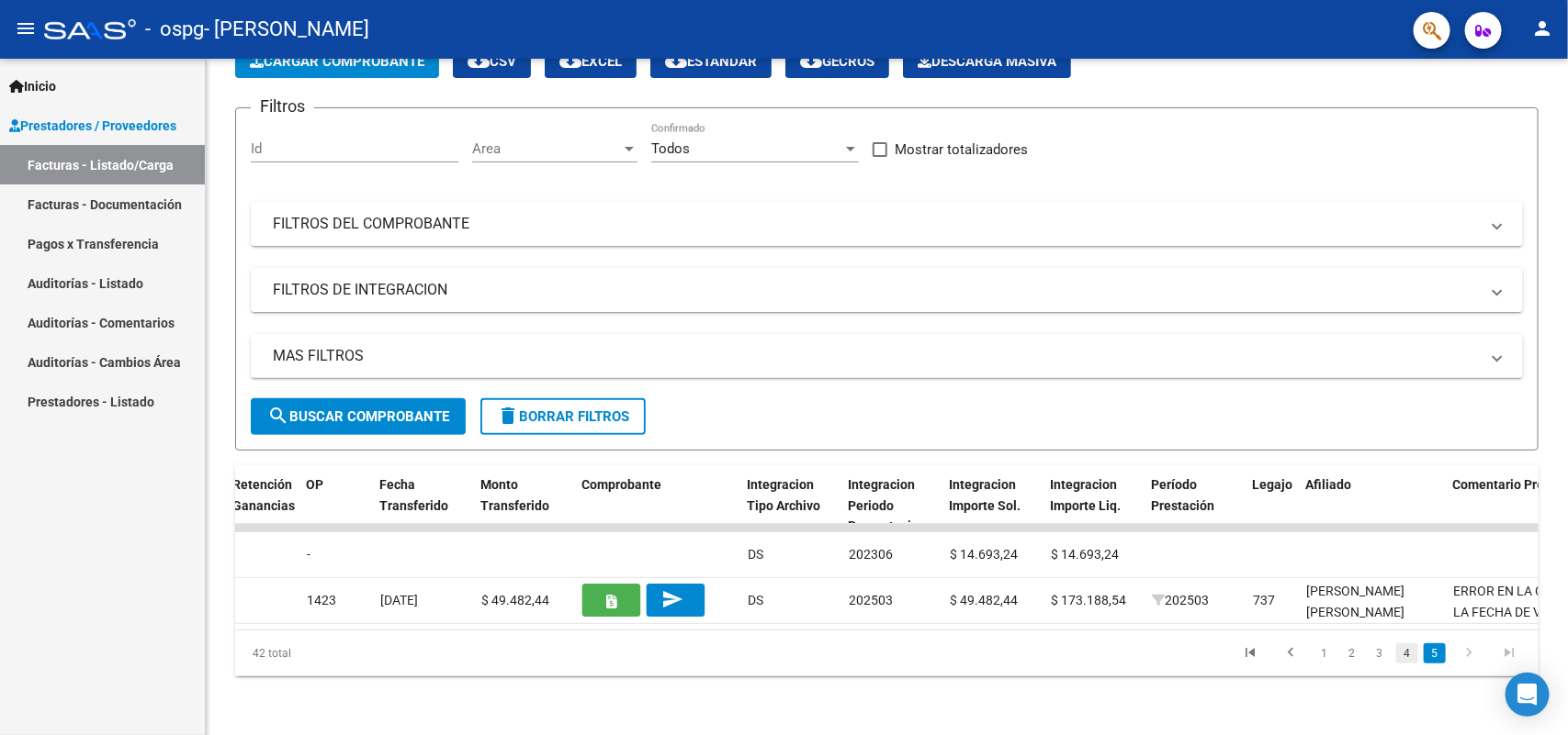
click at [1407, 654] on link "4" at bounding box center [1407, 654] width 22 height 21
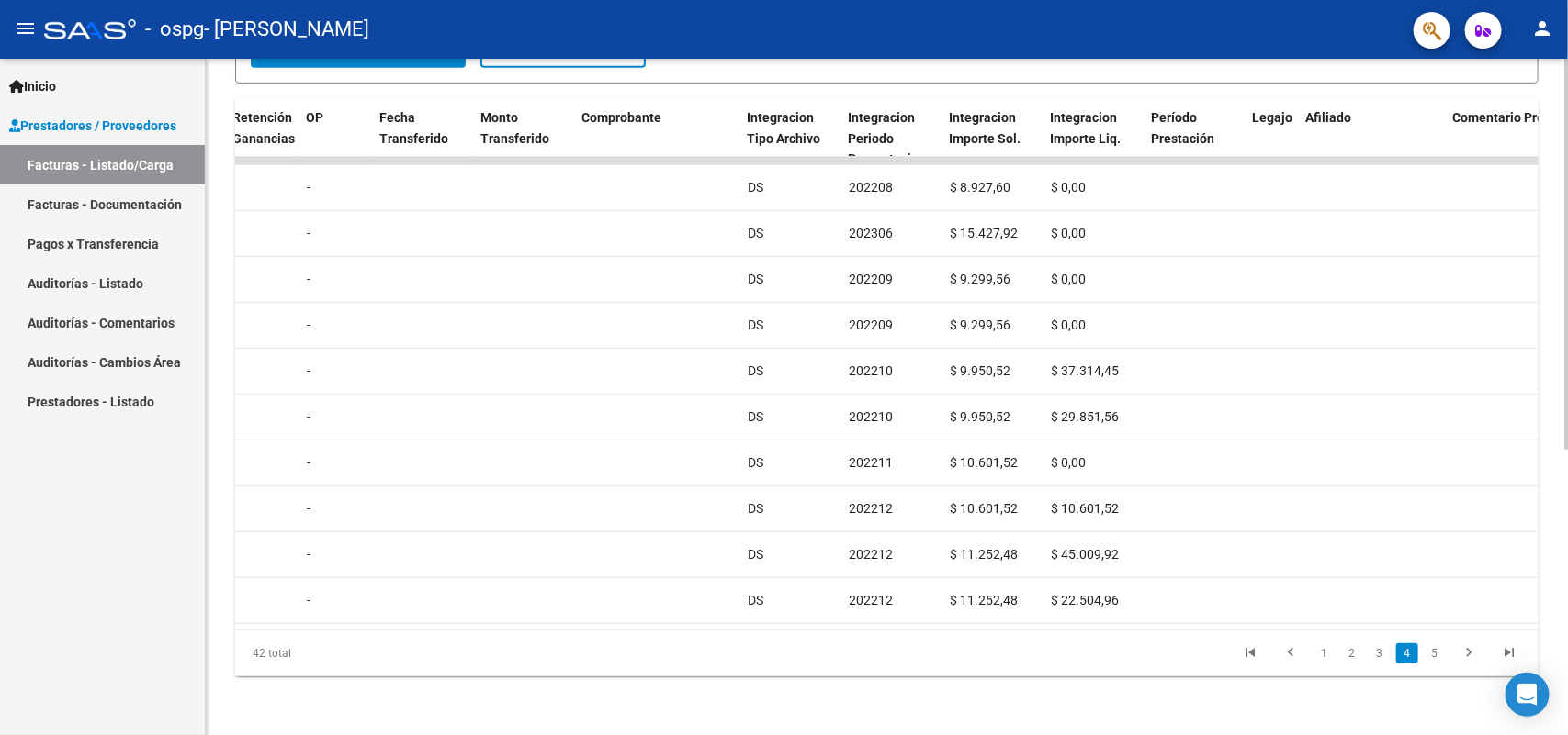
scroll to position [488, 0]
click at [1567, 549] on div at bounding box center [1566, 540] width 5 height 391
click at [1378, 654] on link "3" at bounding box center [1379, 654] width 22 height 21
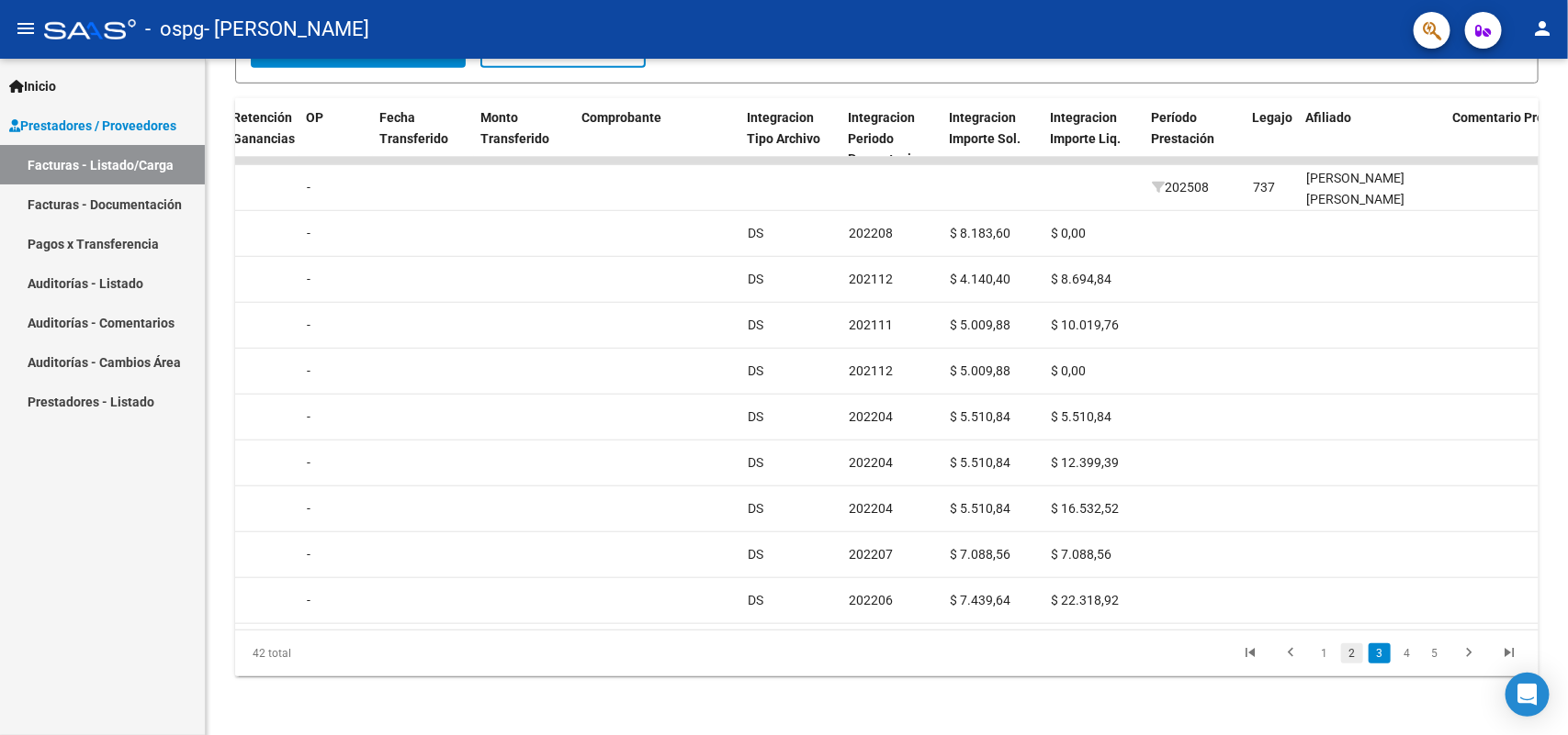
click at [1347, 657] on link "2" at bounding box center [1352, 654] width 22 height 21
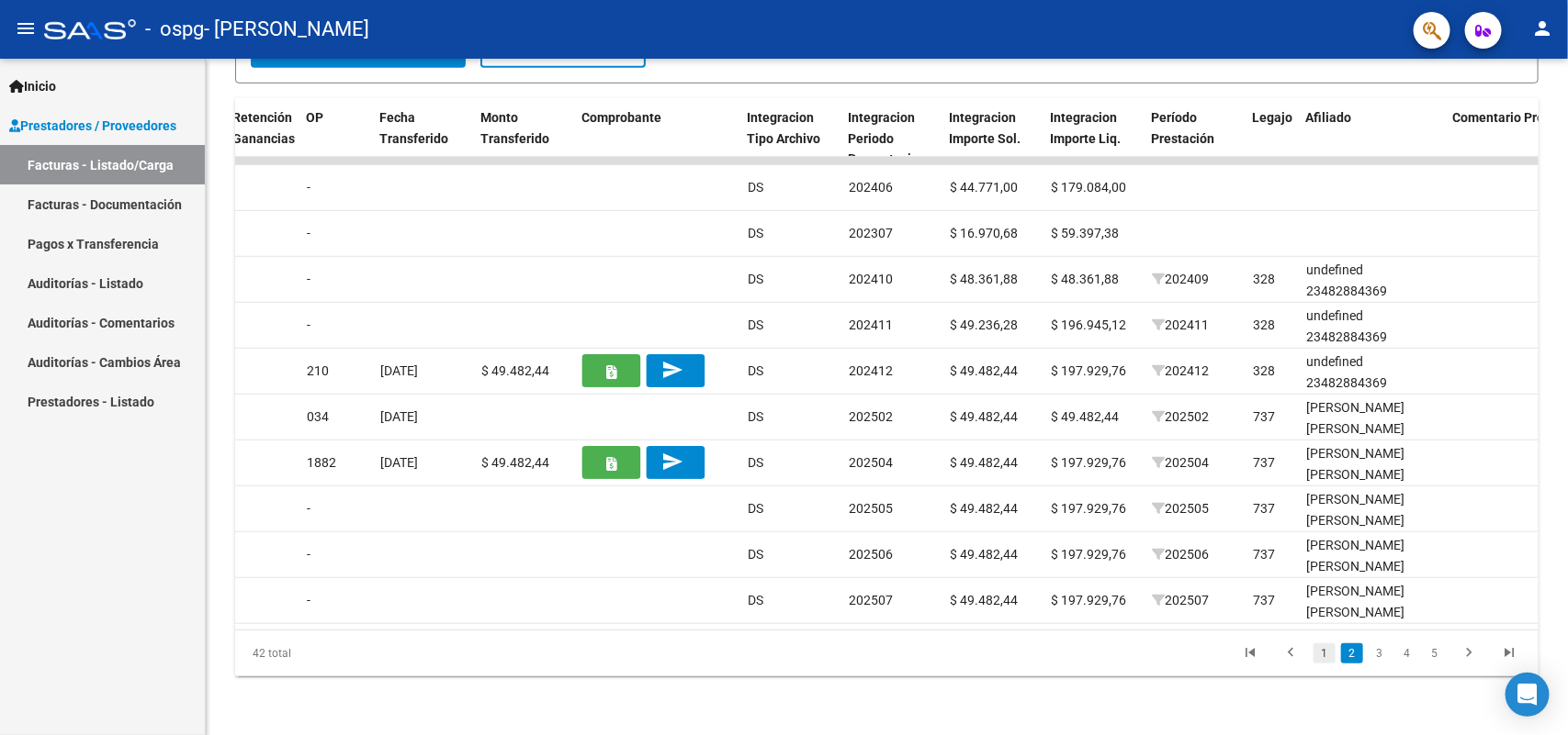
click at [1330, 657] on link "1" at bounding box center [1324, 654] width 22 height 21
